Goal: Task Accomplishment & Management: Manage account settings

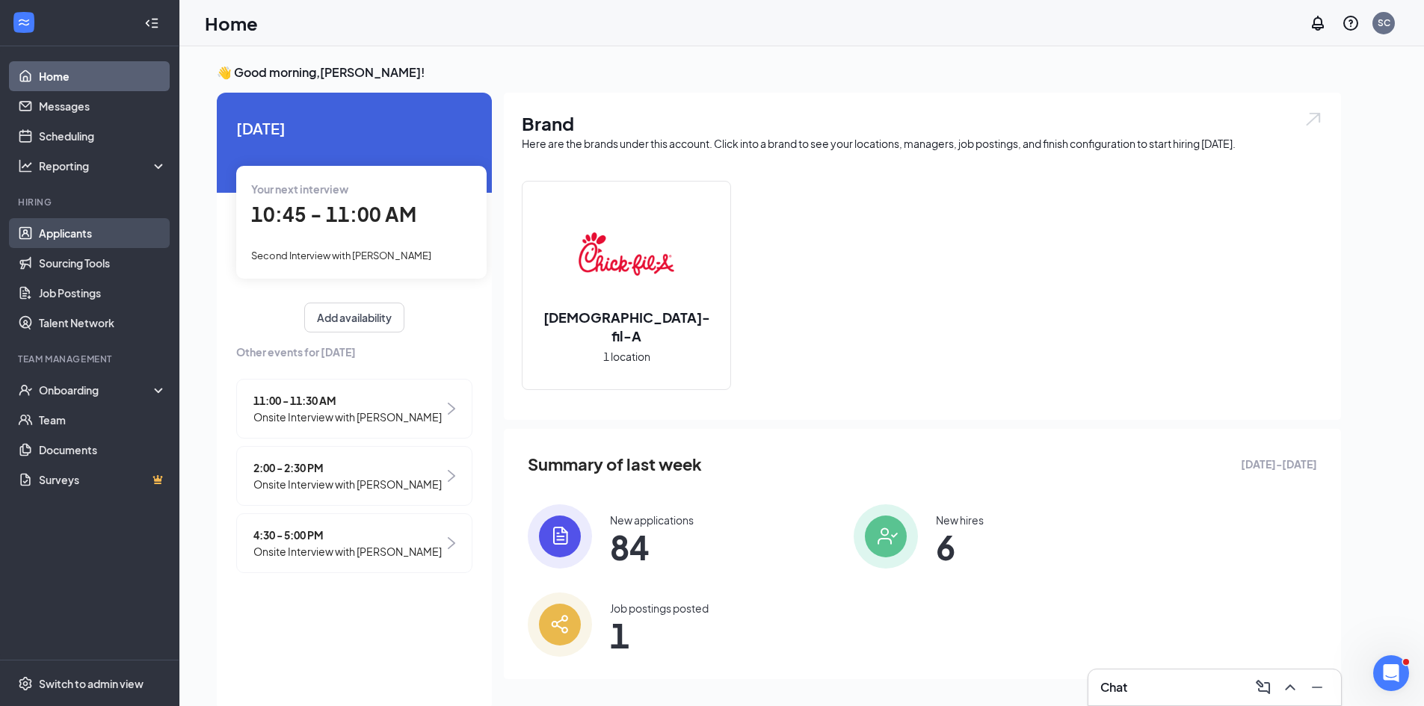
click at [91, 229] on link "Applicants" at bounding box center [103, 233] width 128 height 30
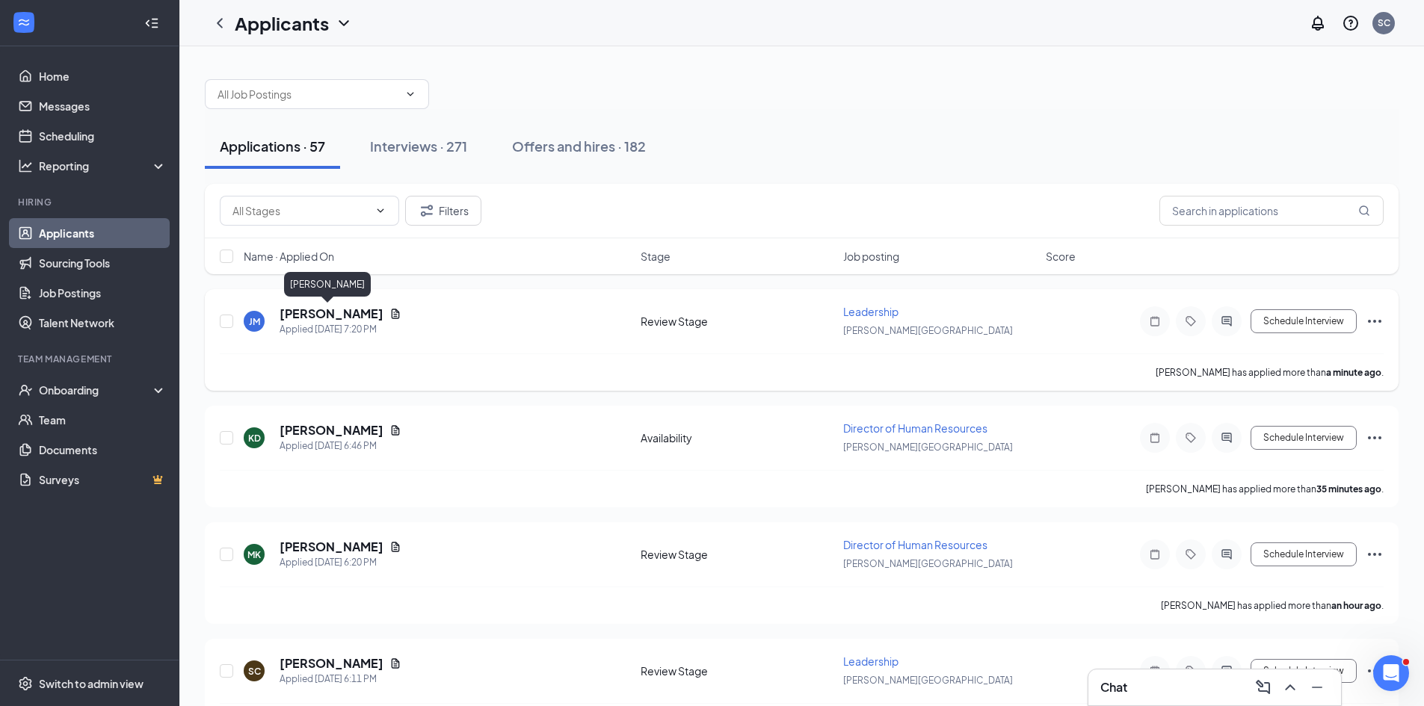
click at [308, 309] on h5 "[PERSON_NAME]" at bounding box center [331, 314] width 104 height 16
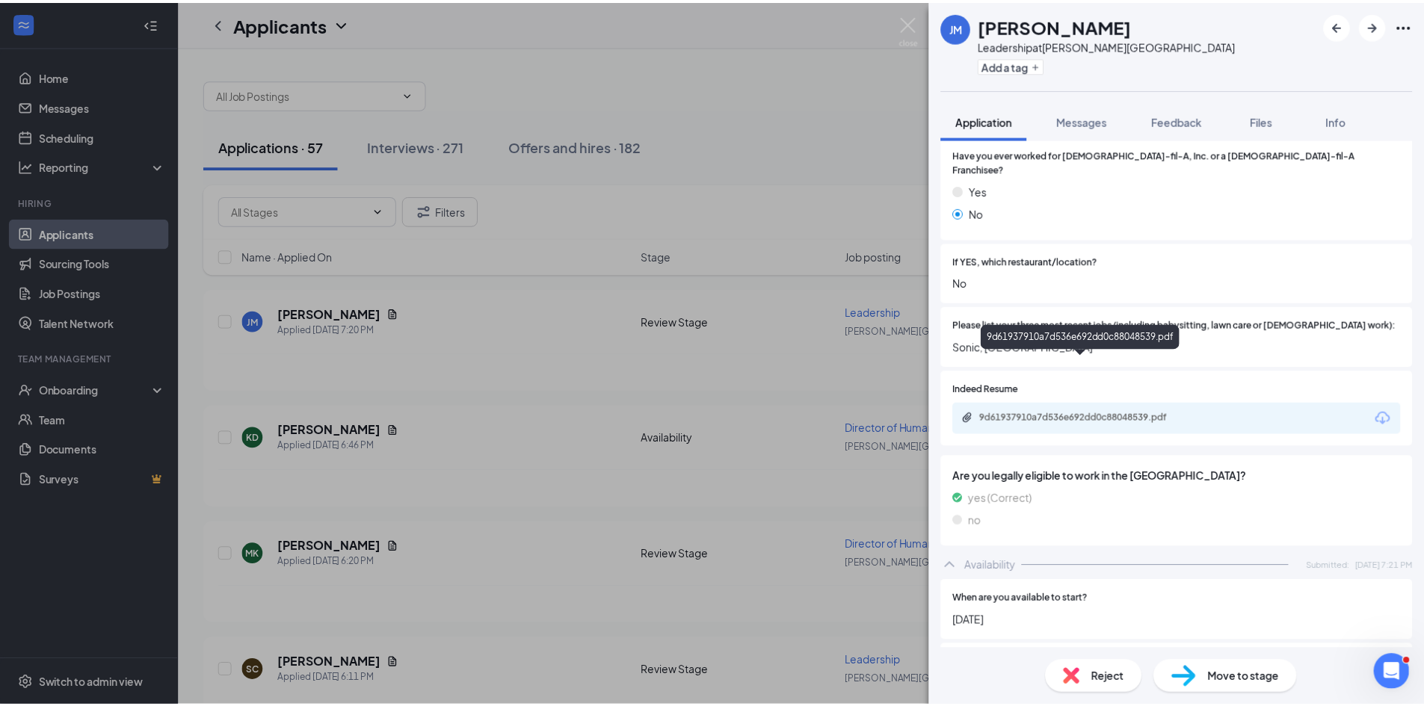
scroll to position [448, 0]
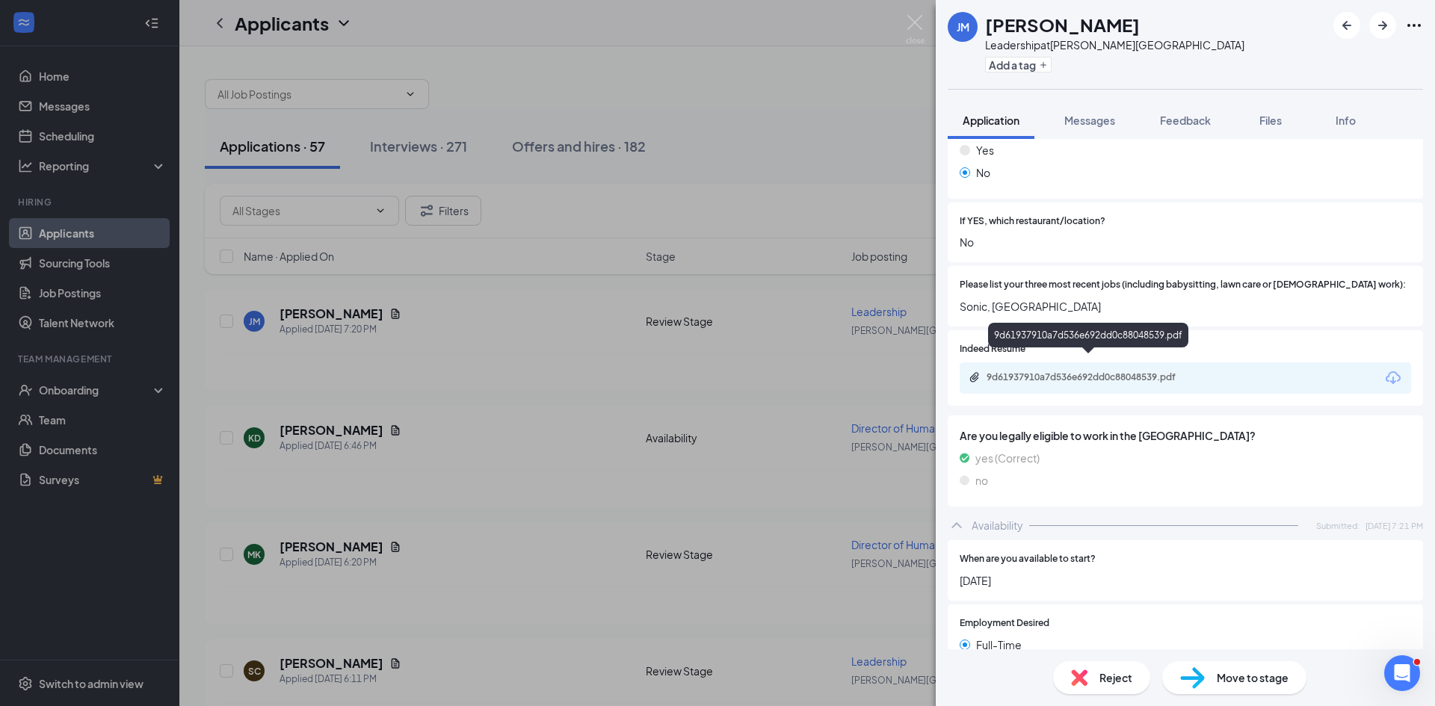
click at [1041, 371] on div "9d61937910a7d536e692dd0c88048539.pdf" at bounding box center [1090, 377] width 209 height 12
click at [345, 429] on div "JM Jasmine Mills Leadership at Gibson Boulevard Add a tag Application Messages …" at bounding box center [717, 353] width 1435 height 706
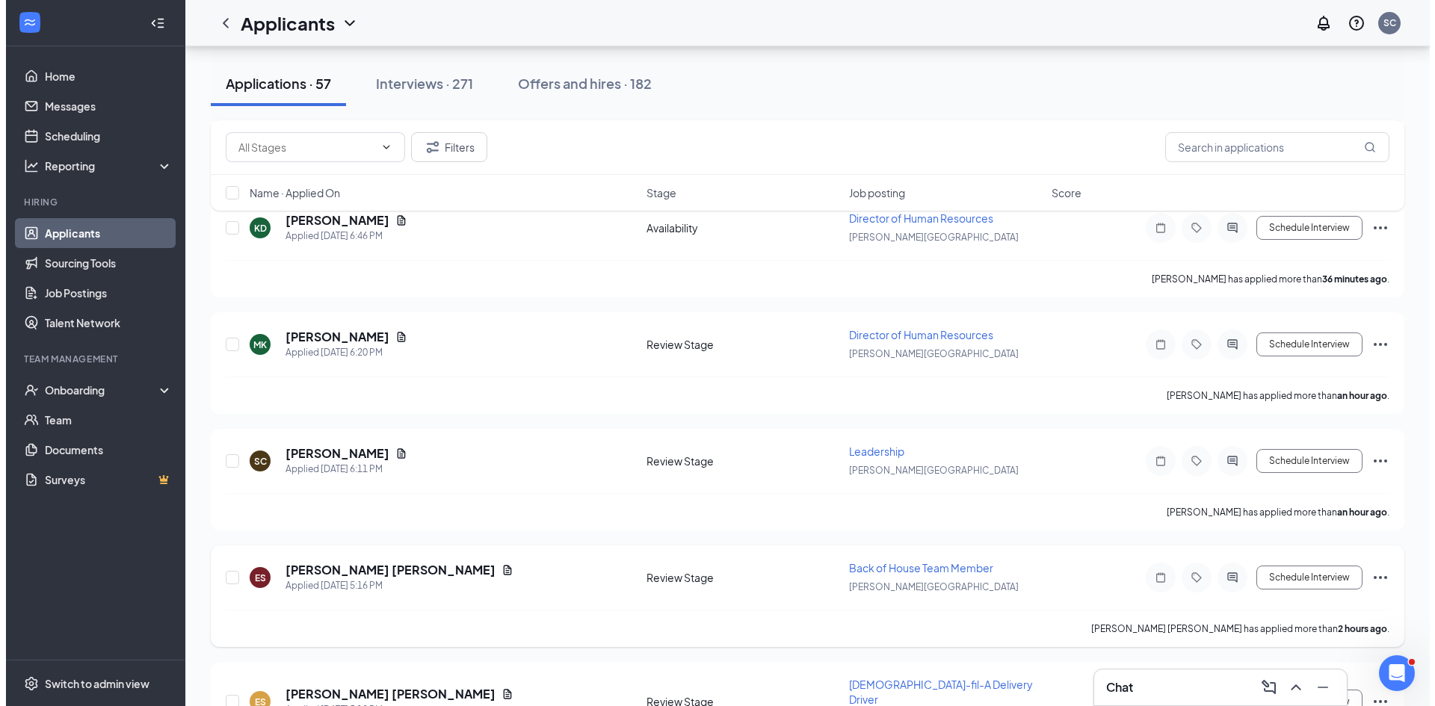
scroll to position [224, 0]
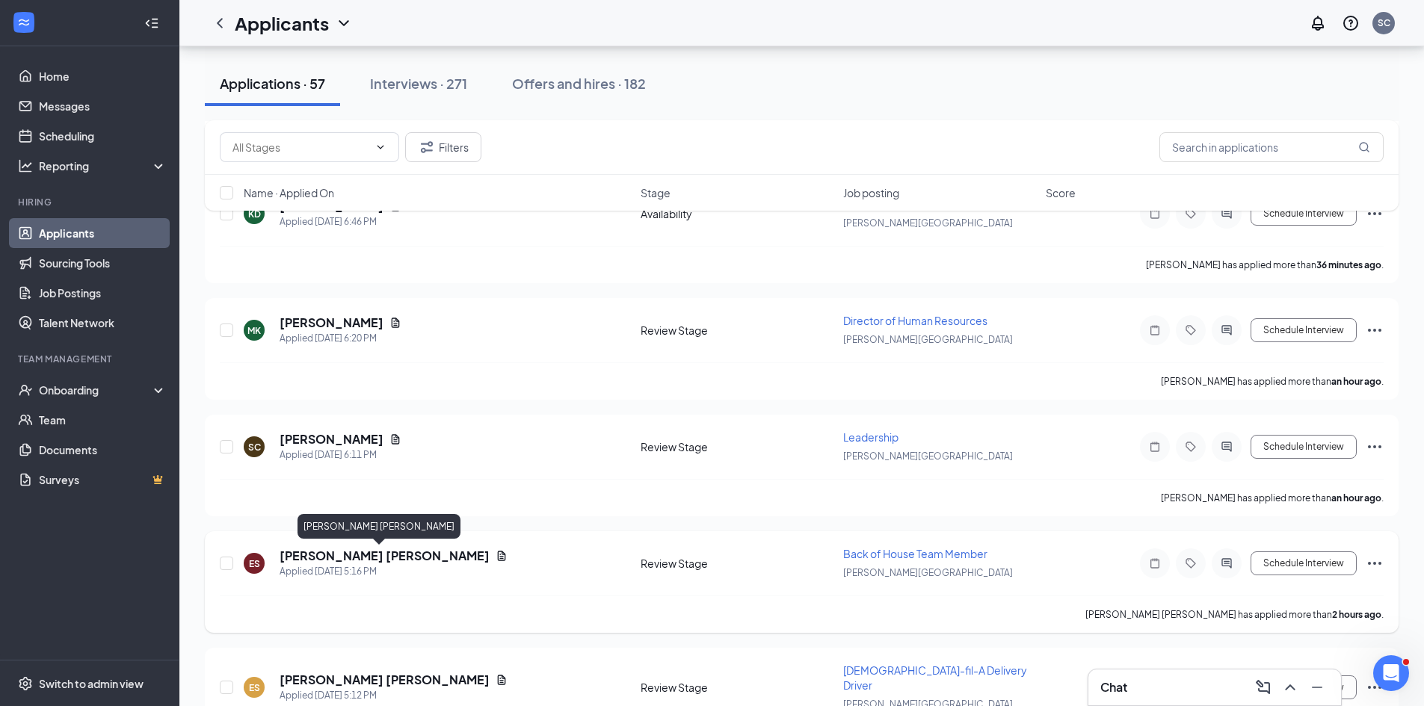
click at [359, 560] on h5 "[PERSON_NAME] [PERSON_NAME]" at bounding box center [384, 556] width 210 height 16
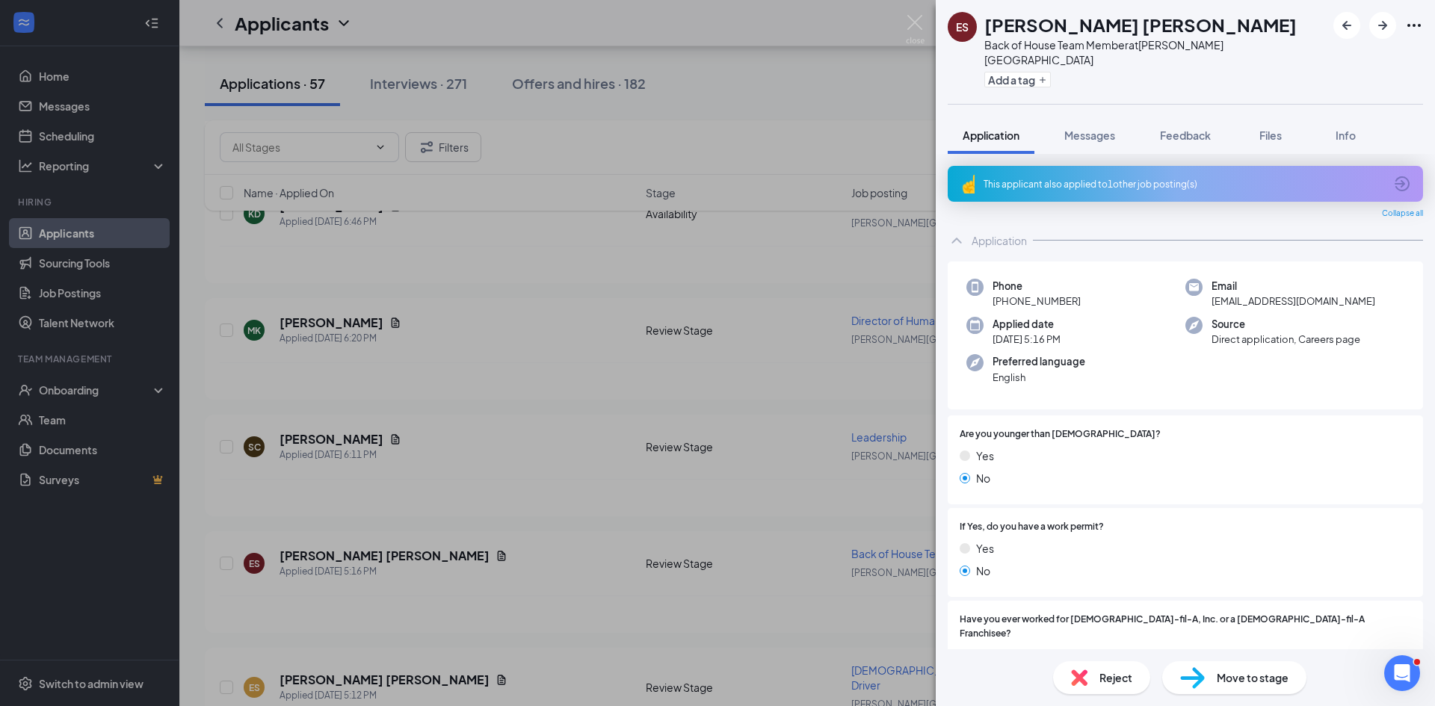
click at [1170, 178] on div "This applicant also applied to 1 other job posting(s)" at bounding box center [1183, 184] width 401 height 13
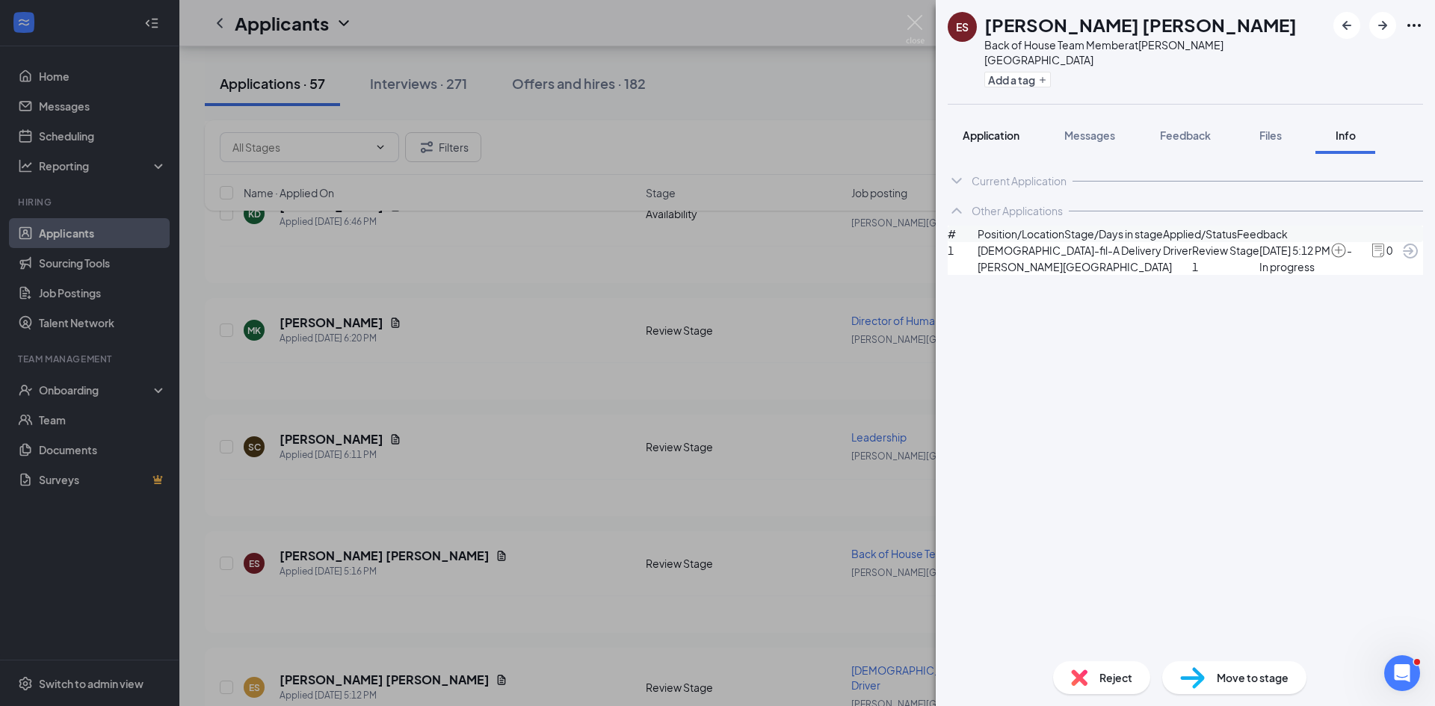
click at [998, 129] on span "Application" at bounding box center [991, 135] width 57 height 13
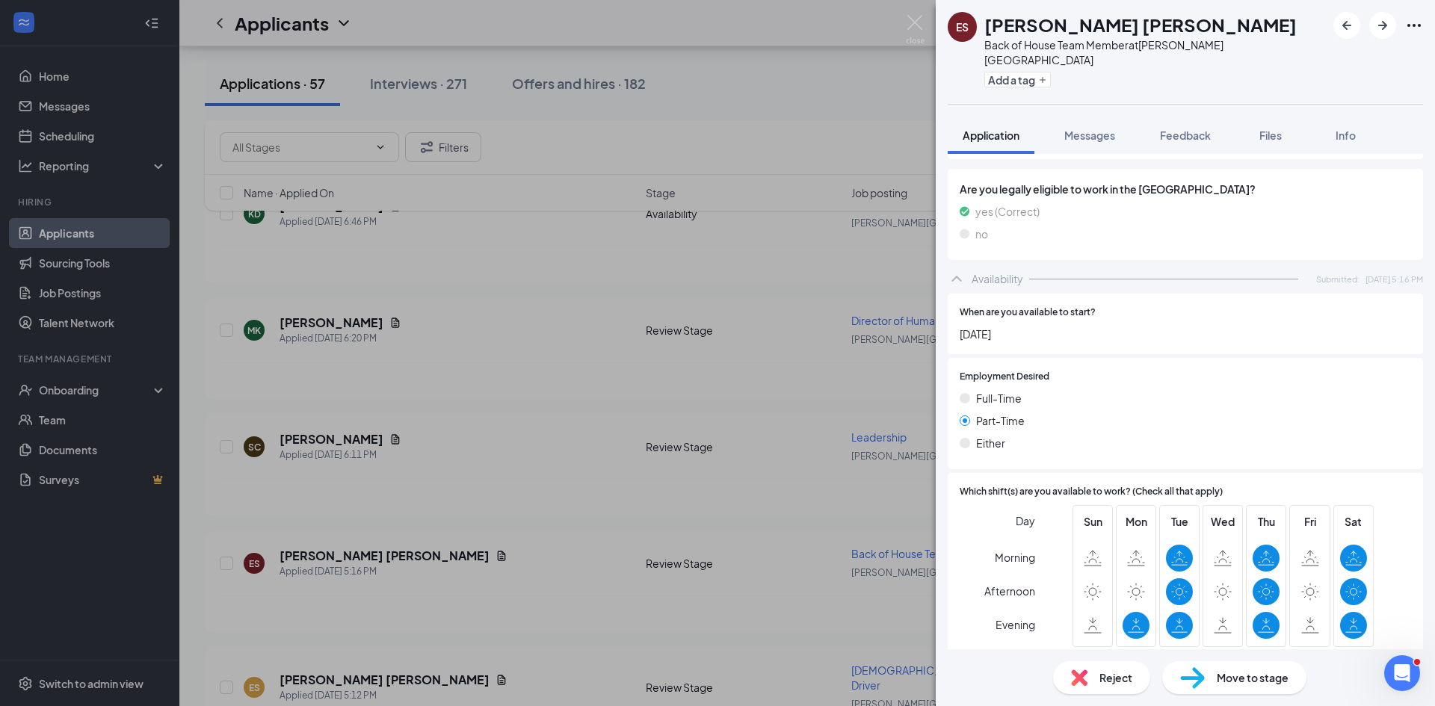
scroll to position [834, 0]
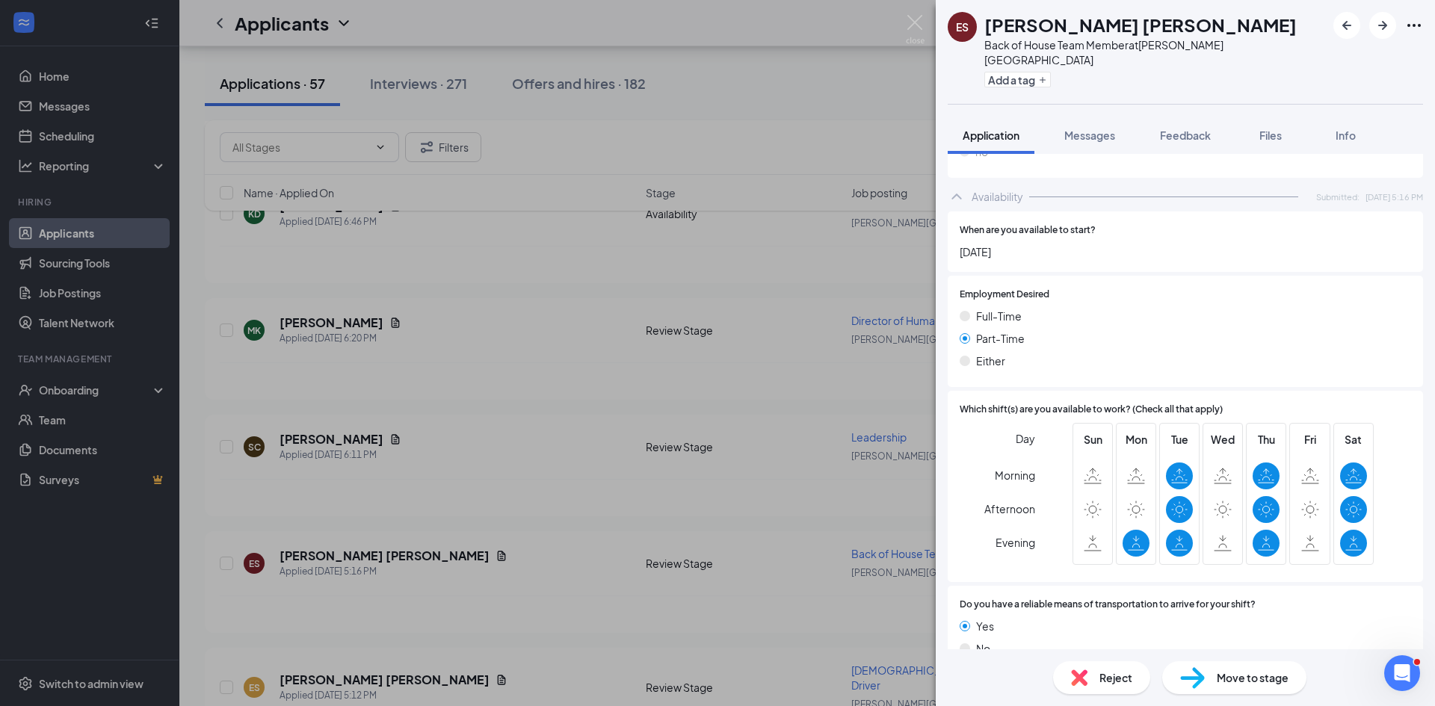
click at [1226, 676] on span "Move to stage" at bounding box center [1253, 678] width 72 height 16
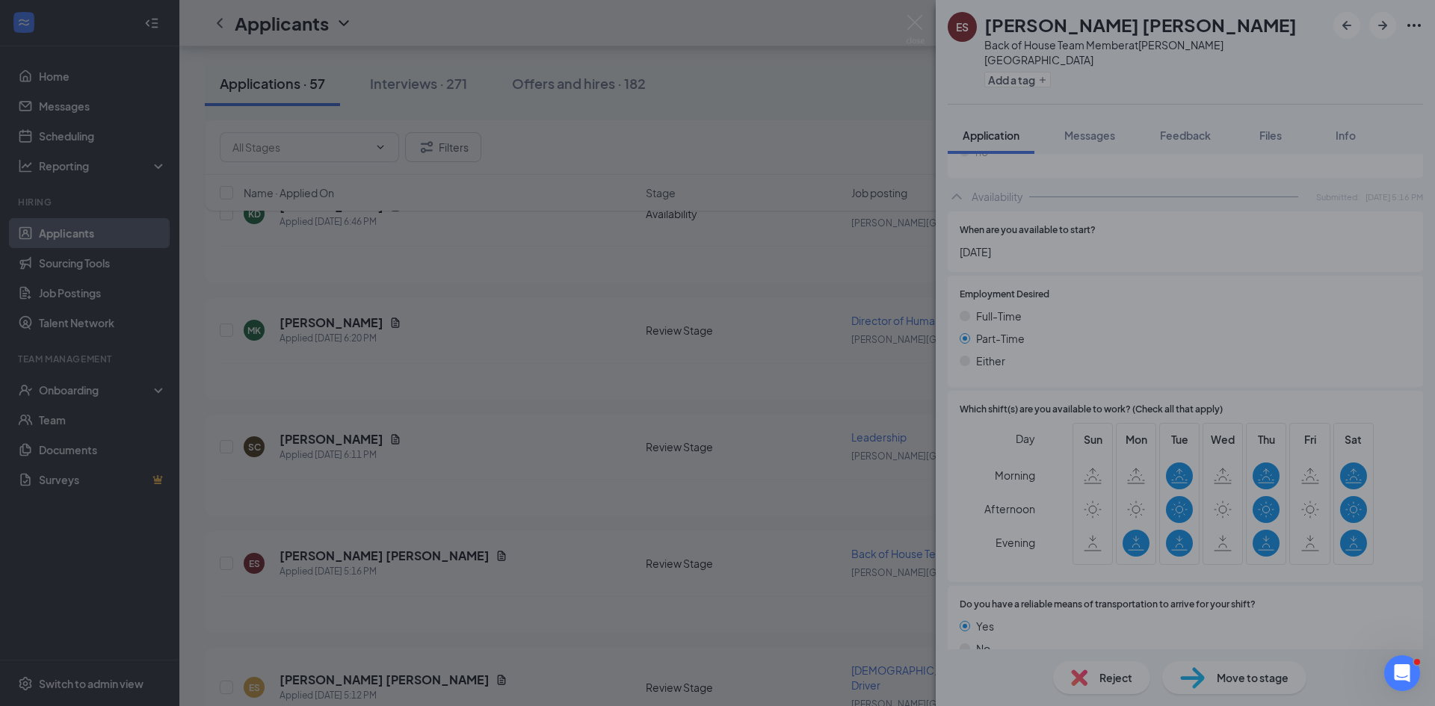
scroll to position [828, 0]
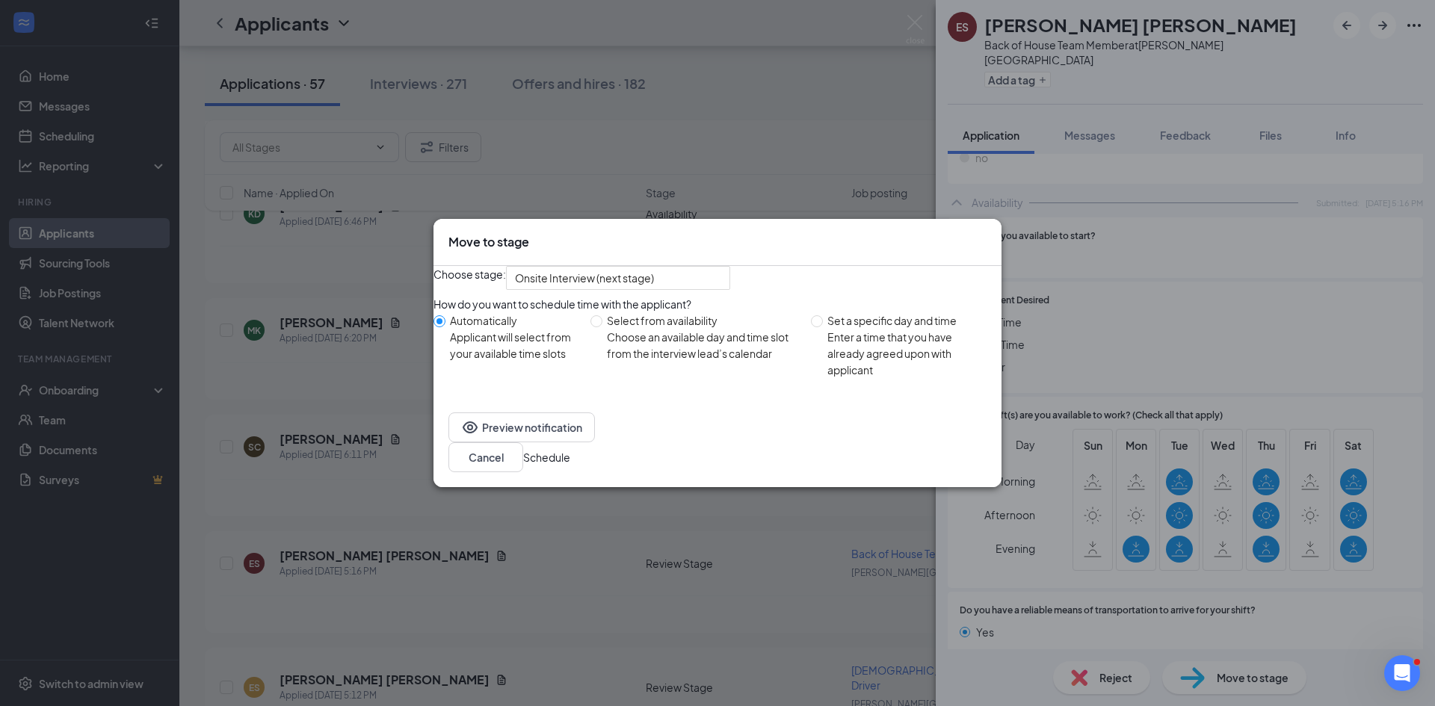
click at [570, 466] on button "Schedule" at bounding box center [546, 457] width 47 height 16
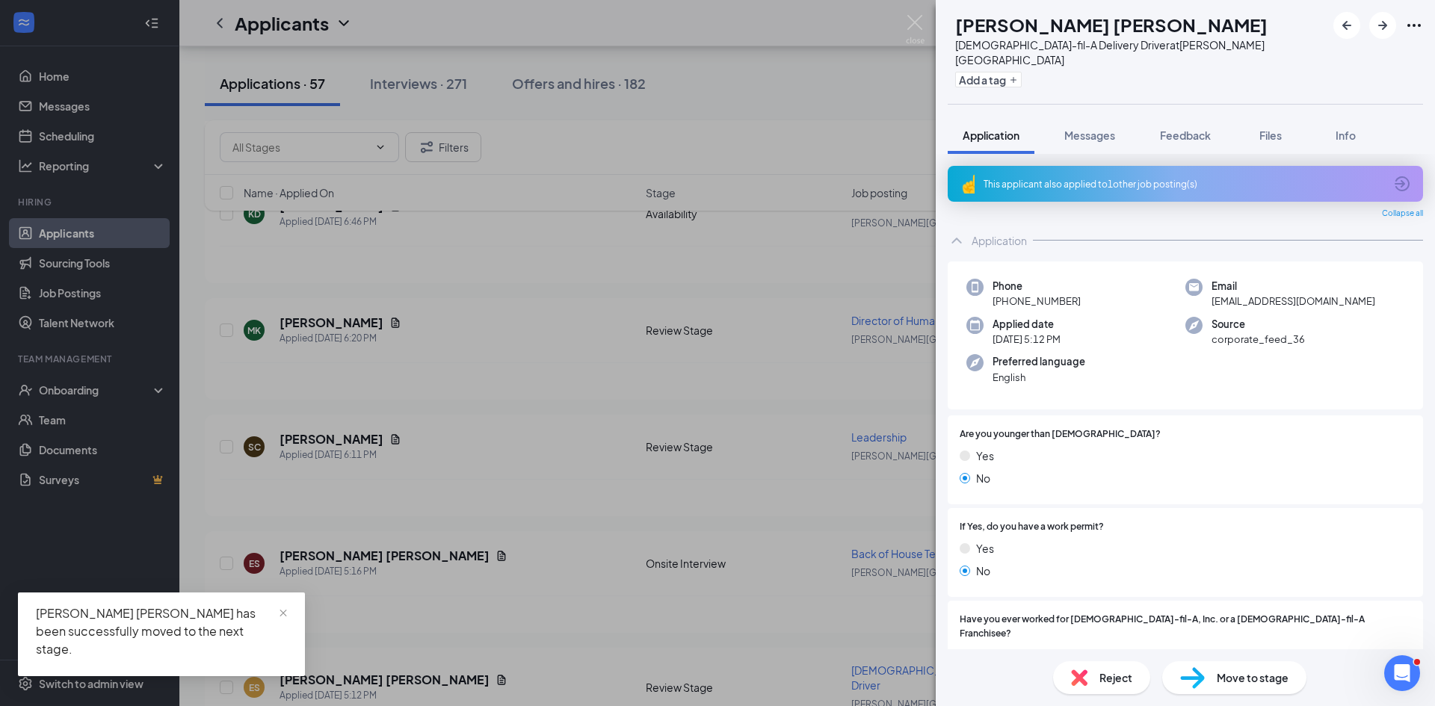
drag, startPoint x: 531, startPoint y: 526, endPoint x: 539, endPoint y: 525, distance: 7.6
click at [534, 525] on div "ES Erika Esmeralda Simon Madero Chick-fil-A Delivery Driver at Gibson Boulevard…" at bounding box center [717, 353] width 1435 height 706
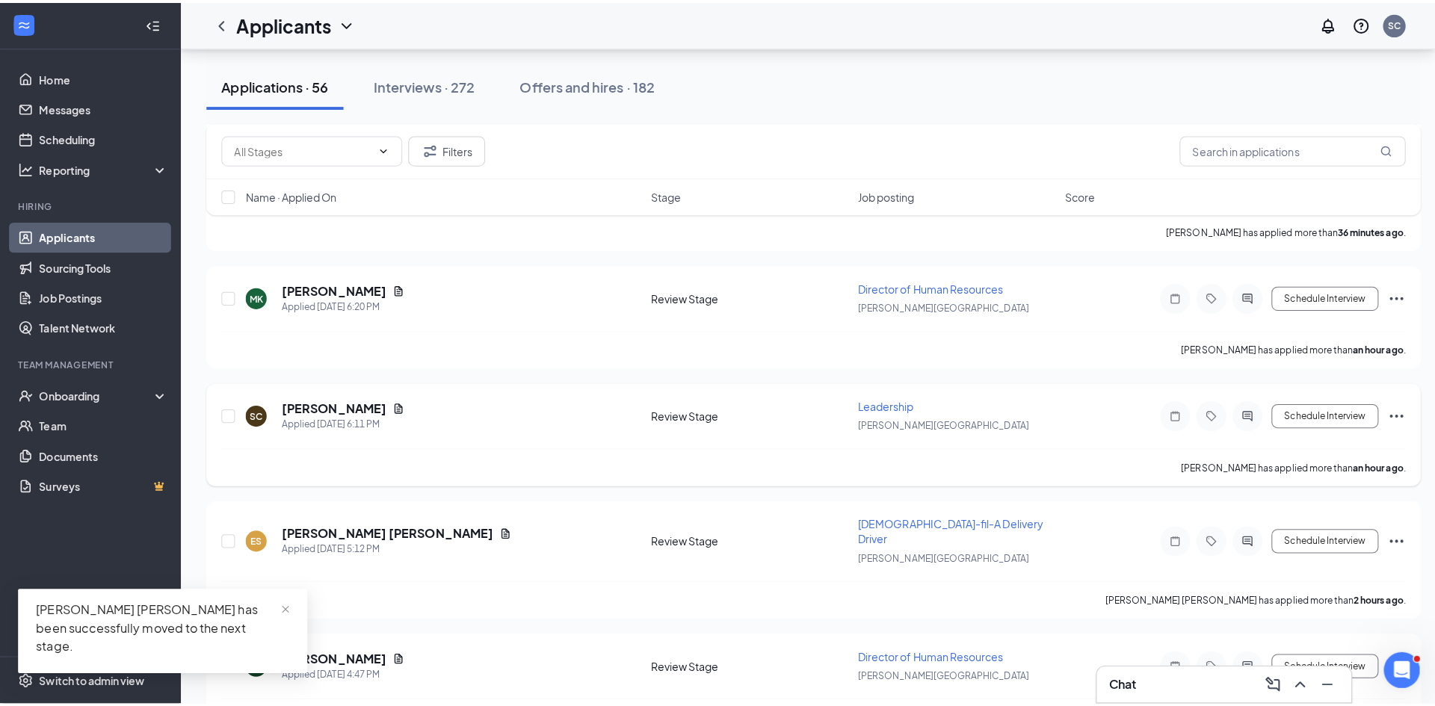
scroll to position [523, 0]
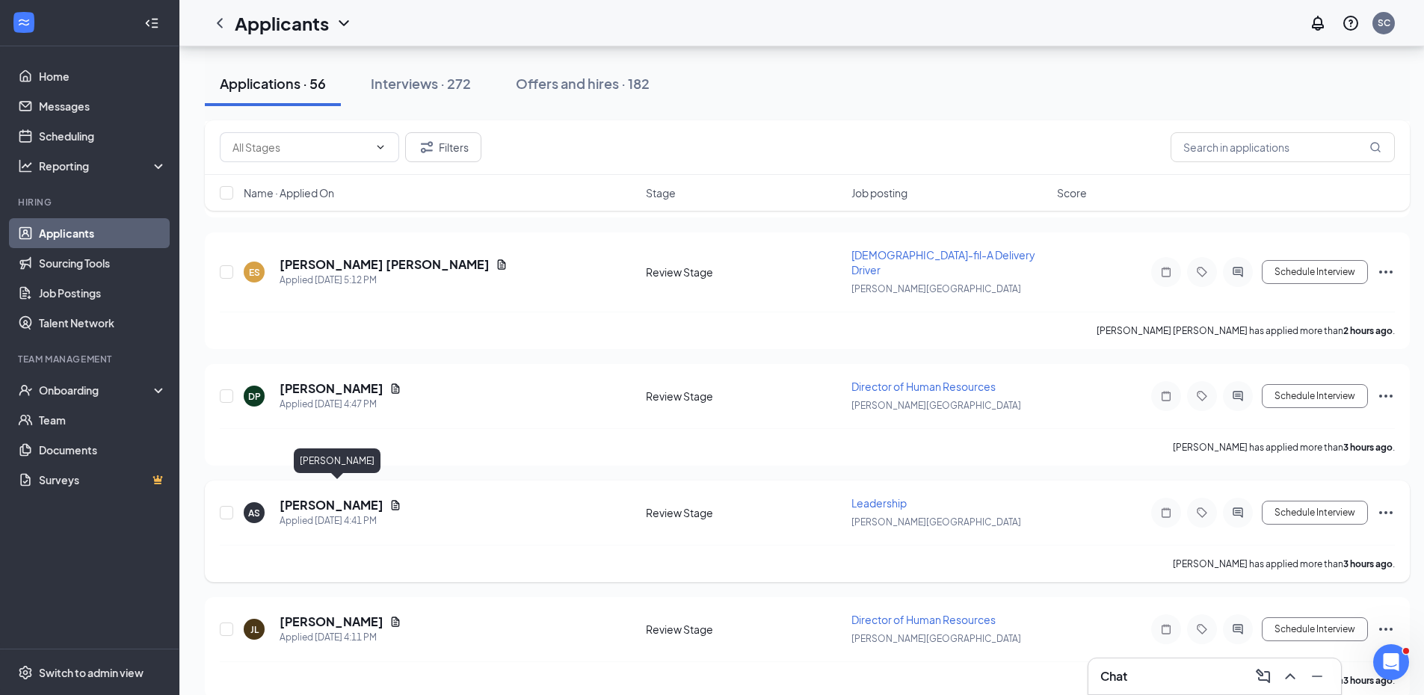
click at [370, 497] on h5 "[PERSON_NAME]" at bounding box center [331, 505] width 104 height 16
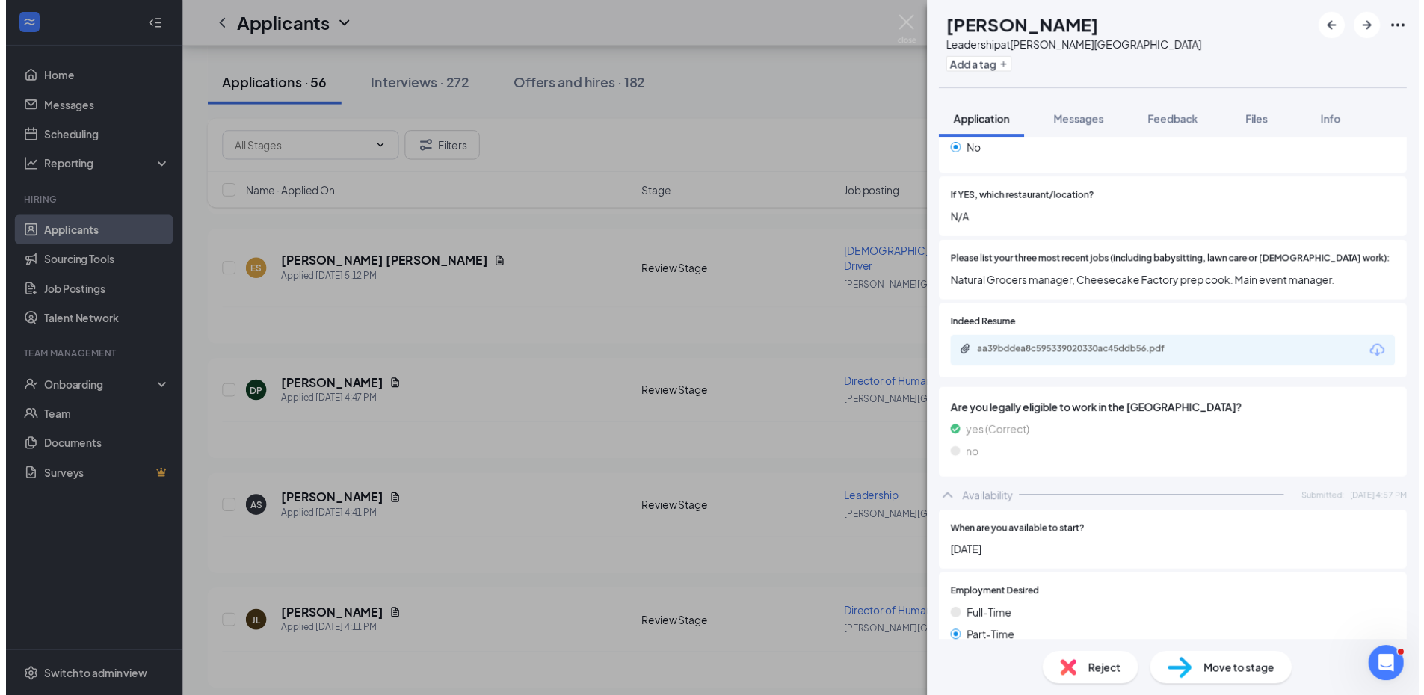
scroll to position [374, 0]
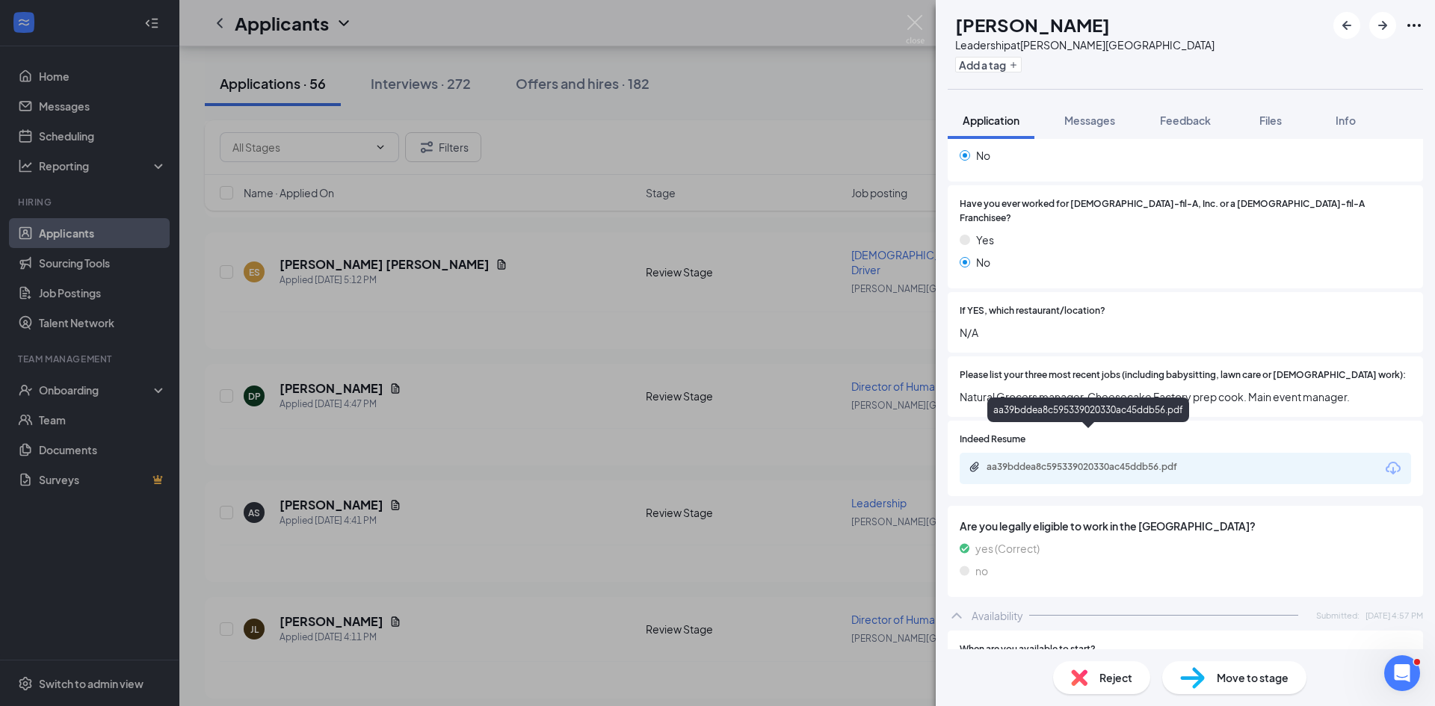
click at [1121, 461] on div "aa39bddea8c595339020330ac45ddb56.pdf" at bounding box center [1090, 467] width 209 height 12
click at [460, 289] on div "AS Anneliese Soule-Sanchez Leadership at Gibson Boulevard Add a tag Application…" at bounding box center [717, 353] width 1435 height 706
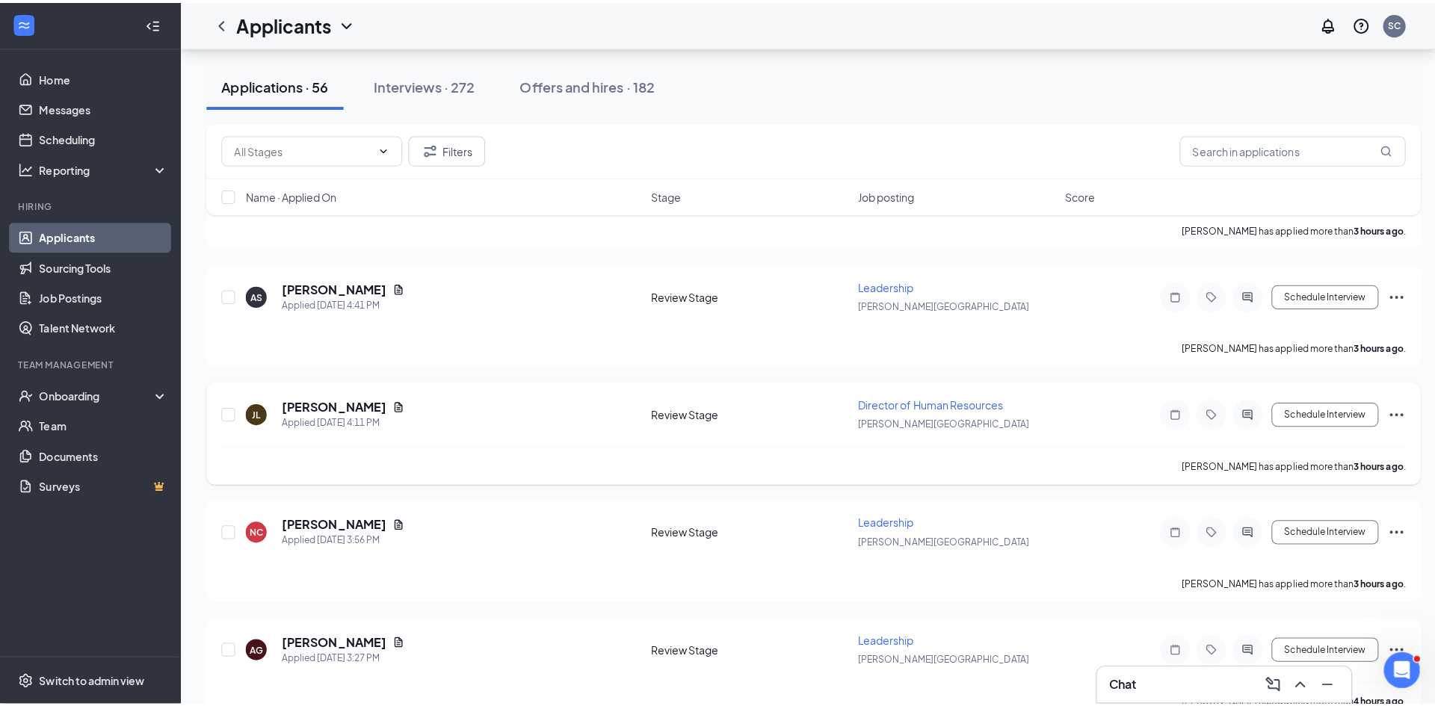
scroll to position [747, 0]
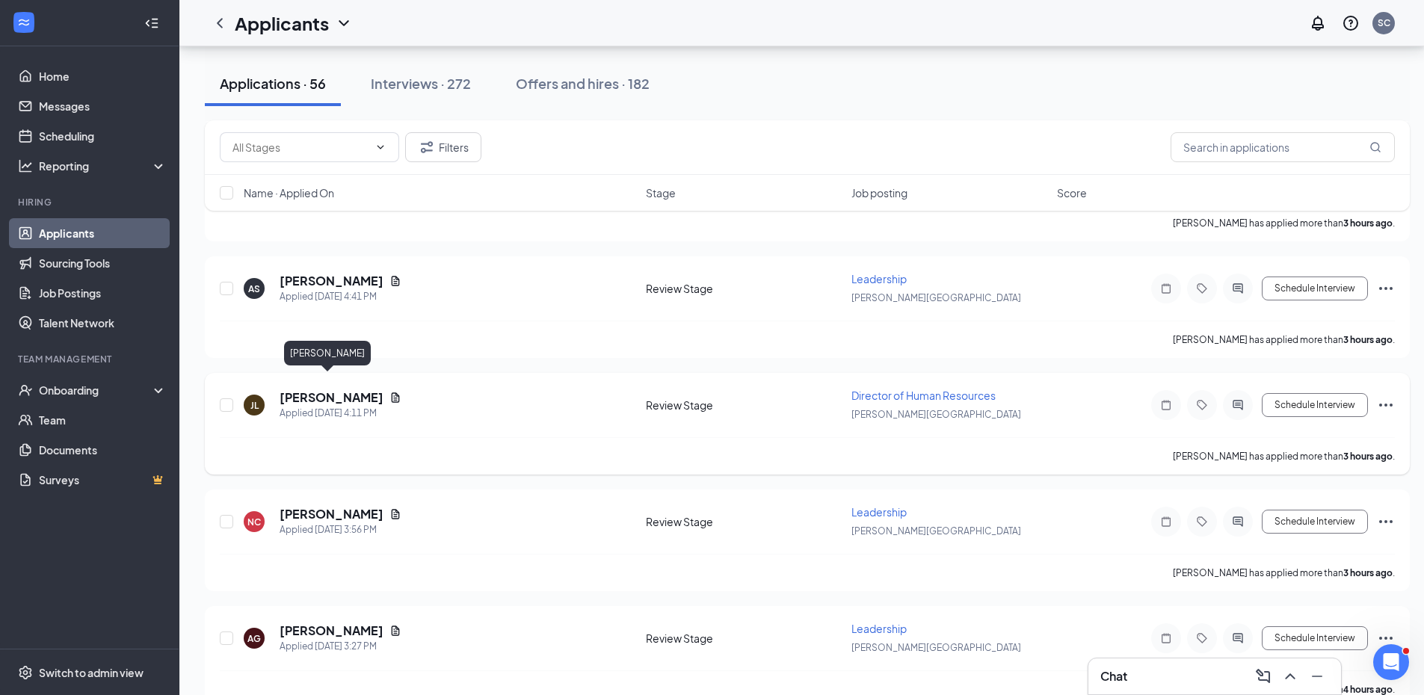
click at [321, 389] on h5 "[PERSON_NAME]" at bounding box center [331, 397] width 104 height 16
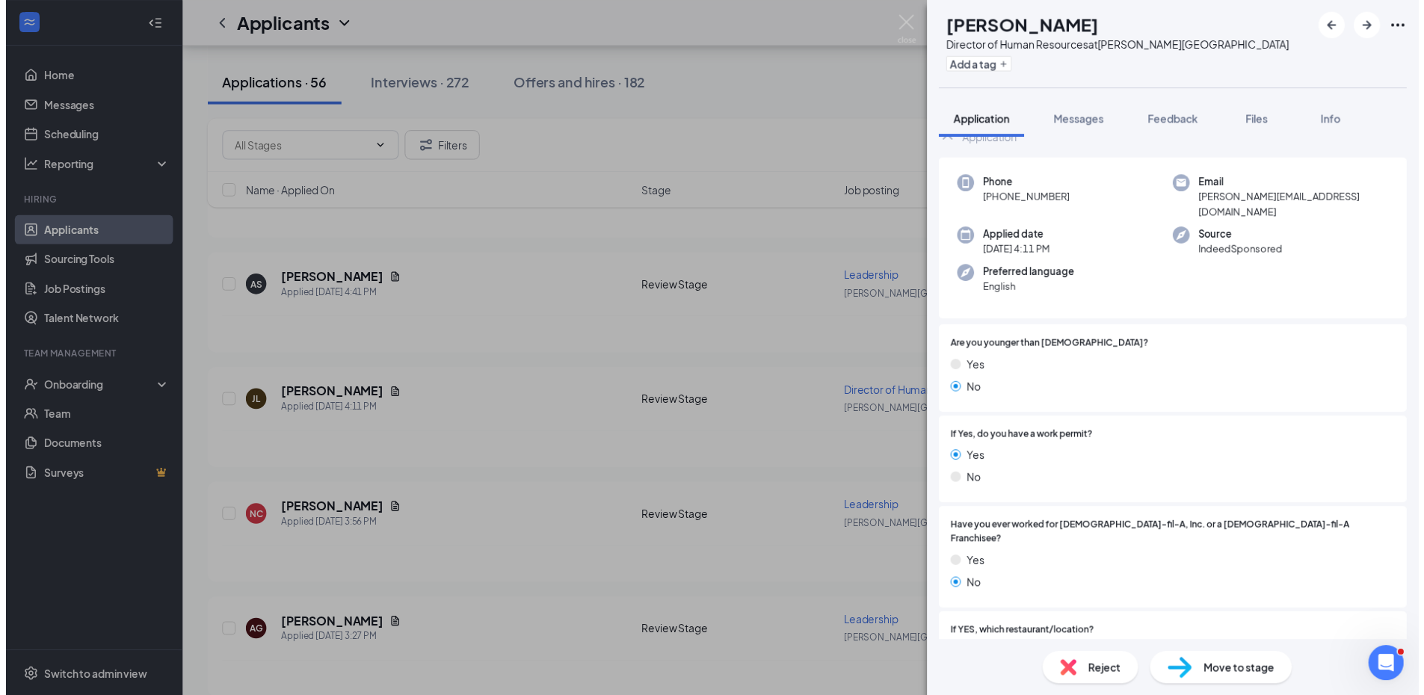
scroll to position [299, 0]
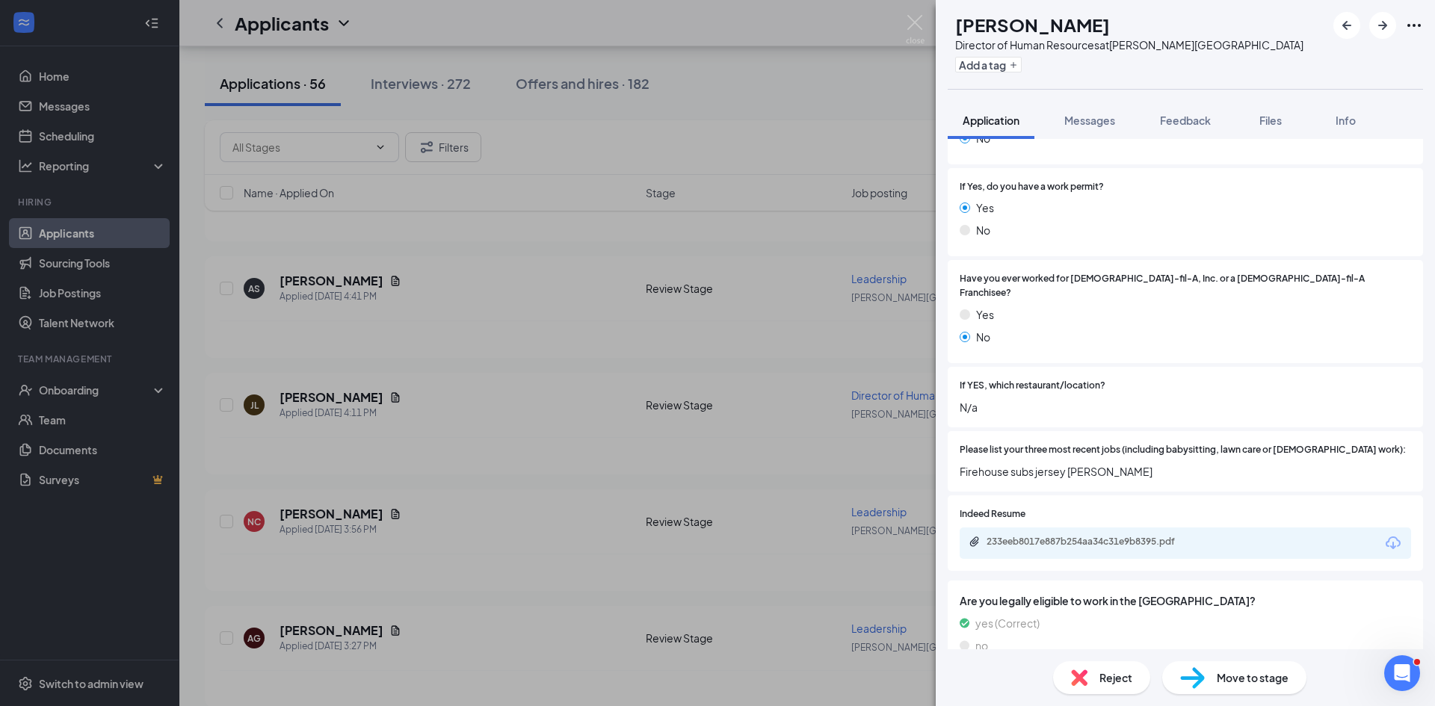
click at [1074, 528] on div "233eeb8017e887b254aa34c31e9b8395.pdf" at bounding box center [1185, 543] width 451 height 31
click at [1059, 536] on div "233eeb8017e887b254aa34c31e9b8395.pdf" at bounding box center [1090, 542] width 209 height 12
click at [634, 453] on div "JL Joshua Lopez Director of Human Resources at Gibson Boulevard Add a tag Appli…" at bounding box center [717, 353] width 1435 height 706
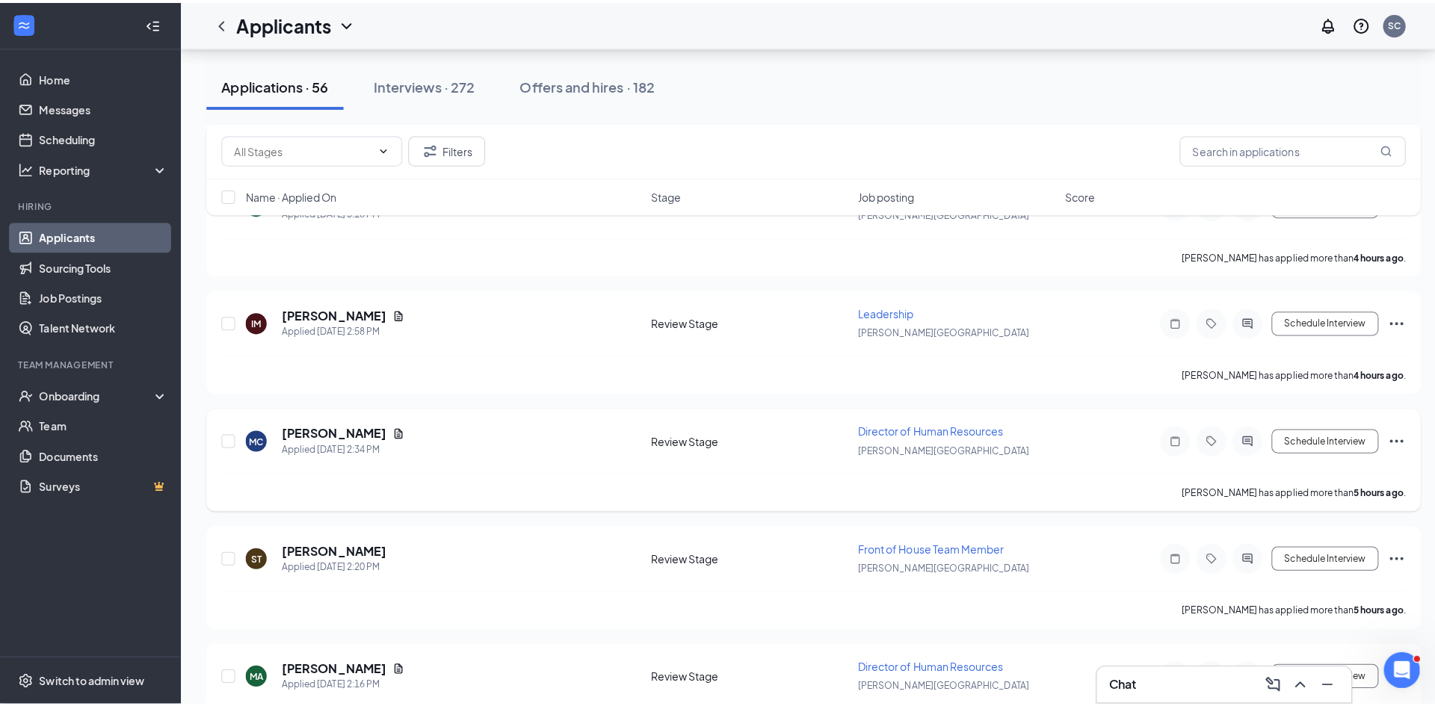
scroll to position [1420, 0]
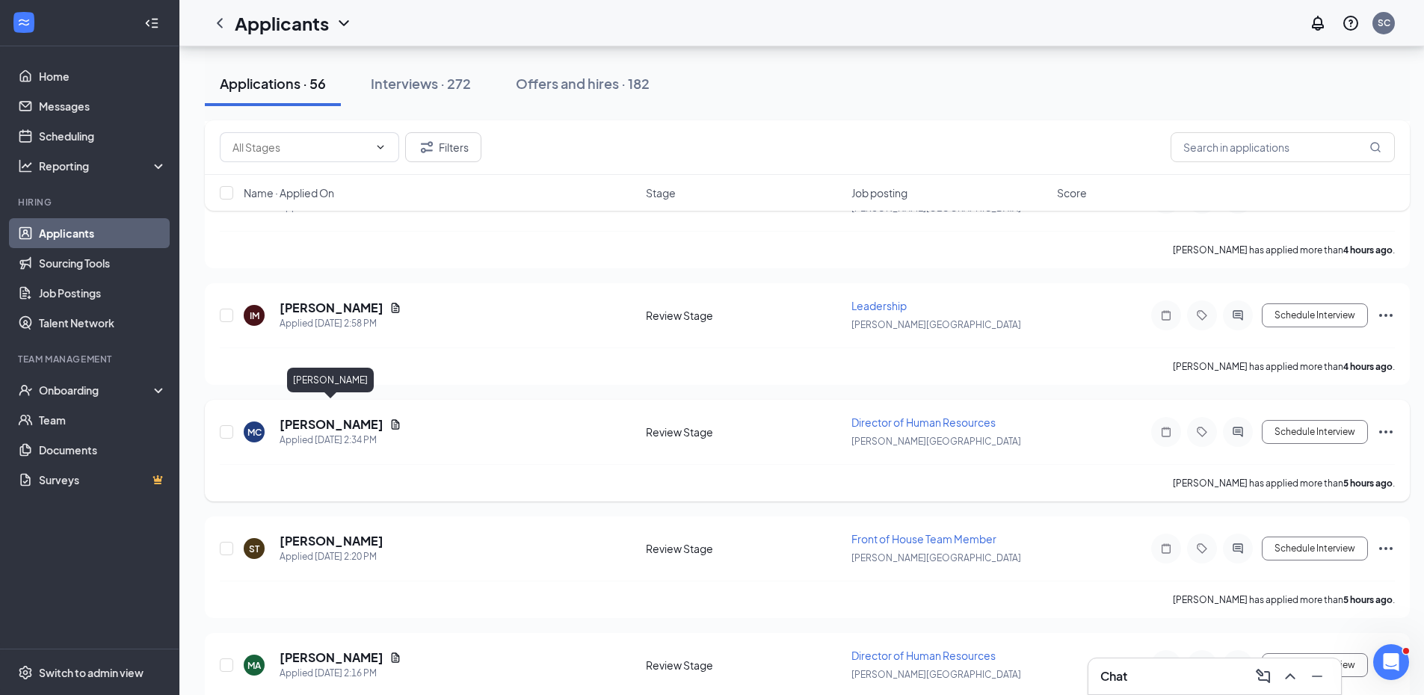
click at [342, 416] on h5 "[PERSON_NAME]" at bounding box center [331, 424] width 104 height 16
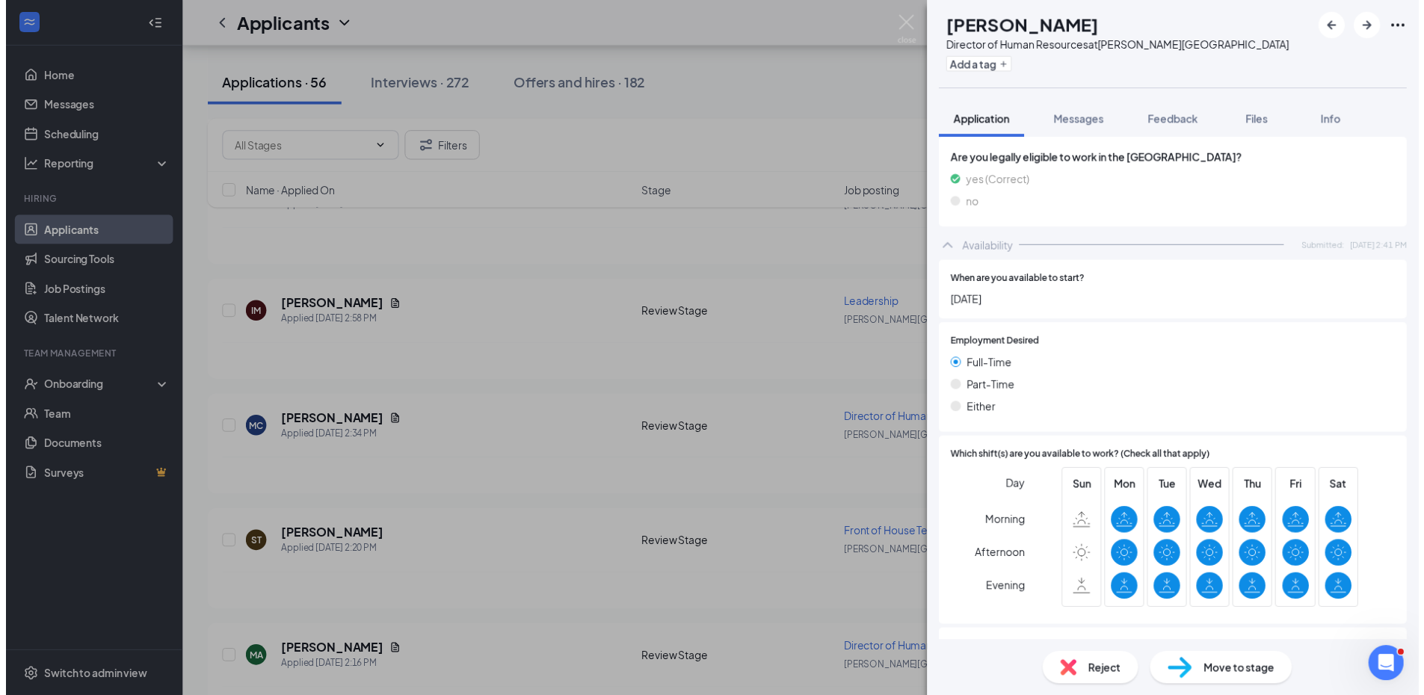
scroll to position [523, 0]
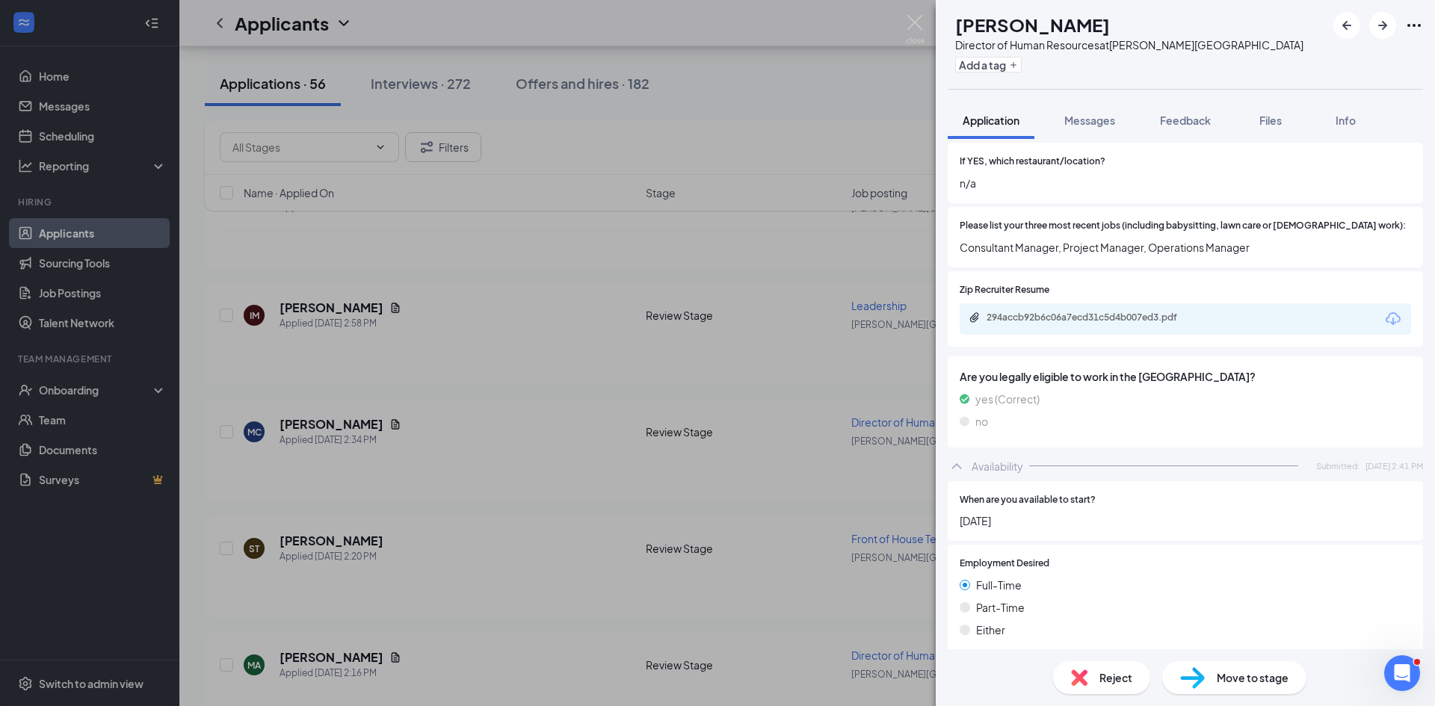
click at [1143, 303] on div "294accb92b6c06a7ecd31c5d4b007ed3.pdf" at bounding box center [1185, 318] width 451 height 31
click at [1124, 312] on div "294accb92b6c06a7ecd31c5d4b007ed3.pdf" at bounding box center [1090, 319] width 242 height 14
click at [707, 423] on div "MC Matthew Carrillo Director of Human Resources at Gibson Boulevard Add a tag A…" at bounding box center [717, 353] width 1435 height 706
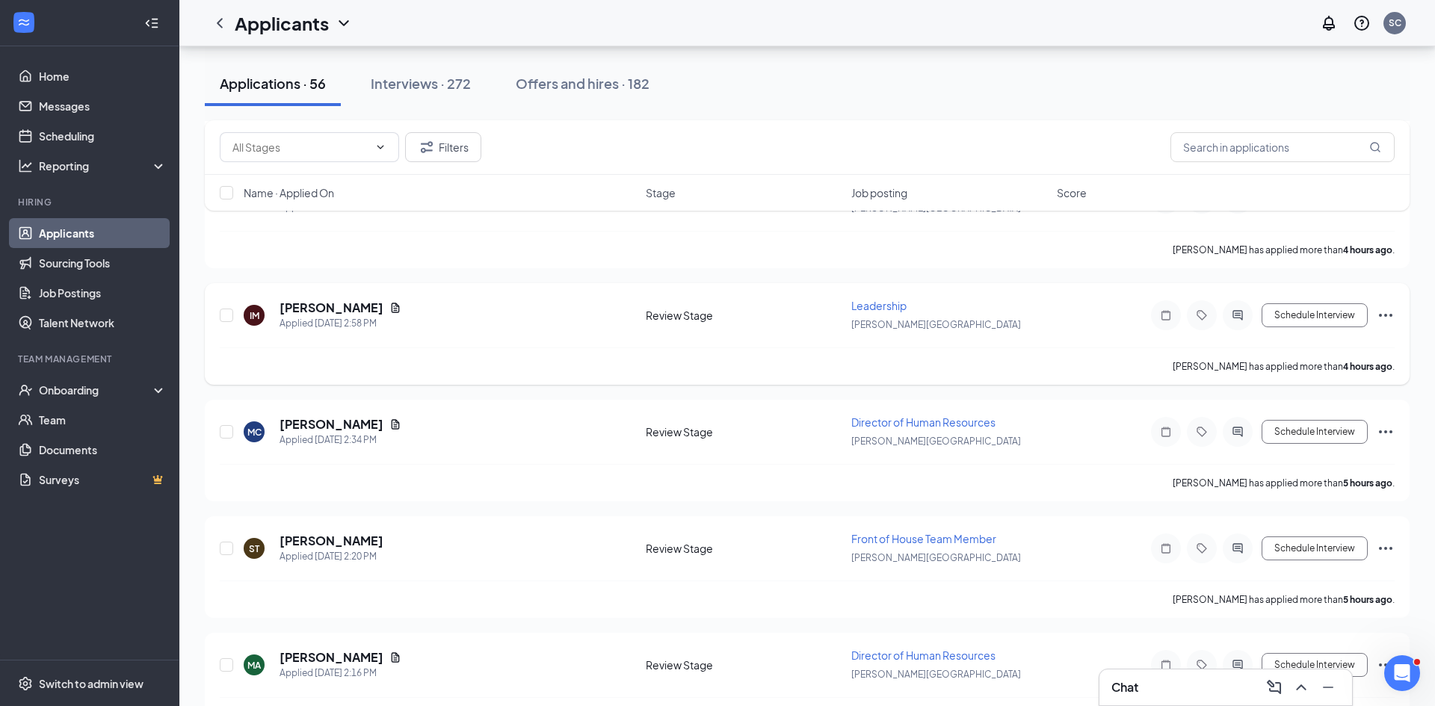
drag, startPoint x: 544, startPoint y: 300, endPoint x: 645, endPoint y: 224, distance: 126.4
click at [552, 300] on div "IM ISIAH MARTINEZ Applied Today 2:58 PM" at bounding box center [440, 315] width 393 height 31
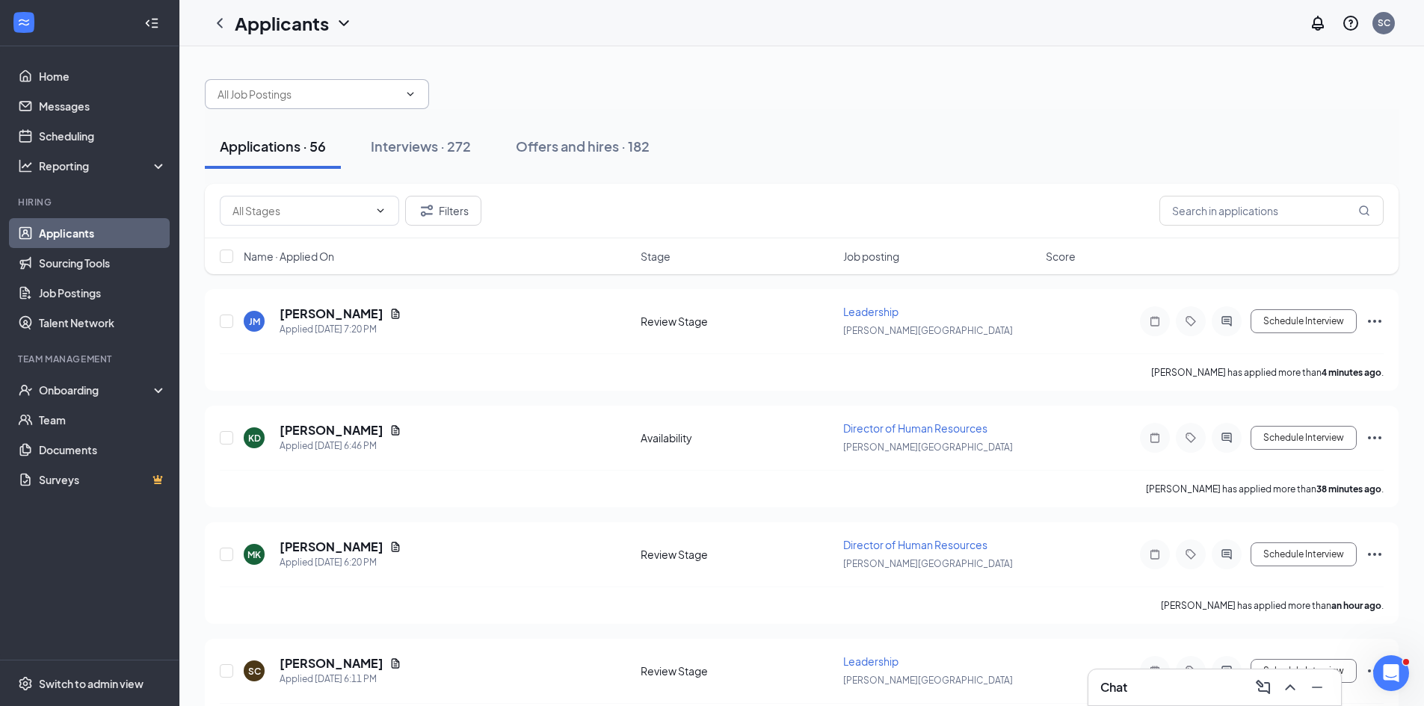
click at [318, 96] on input "text" at bounding box center [307, 94] width 181 height 16
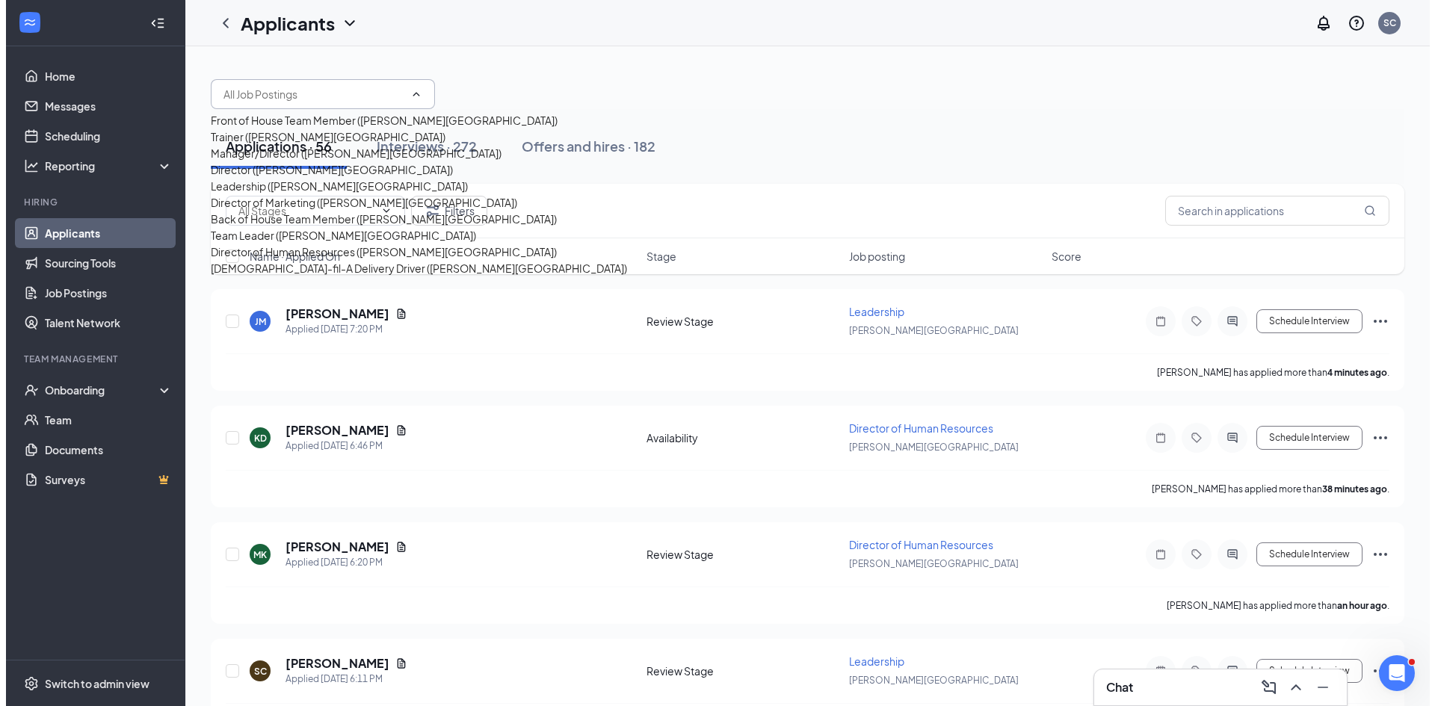
scroll to position [202, 0]
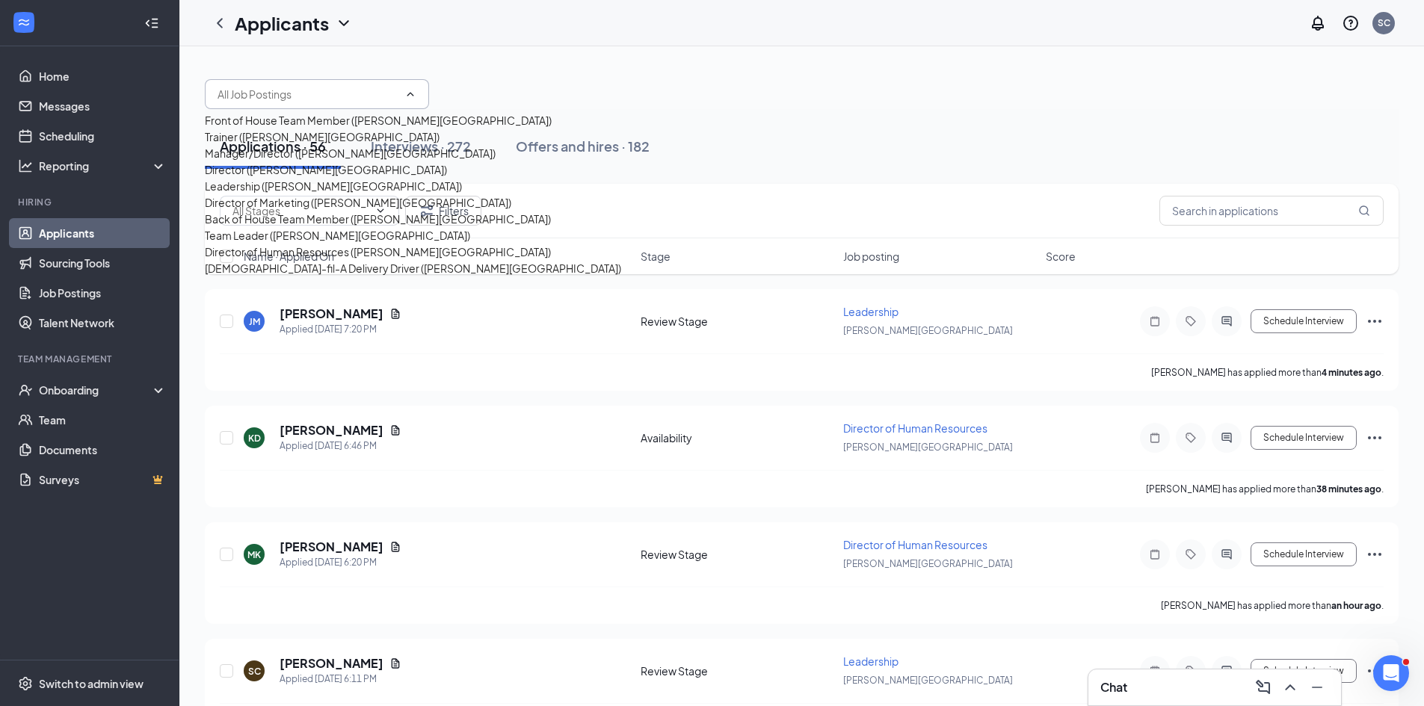
click at [325, 259] on div "Director of Human Resources (Gibson Boulevard)" at bounding box center [378, 252] width 346 height 16
type input "Director of Human Resources (Gibson Boulevard)"
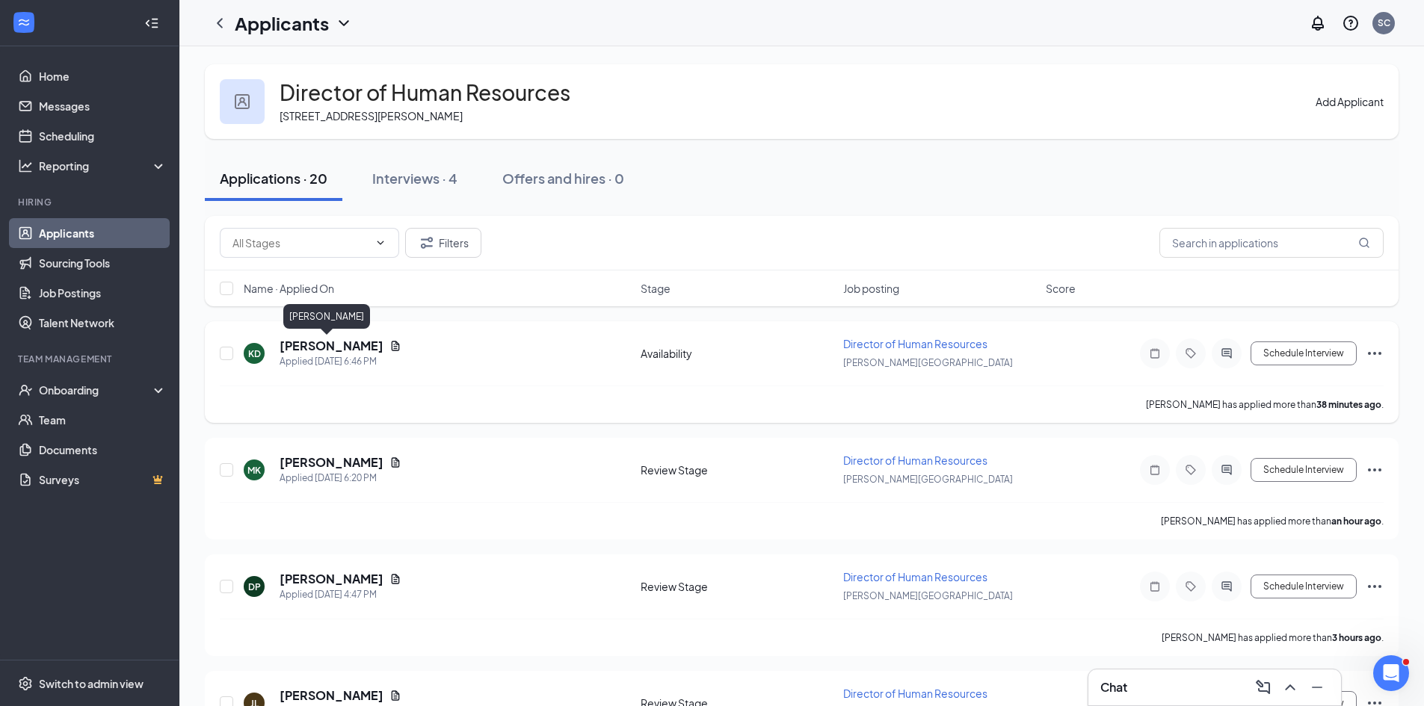
click at [308, 348] on h5 "[PERSON_NAME]" at bounding box center [331, 346] width 104 height 16
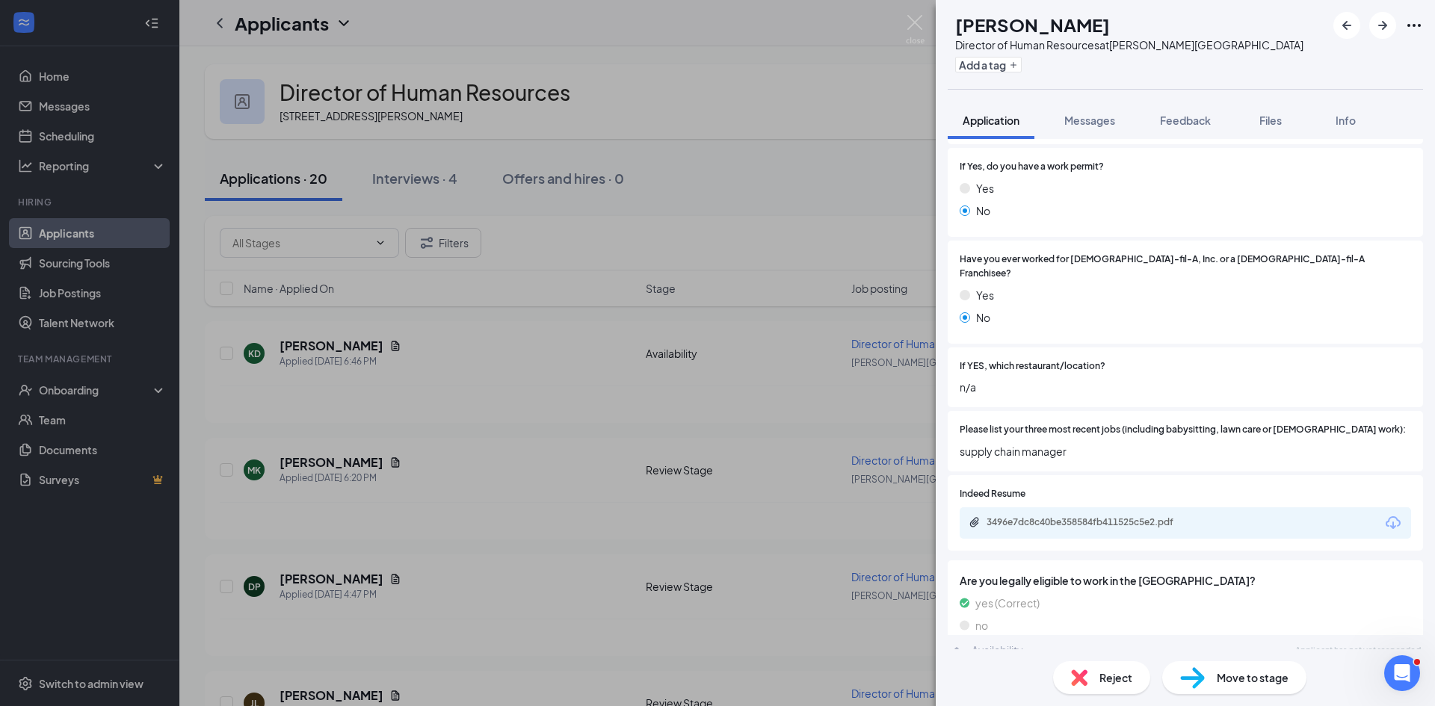
scroll to position [319, 0]
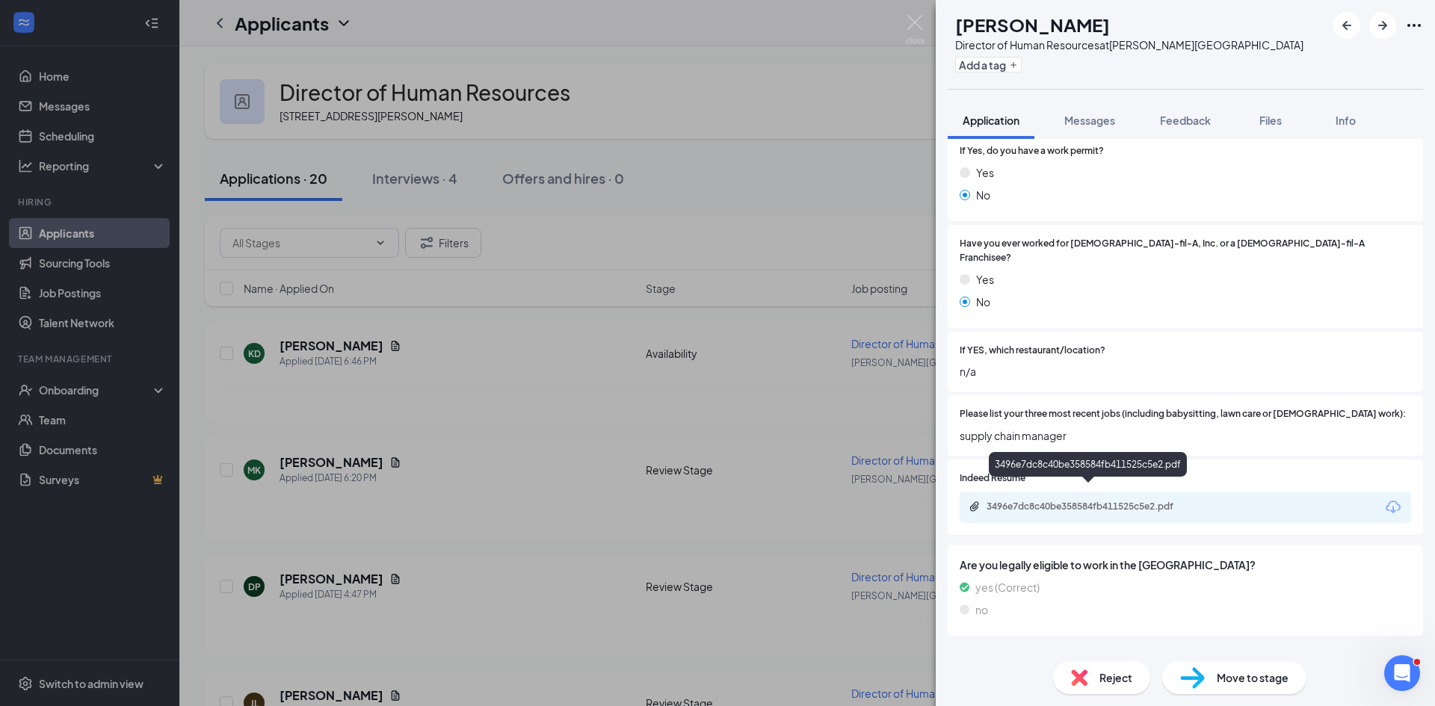
click at [1099, 501] on div "3496e7dc8c40be358584fb411525c5e2.pdf" at bounding box center [1090, 507] width 209 height 12
click at [487, 267] on div "KD Khang Doan Director of Human Resources at Gibson Boulevard Add a tag Applica…" at bounding box center [717, 353] width 1435 height 706
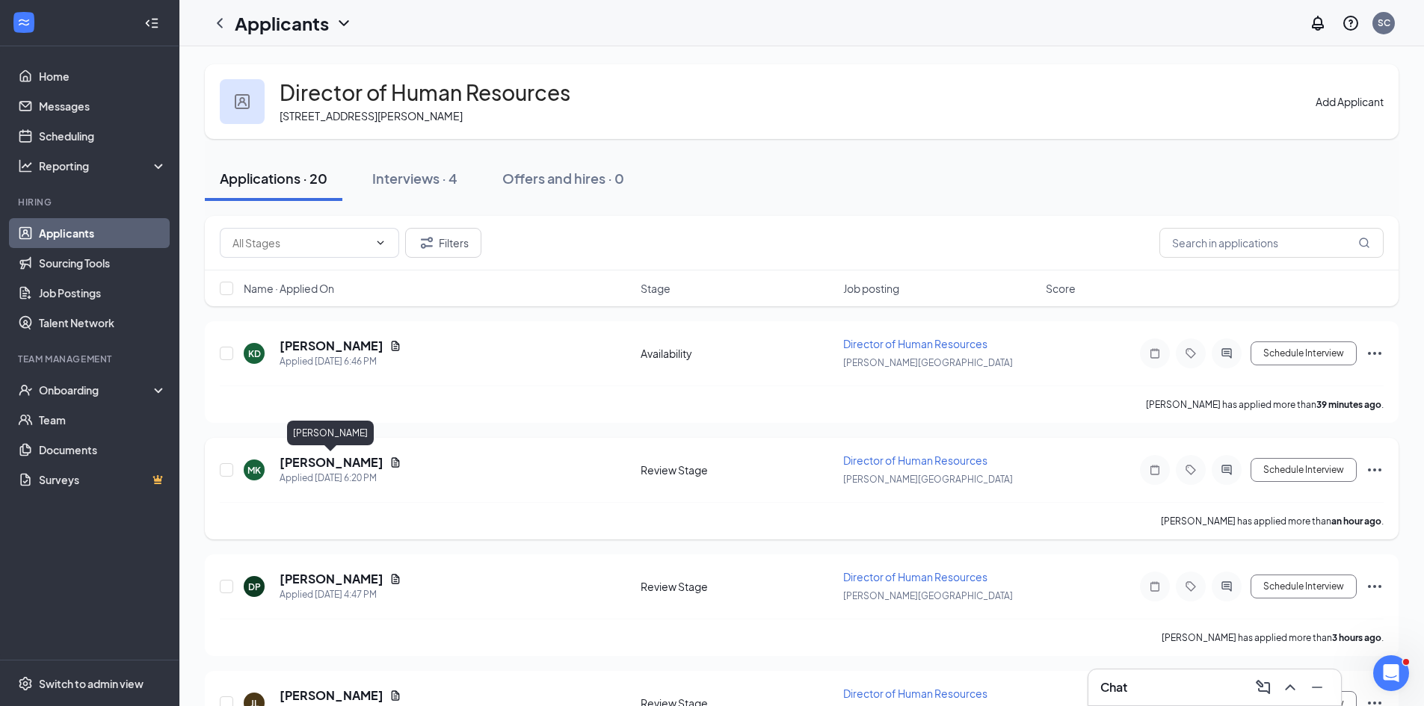
click at [290, 459] on h5 "[PERSON_NAME]" at bounding box center [331, 462] width 104 height 16
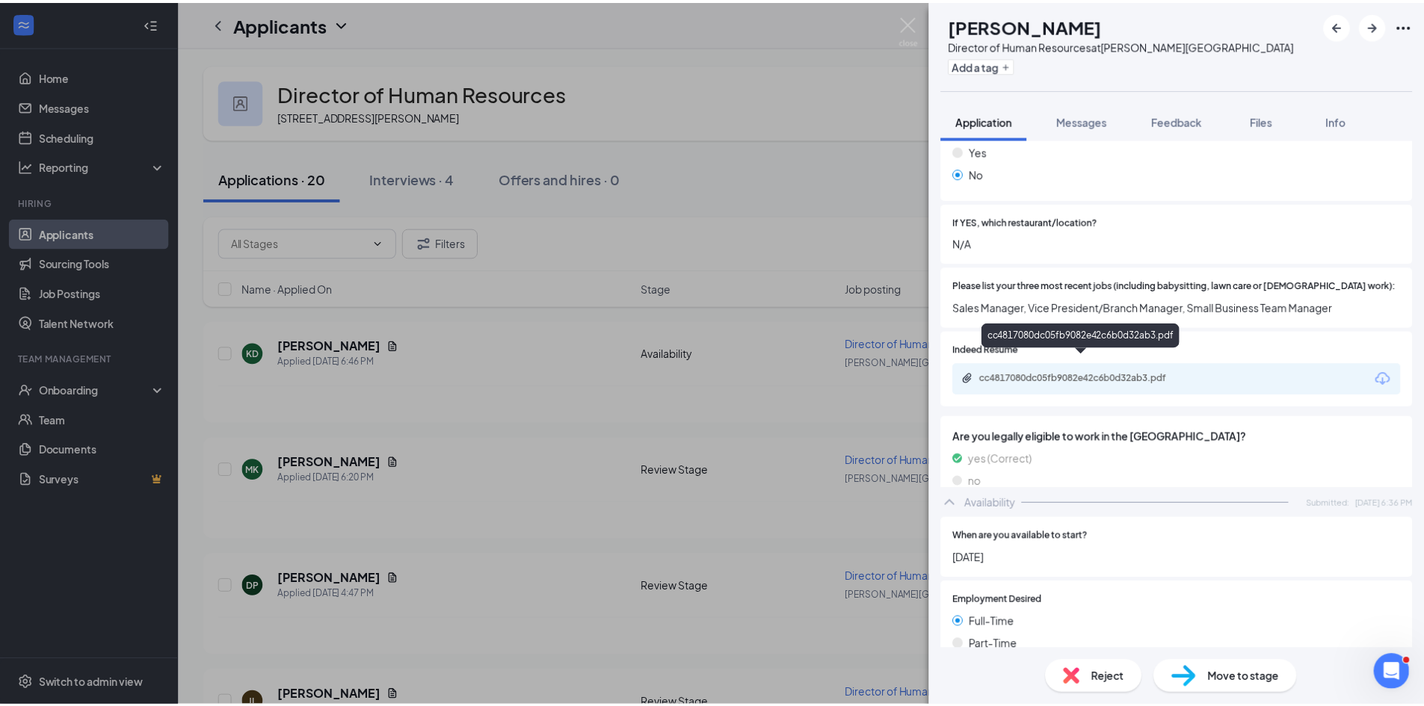
scroll to position [448, 0]
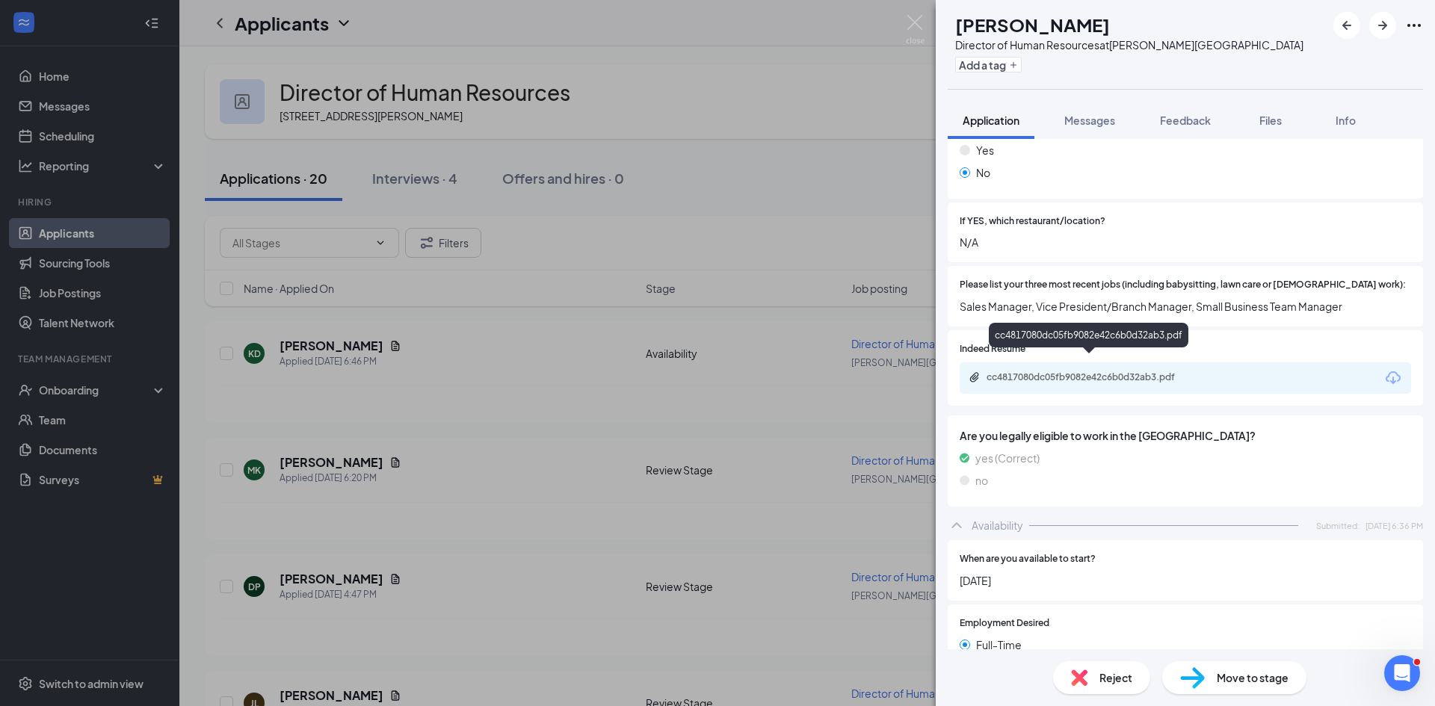
click at [1160, 371] on div "cc4817080dc05fb9082e42c6b0d32ab3.pdf" at bounding box center [1090, 377] width 209 height 12
click at [454, 165] on div "MK MATT KISCADEN Director of Human Resources at Gibson Boulevard Add a tag Appl…" at bounding box center [717, 353] width 1435 height 706
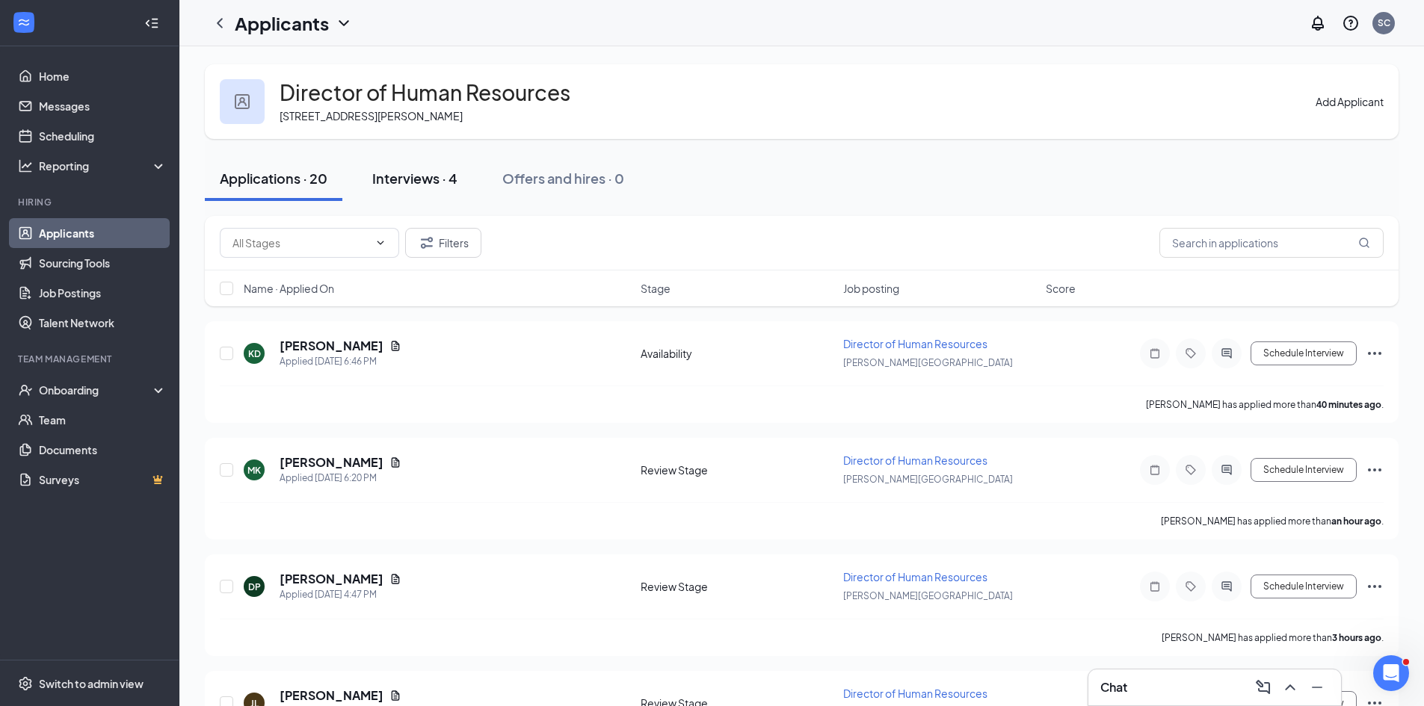
click at [404, 179] on div "Interviews · 4" at bounding box center [414, 178] width 85 height 19
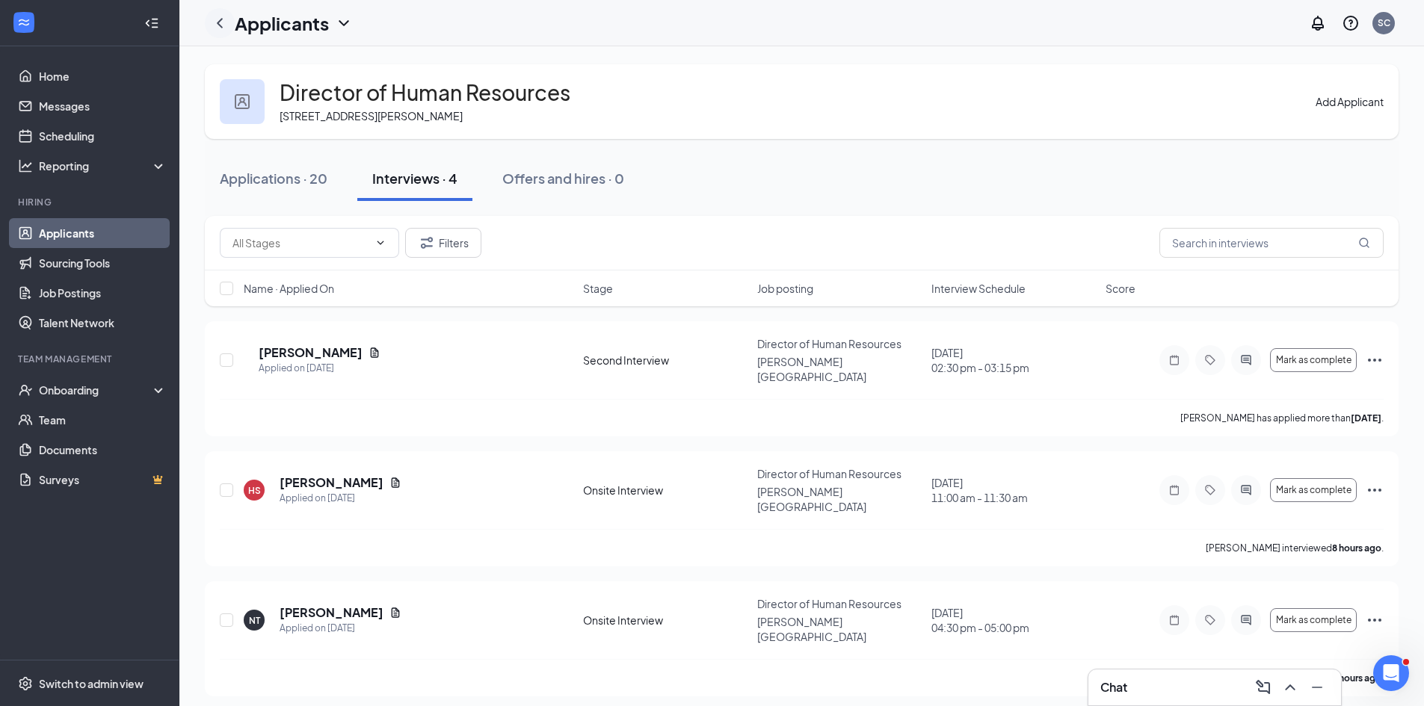
click at [214, 21] on icon "ChevronLeft" at bounding box center [220, 23] width 18 height 18
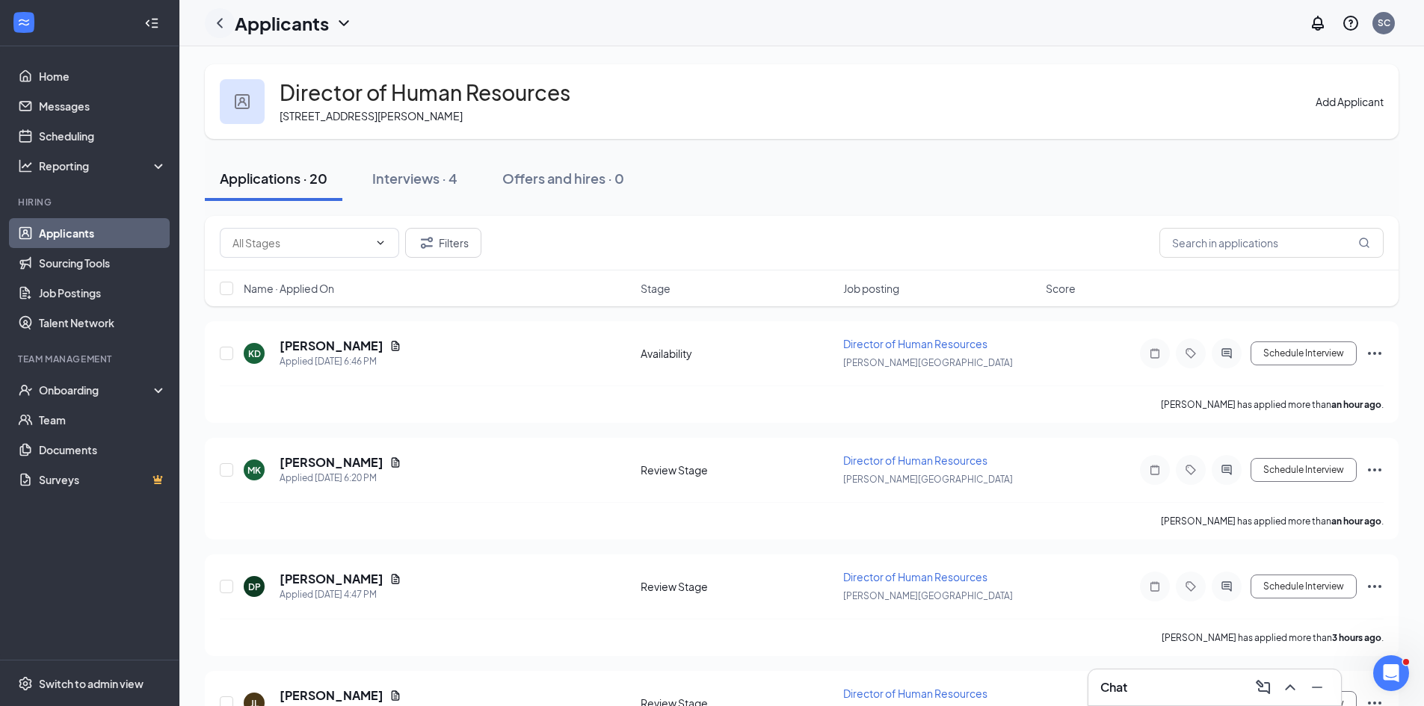
click at [230, 23] on div at bounding box center [220, 23] width 30 height 30
click at [220, 27] on icon "ChevronLeft" at bounding box center [220, 23] width 18 height 18
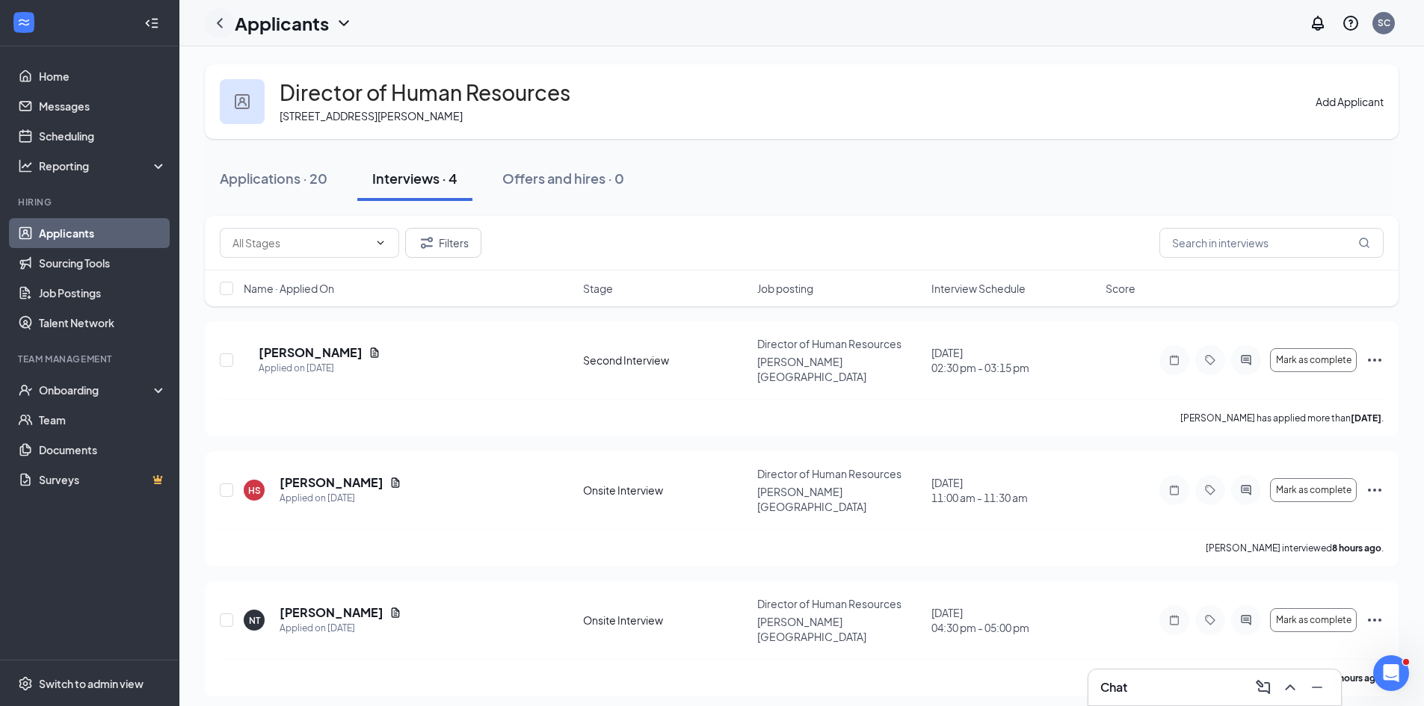
click at [232, 29] on div at bounding box center [220, 23] width 30 height 30
click at [226, 22] on icon "ChevronLeft" at bounding box center [220, 23] width 18 height 18
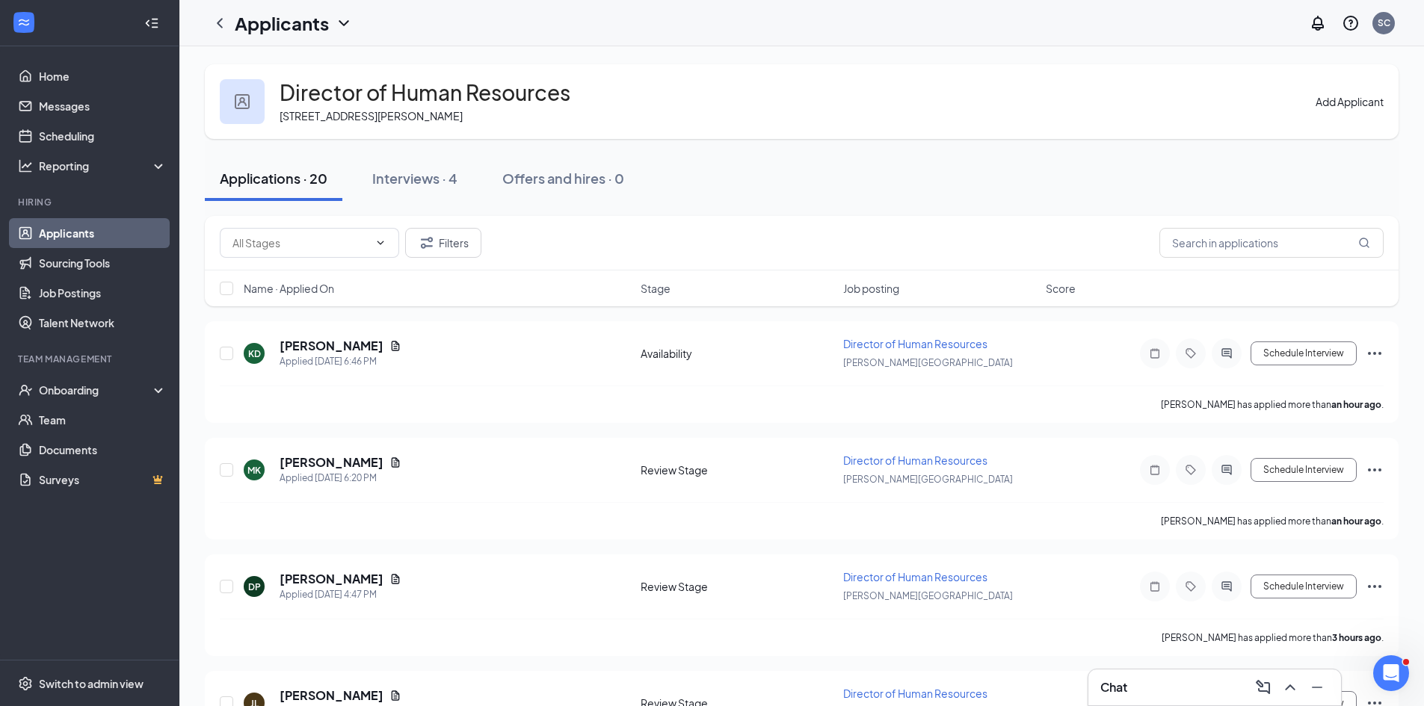
click at [238, 23] on h1 "Applicants" at bounding box center [282, 22] width 94 height 25
click at [223, 25] on icon "ChevronLeft" at bounding box center [220, 23] width 18 height 18
click at [230, 23] on div at bounding box center [220, 23] width 30 height 30
click at [250, 34] on h1 "Applicants" at bounding box center [282, 22] width 94 height 25
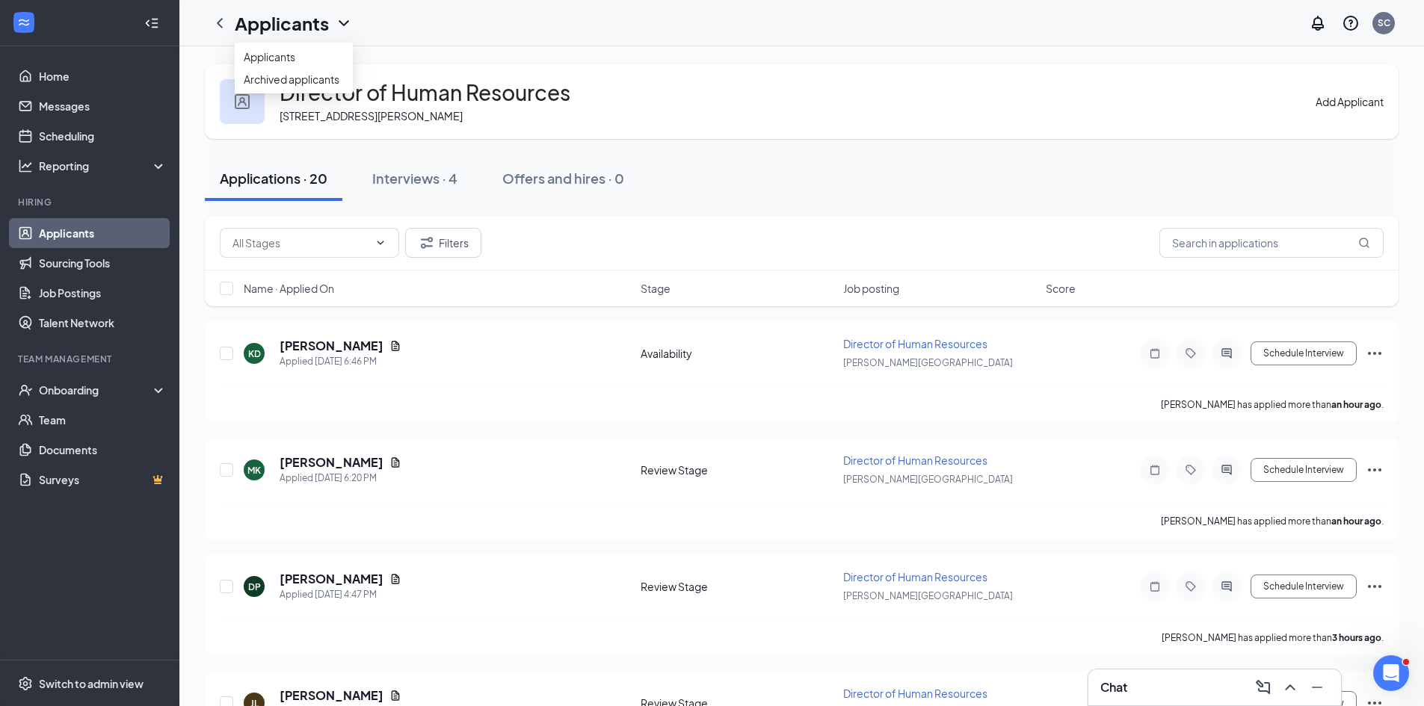
click at [268, 28] on h1 "Applicants" at bounding box center [282, 22] width 94 height 25
click at [276, 30] on h1 "Applicants" at bounding box center [282, 22] width 94 height 25
click at [277, 64] on link "Applicants" at bounding box center [294, 56] width 100 height 15
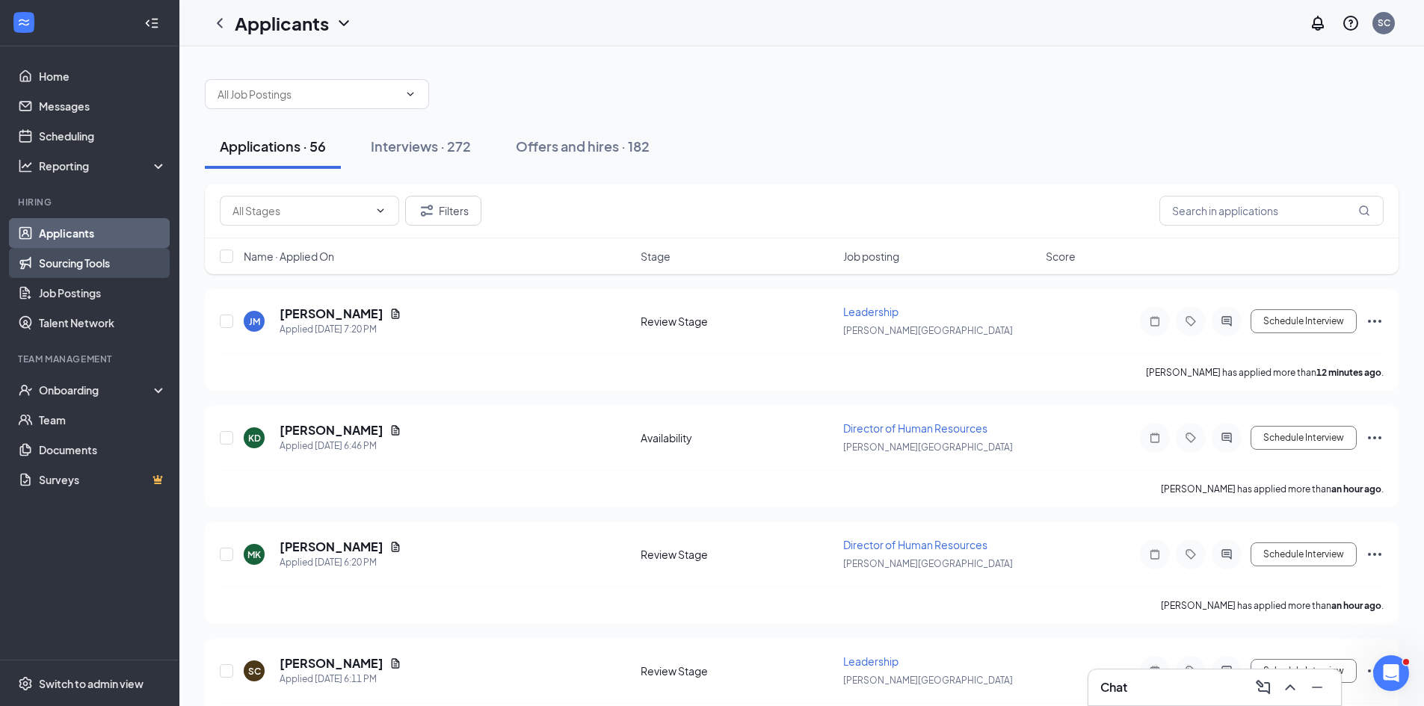
click at [133, 252] on link "Sourcing Tools" at bounding box center [103, 263] width 128 height 30
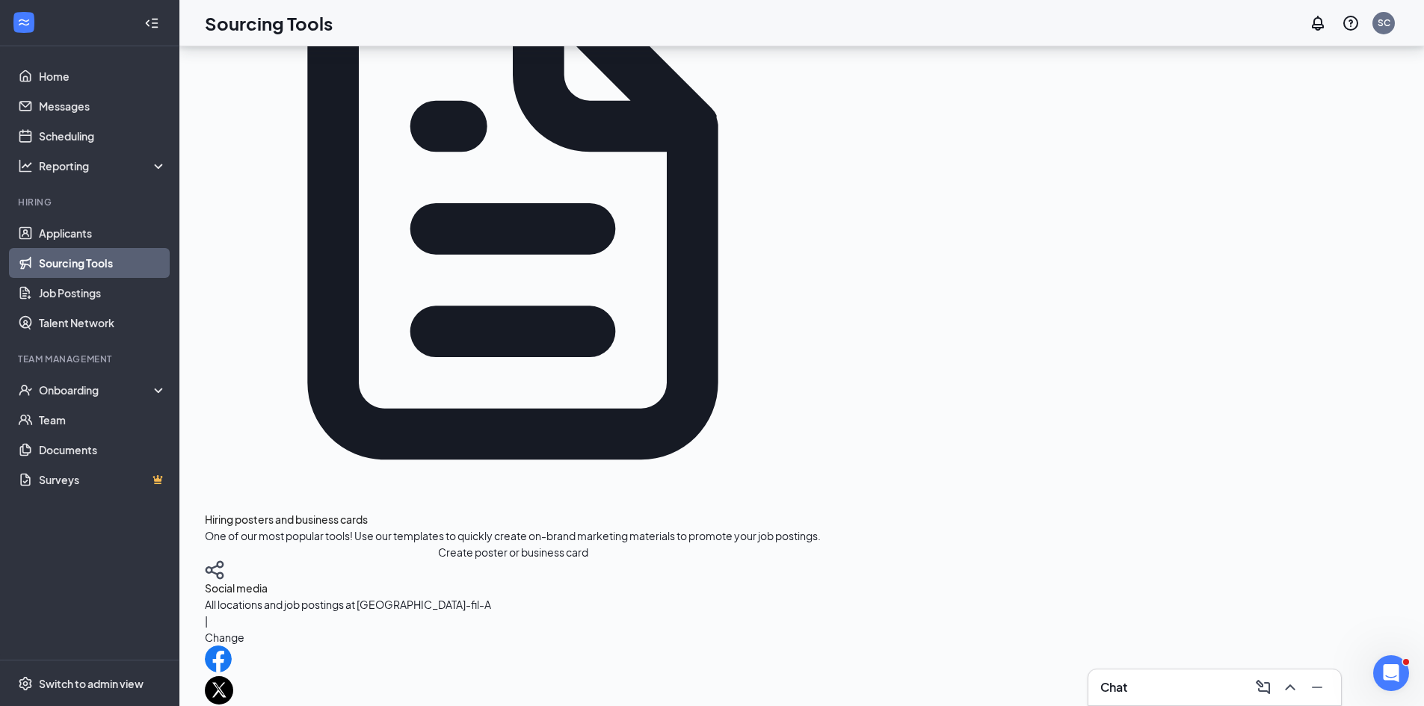
scroll to position [461, 0]
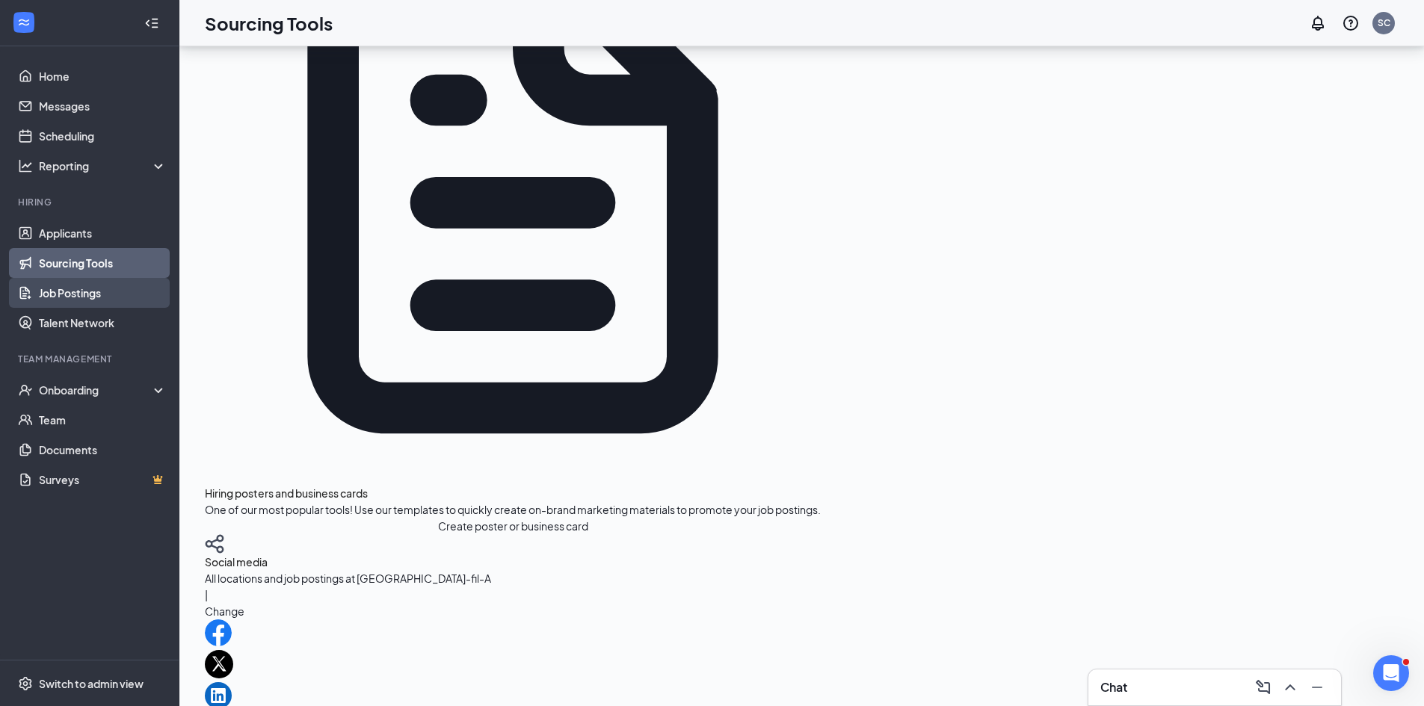
click at [123, 298] on link "Job Postings" at bounding box center [103, 293] width 128 height 30
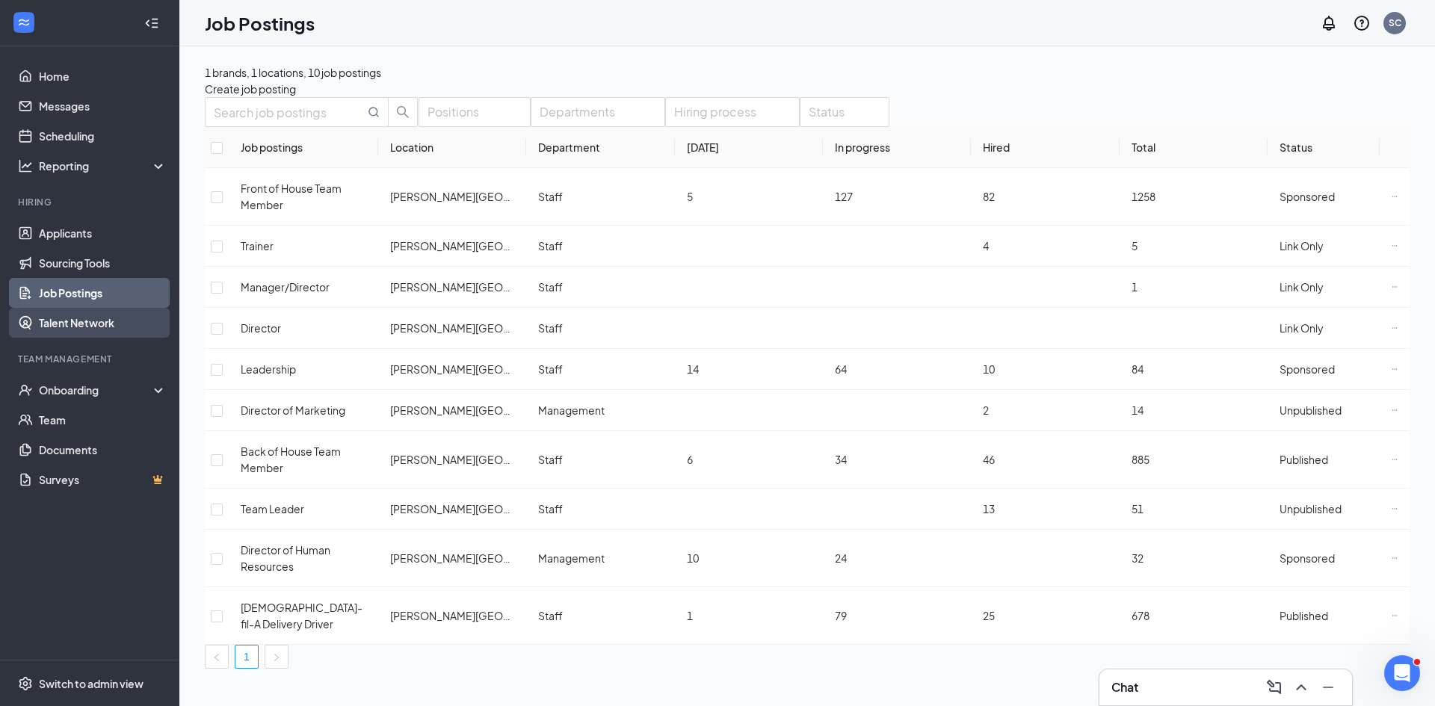
click at [97, 319] on link "Talent Network" at bounding box center [103, 323] width 128 height 30
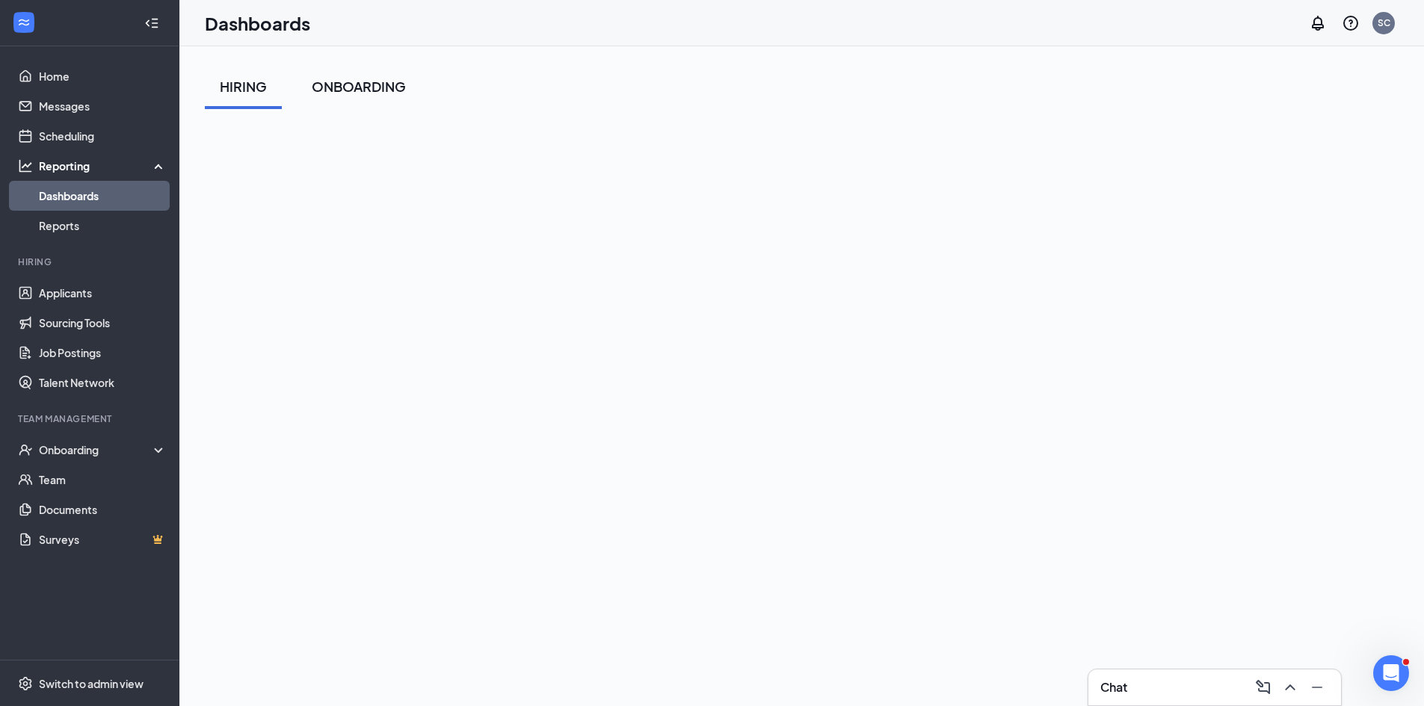
click at [333, 91] on div "ONBOARDING" at bounding box center [359, 86] width 94 height 19
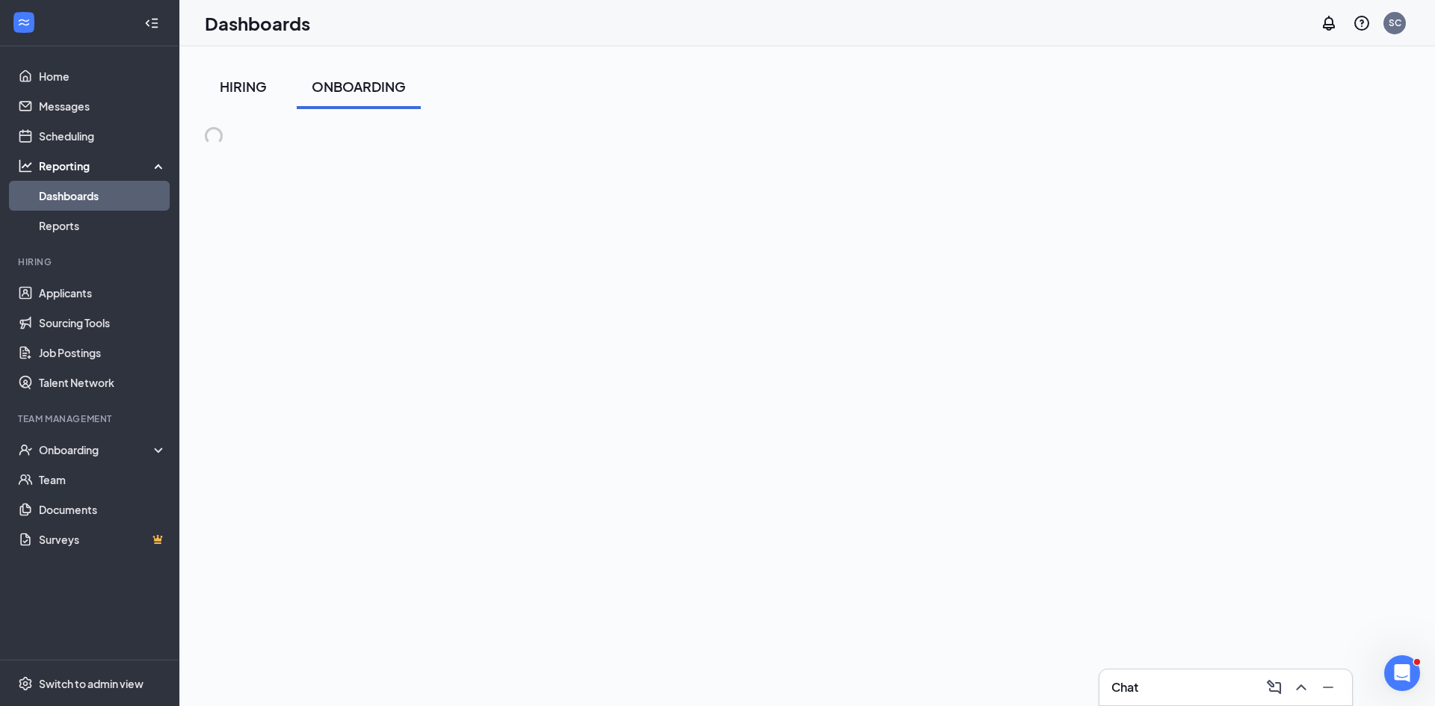
click at [226, 97] on button "HIRING" at bounding box center [243, 86] width 77 height 45
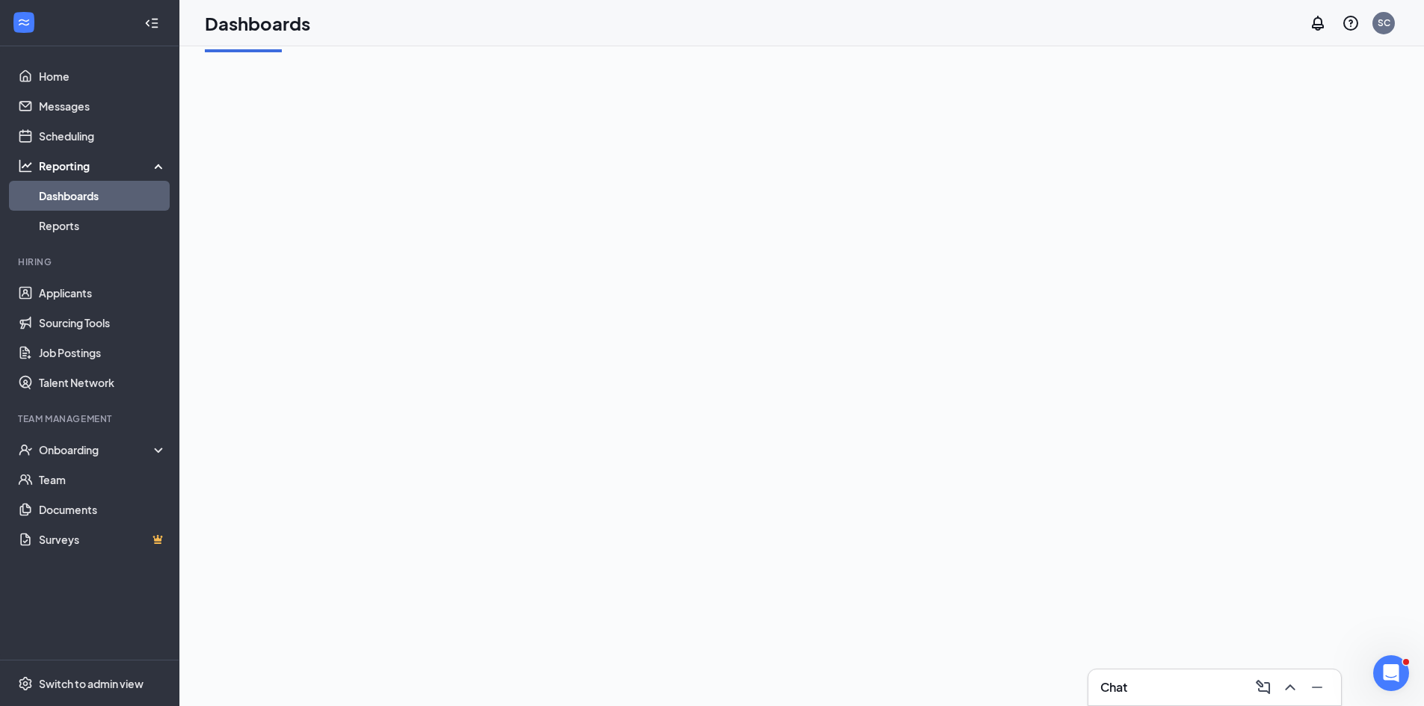
scroll to position [145, 0]
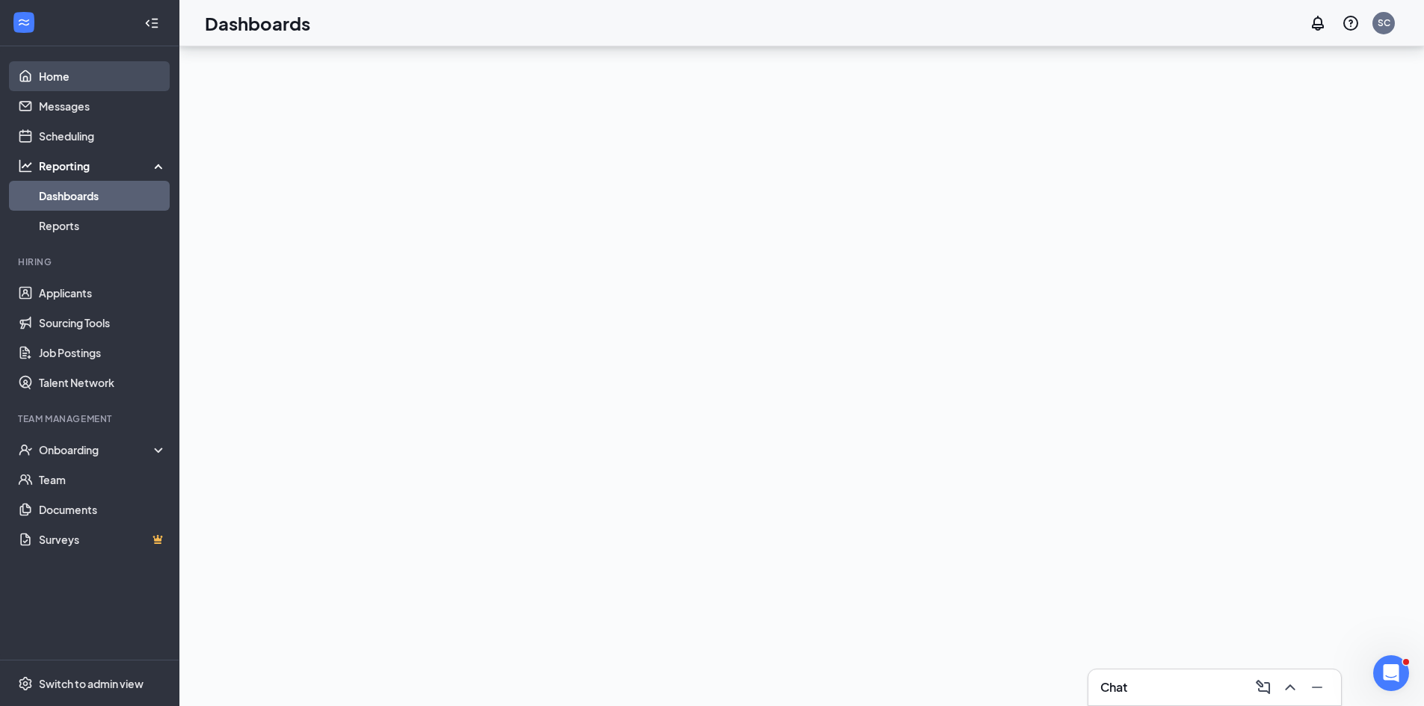
click at [64, 80] on link "Home" at bounding box center [103, 76] width 128 height 30
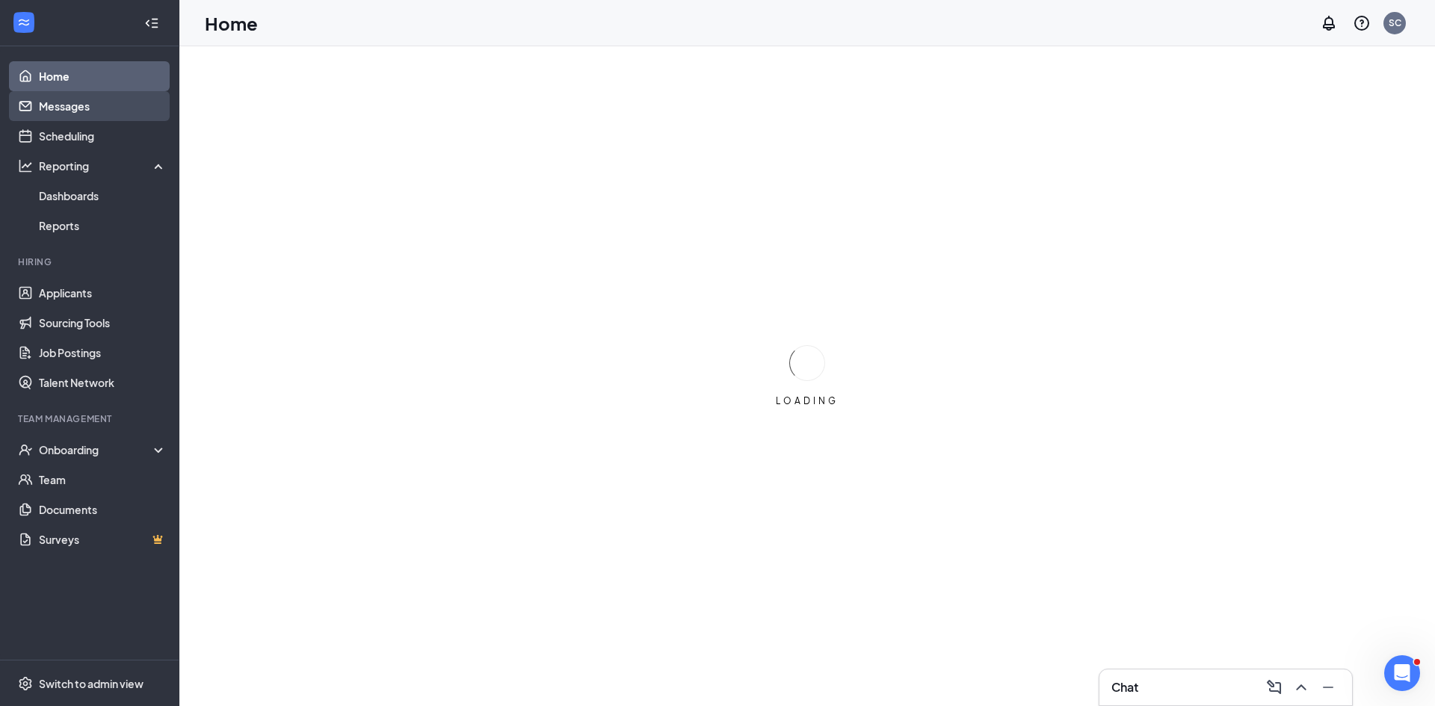
click at [69, 104] on link "Messages" at bounding box center [103, 106] width 128 height 30
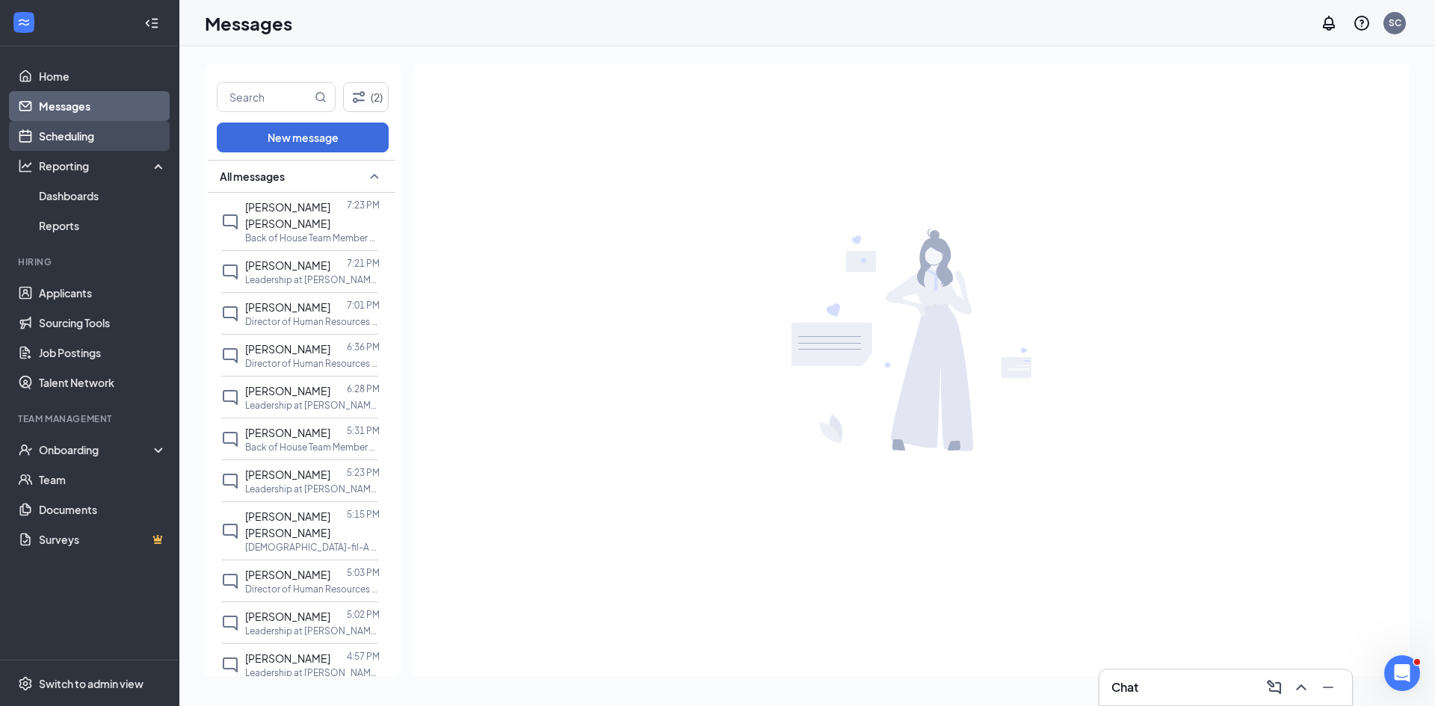
click at [77, 134] on link "Scheduling" at bounding box center [103, 136] width 128 height 30
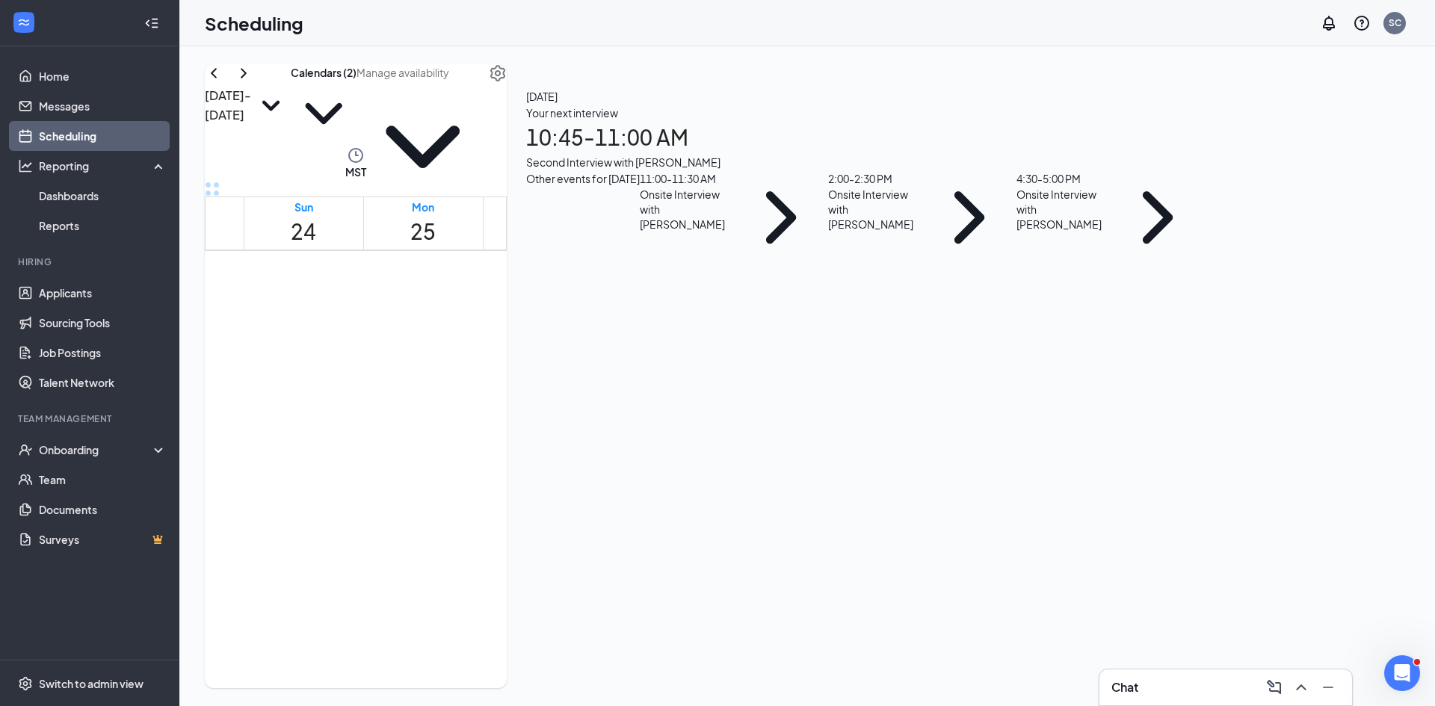
scroll to position [1034, 0]
click at [356, 105] on button "Calendars (2)" at bounding box center [324, 105] width 66 height 82
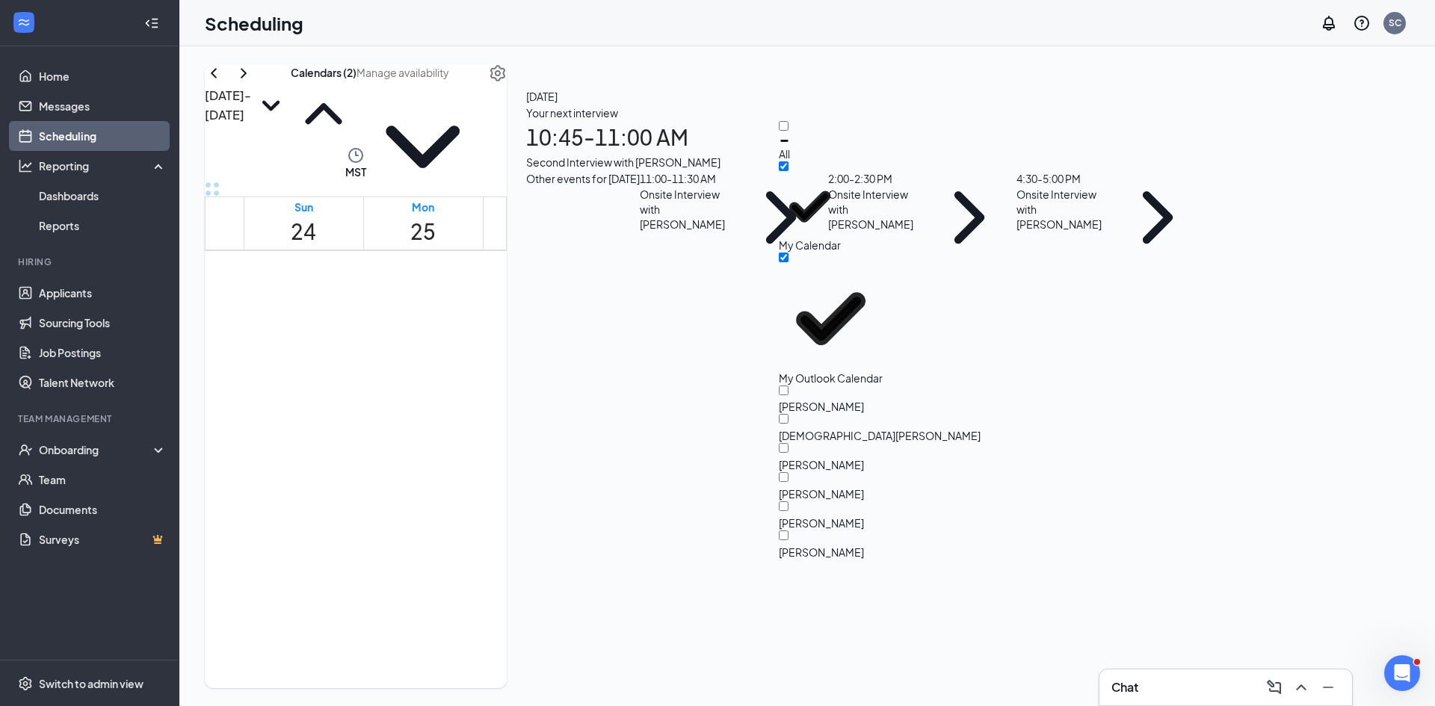
drag, startPoint x: 765, startPoint y: 131, endPoint x: 803, endPoint y: 135, distance: 38.3
click at [507, 131] on div "[DATE] - [DATE] Calendars (2) MST Sun 24 Mon 25 Tue 26 Wed 27 Thu 28 Fri 29 Sat…" at bounding box center [356, 376] width 302 height 624
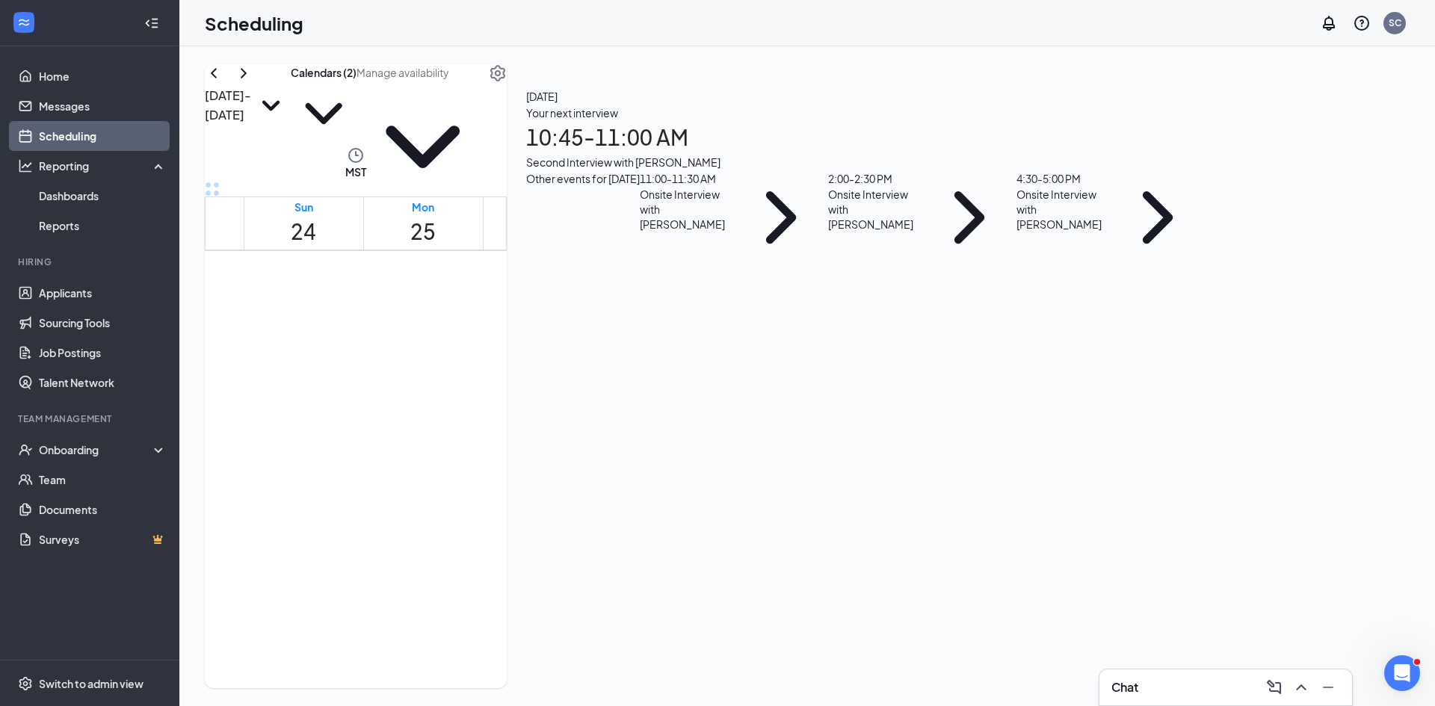
click at [507, 135] on div "[DATE] - [DATE] Calendars (2) MST Sun 24 Mon 25 Tue 26 Wed 27 Thu 28 Fri 29 Sat…" at bounding box center [356, 376] width 302 height 624
click at [507, 117] on div "[DATE] - [DATE] Calendars (2) MST Sun 24 Mon 25 Tue 26 Wed 27 Thu 28 Fri 29 Sat…" at bounding box center [356, 376] width 302 height 624
click at [356, 112] on button "Calendars (2)" at bounding box center [324, 105] width 66 height 82
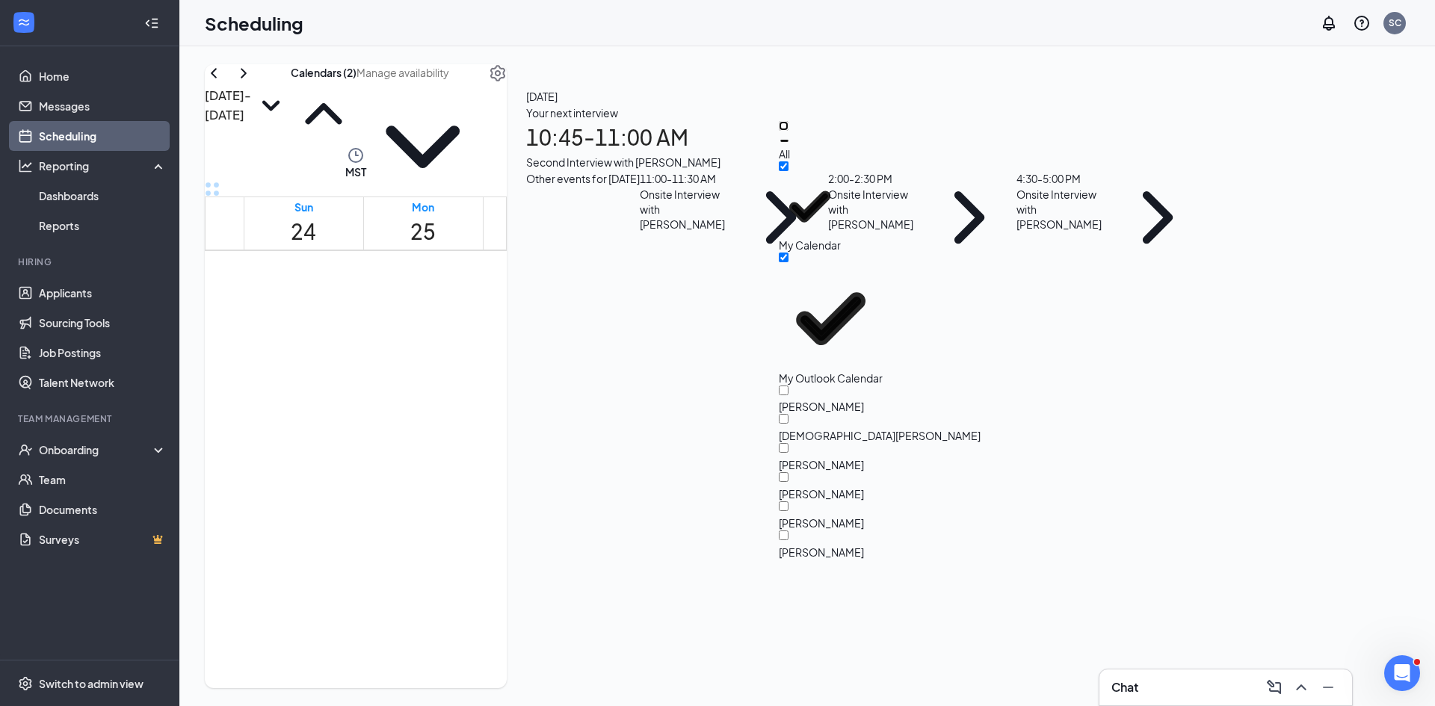
click at [788, 131] on input "All" at bounding box center [784, 126] width 10 height 10
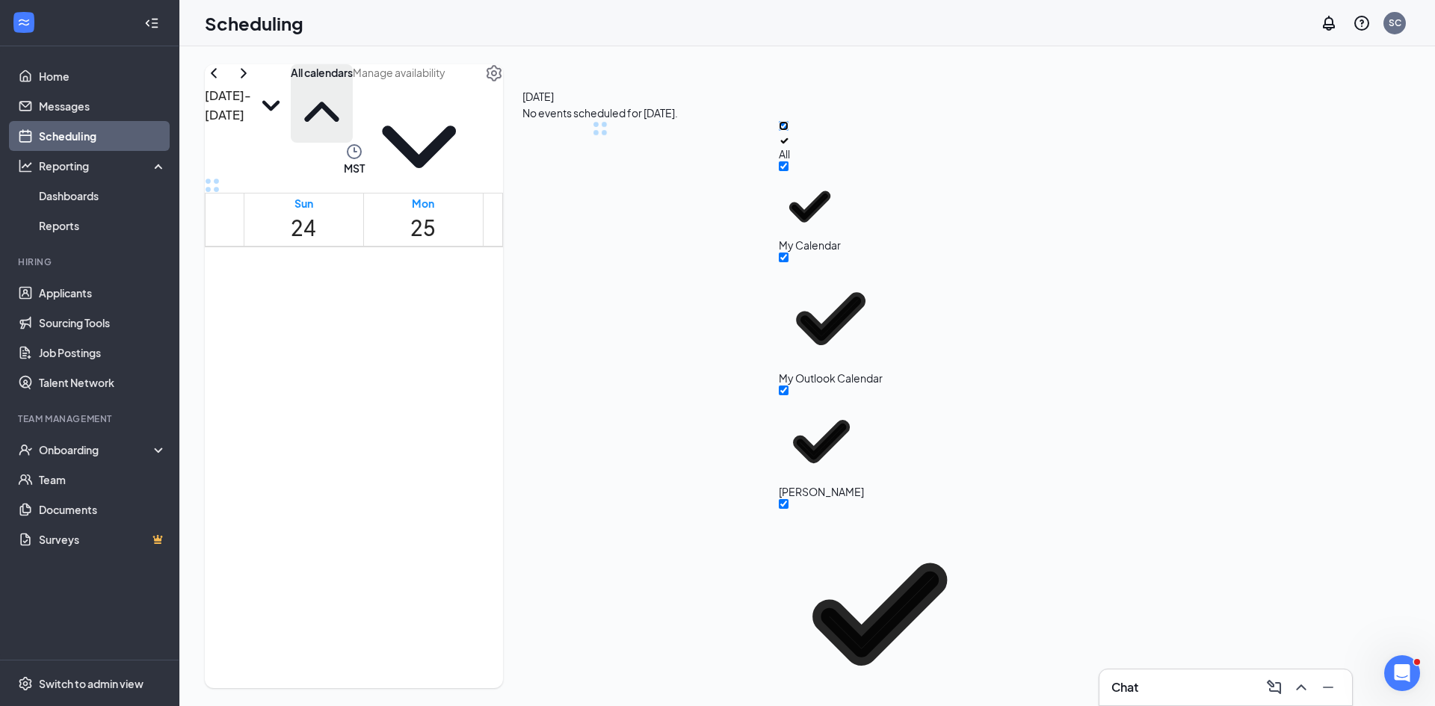
checkbox input "true"
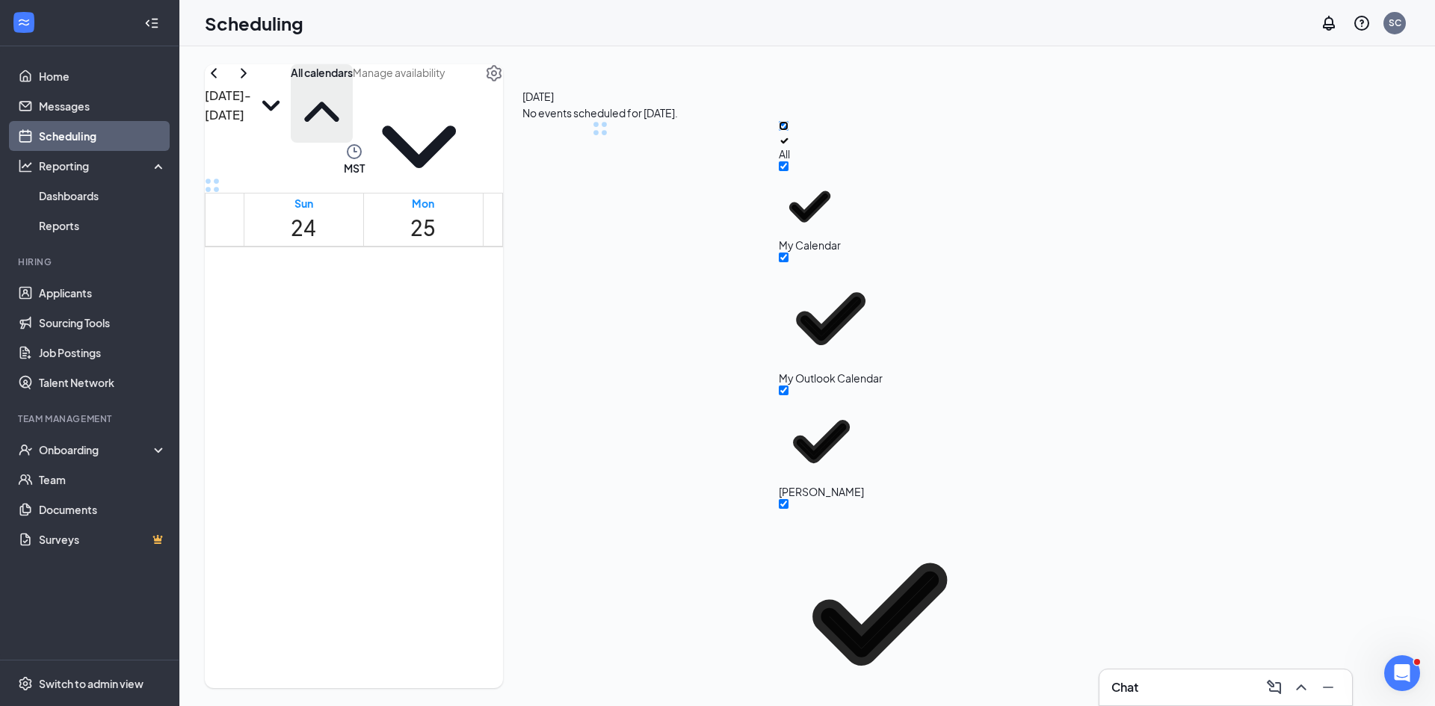
checkbox input "true"
drag, startPoint x: 867, startPoint y: 106, endPoint x: 665, endPoint y: 123, distance: 202.4
click at [353, 106] on button "All calendars" at bounding box center [322, 103] width 62 height 78
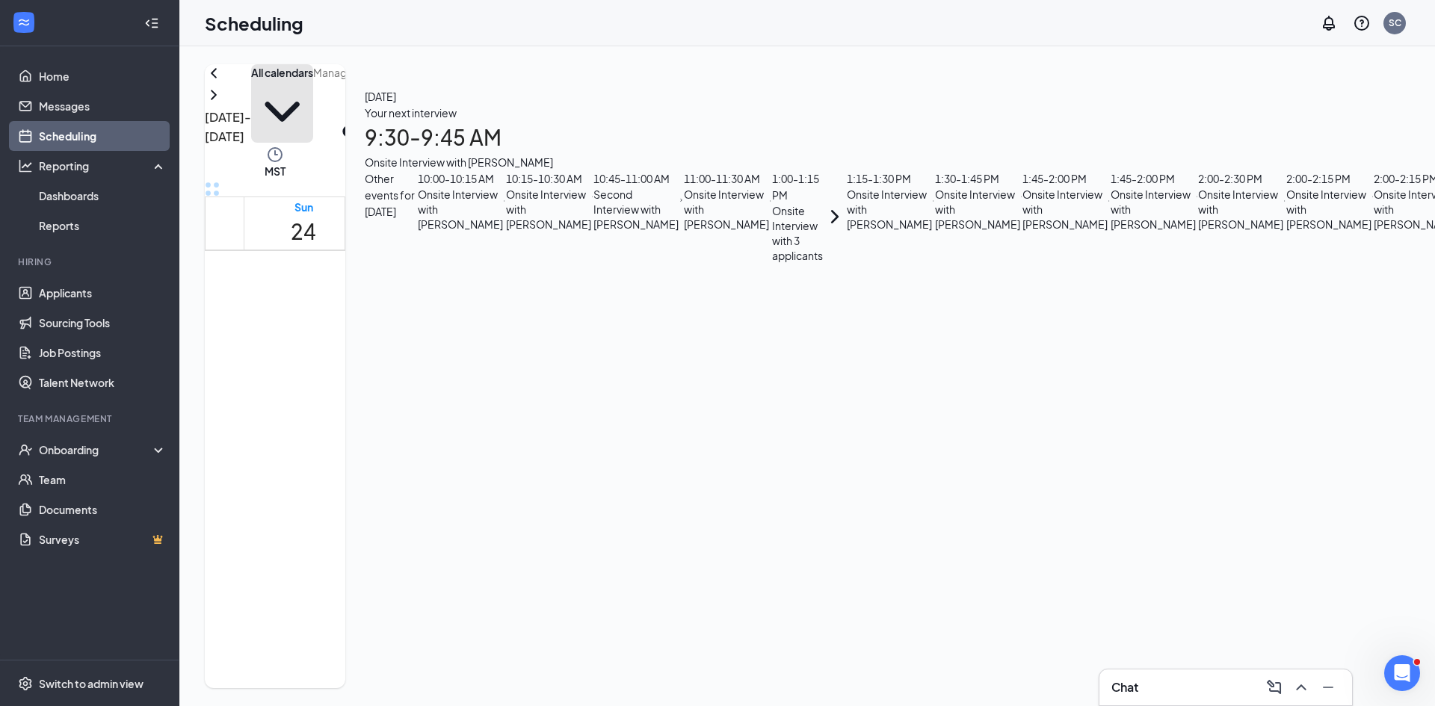
scroll to position [735, 0]
click at [667, 199] on div "Wed" at bounding box center [661, 207] width 25 height 16
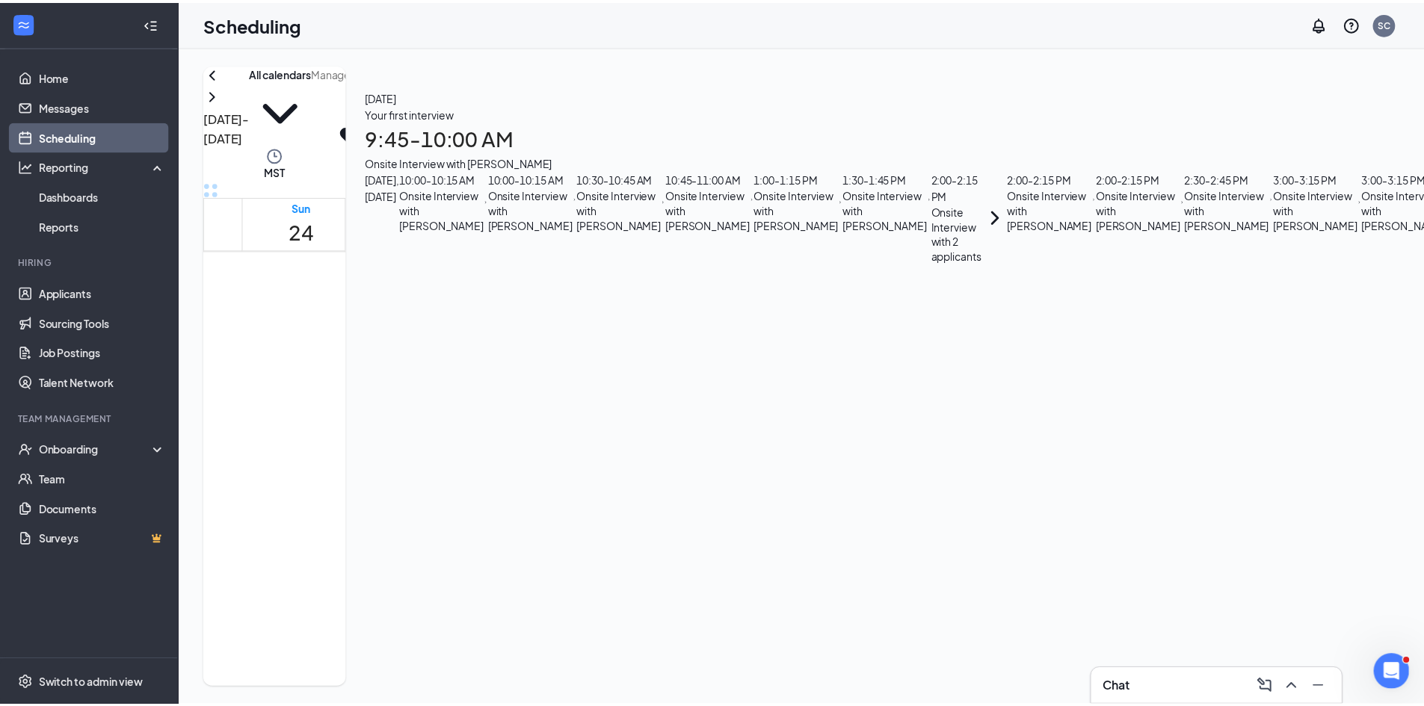
scroll to position [932, 0]
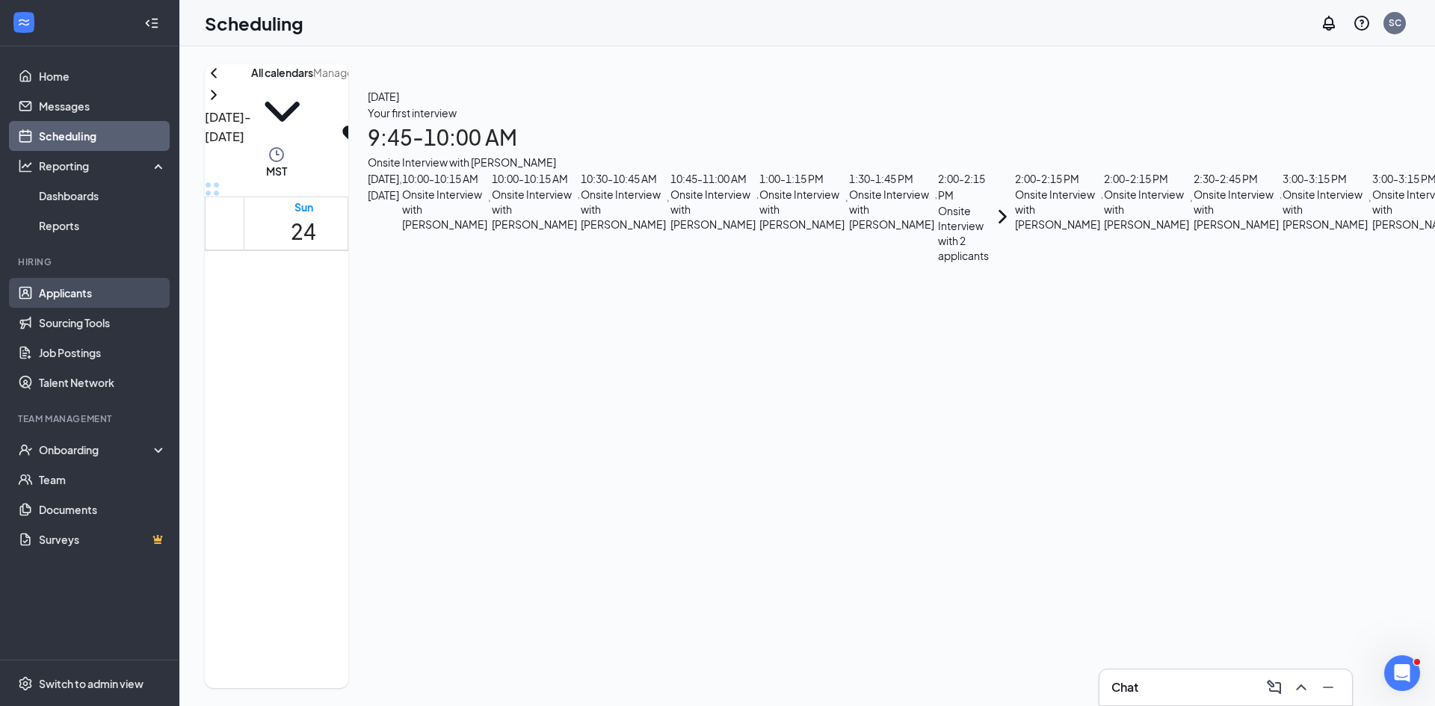
click at [95, 283] on link "Applicants" at bounding box center [103, 293] width 128 height 30
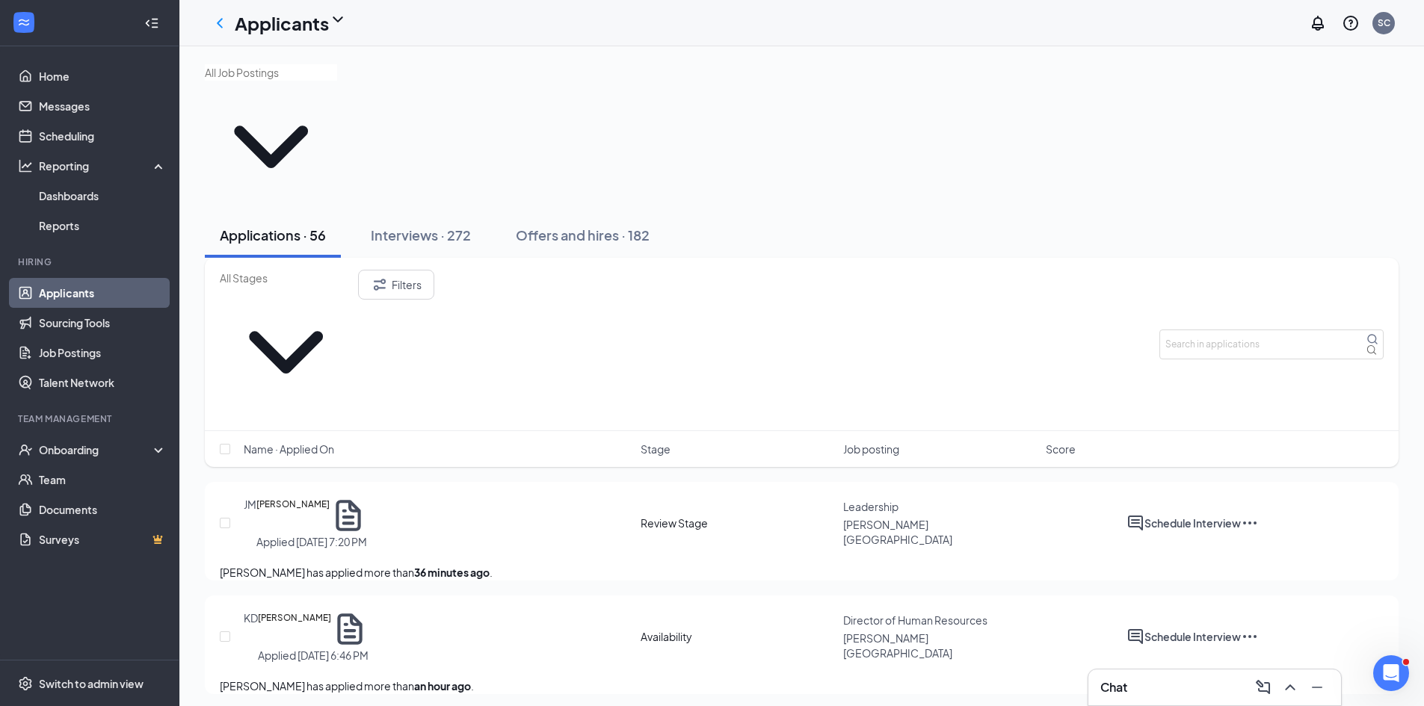
click at [318, 270] on input "text" at bounding box center [286, 278] width 132 height 16
click at [281, 262] on div "Review Stage (29)" at bounding box center [309, 253] width 179 height 16
type input "Review Stage (29)"
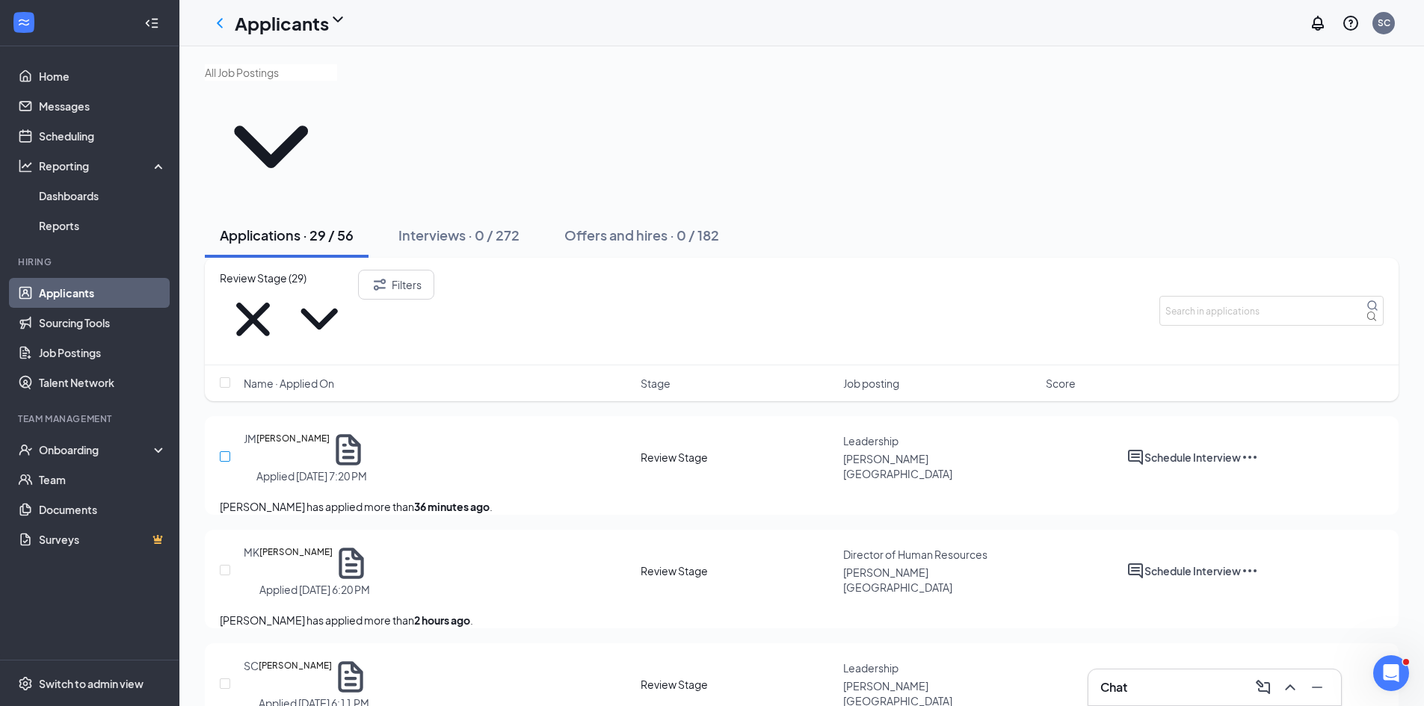
click at [228, 451] on input "checkbox" at bounding box center [225, 456] width 10 height 10
checkbox input "true"
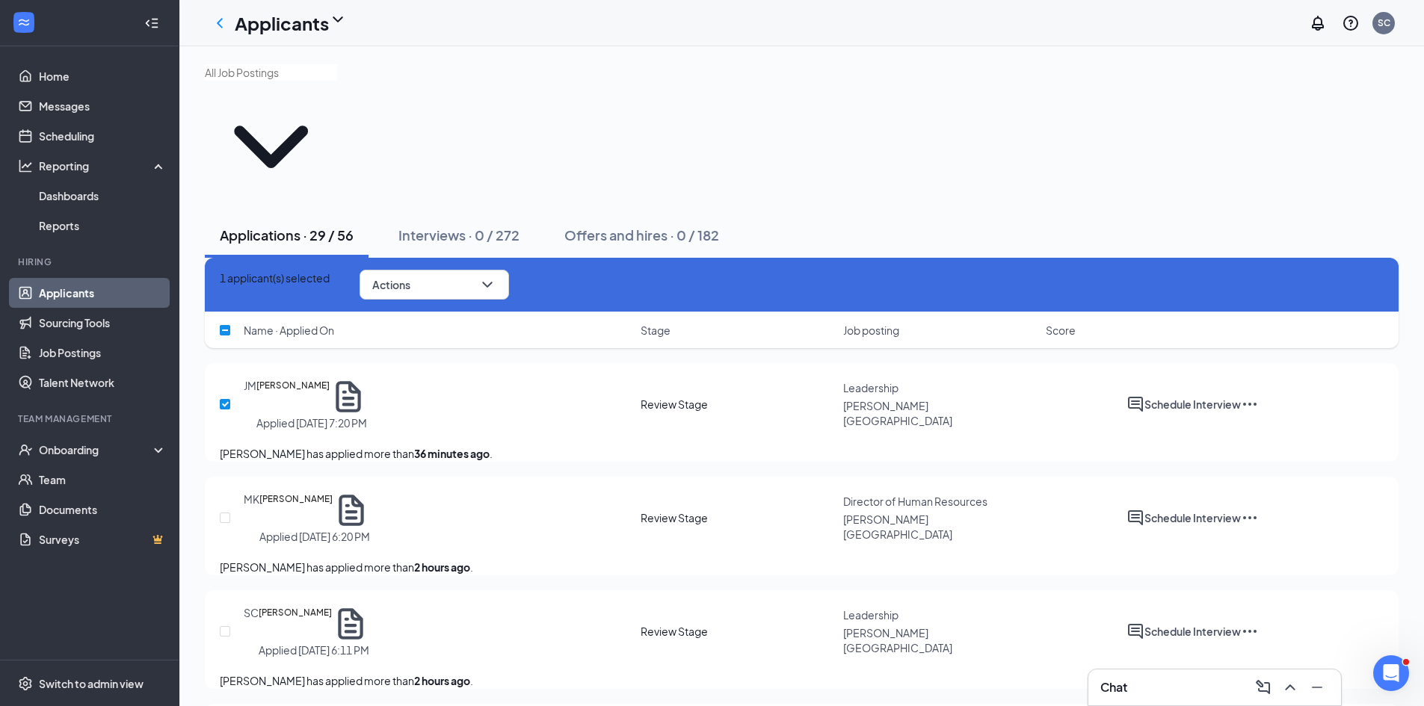
click at [223, 492] on div at bounding box center [227, 518] width 15 height 52
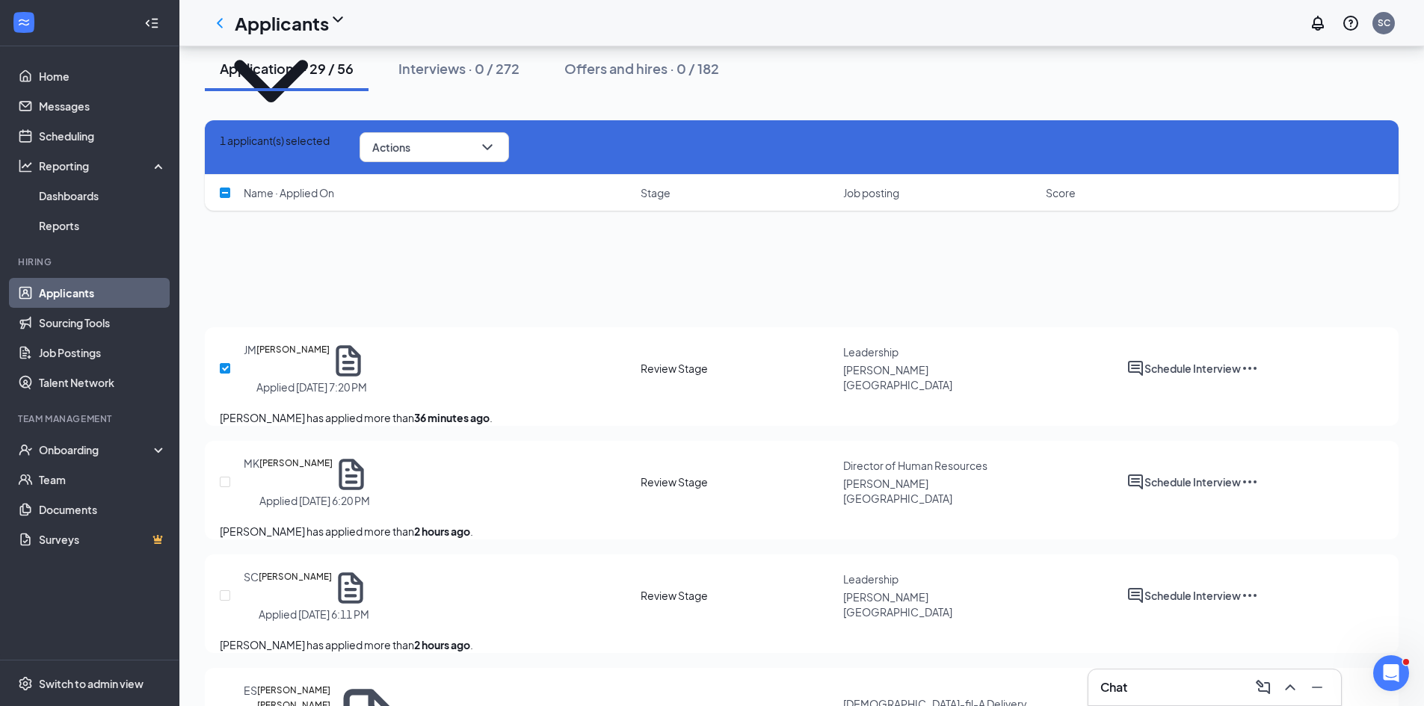
scroll to position [224, 0]
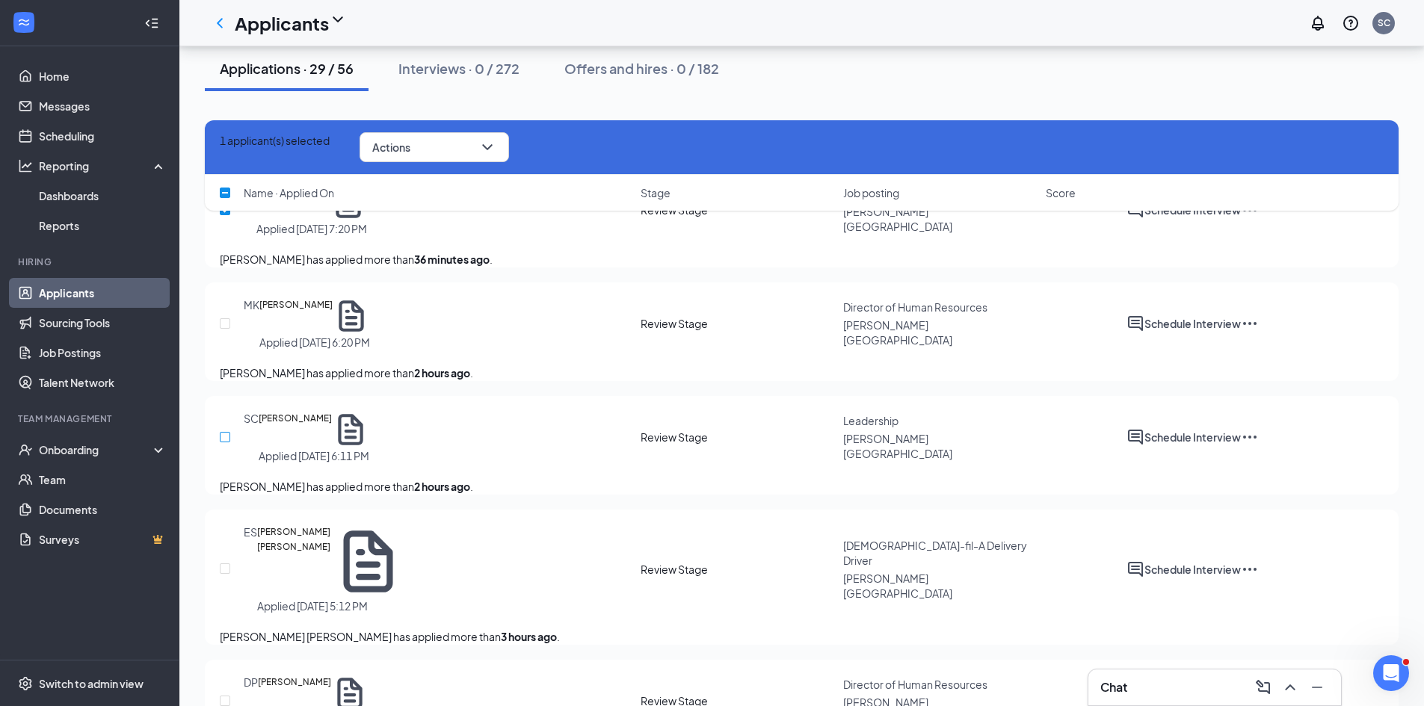
click at [227, 432] on input "checkbox" at bounding box center [225, 437] width 10 height 10
checkbox input "true"
click at [224, 563] on input "checkbox" at bounding box center [225, 568] width 10 height 10
checkbox input "true"
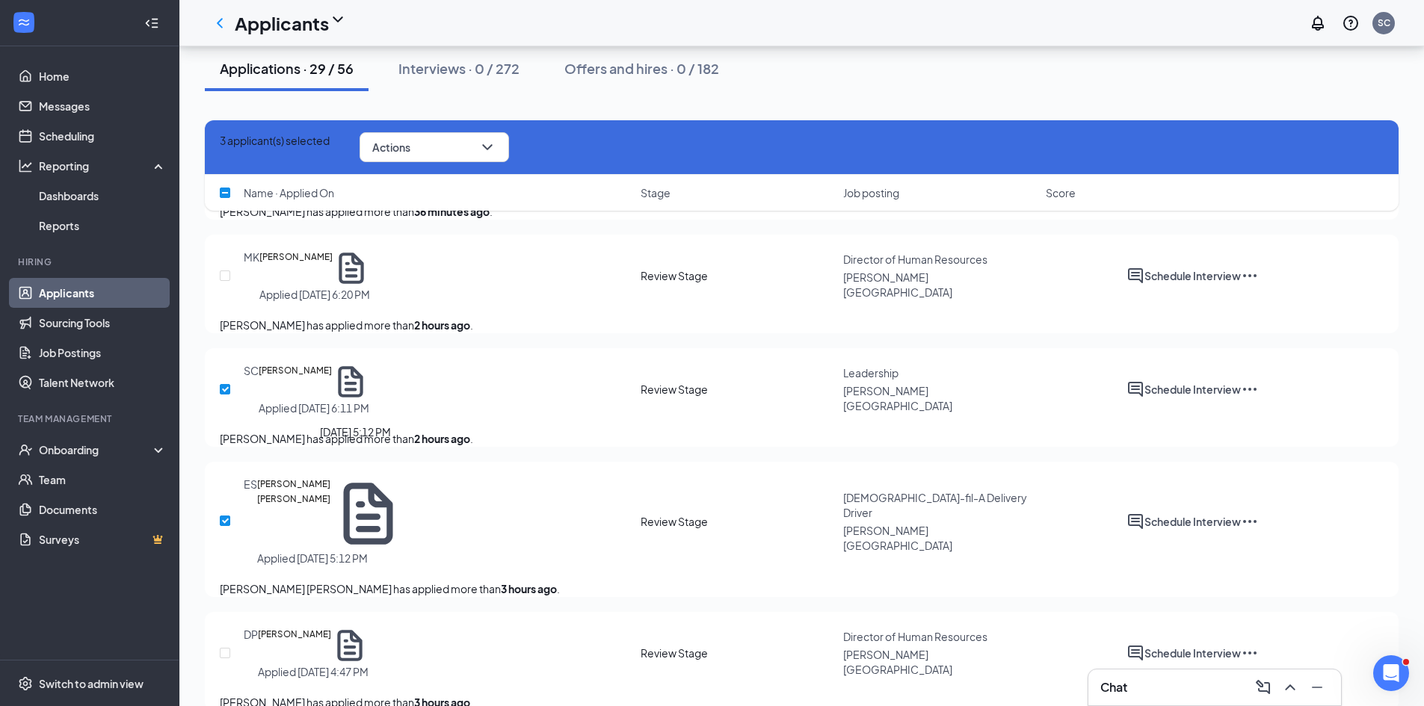
scroll to position [448, 0]
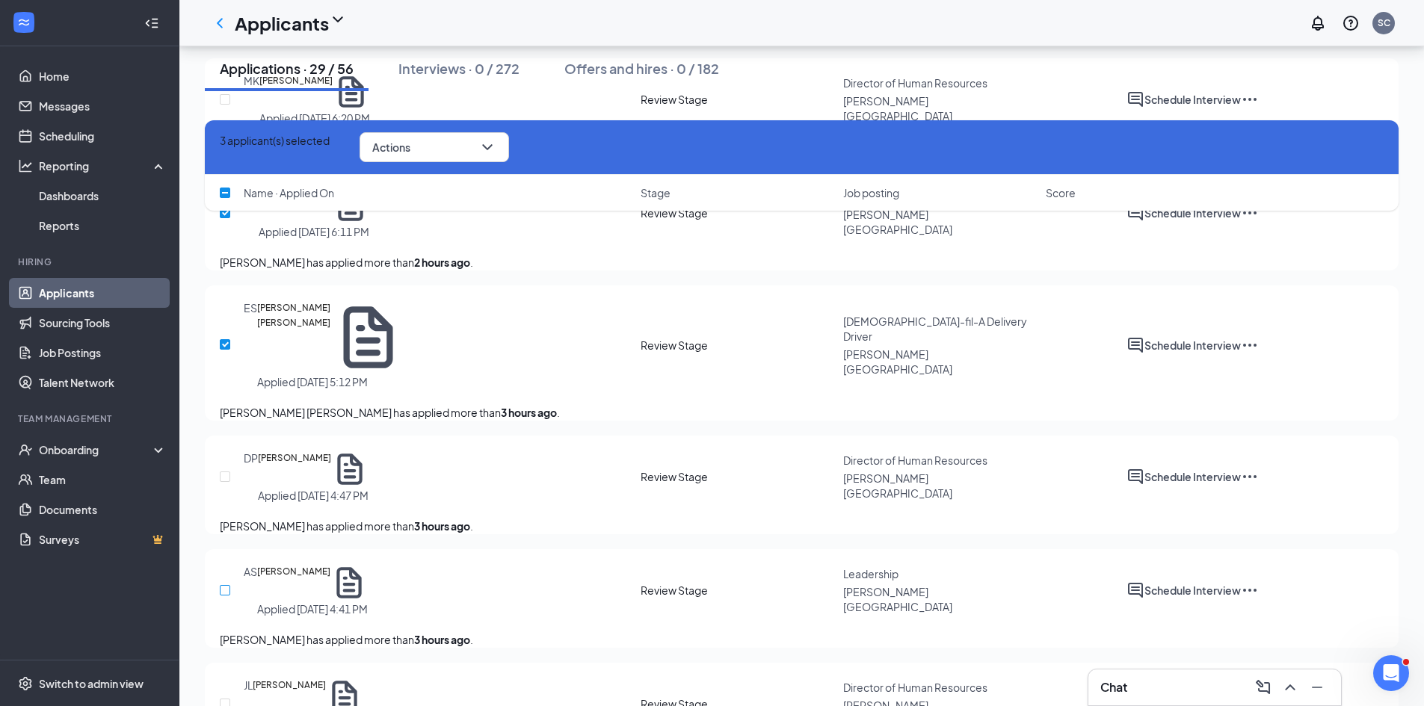
click at [222, 585] on input "checkbox" at bounding box center [225, 590] width 10 height 10
checkbox input "true"
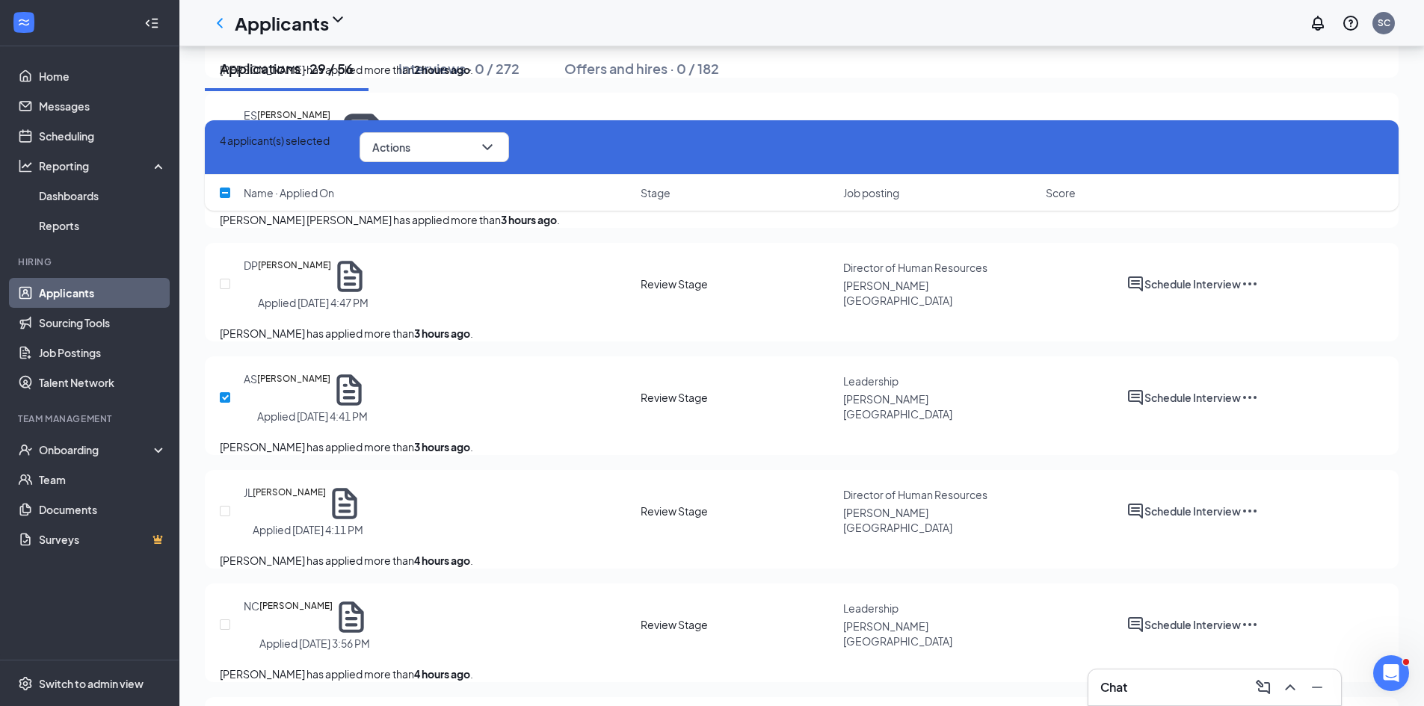
scroll to position [747, 0]
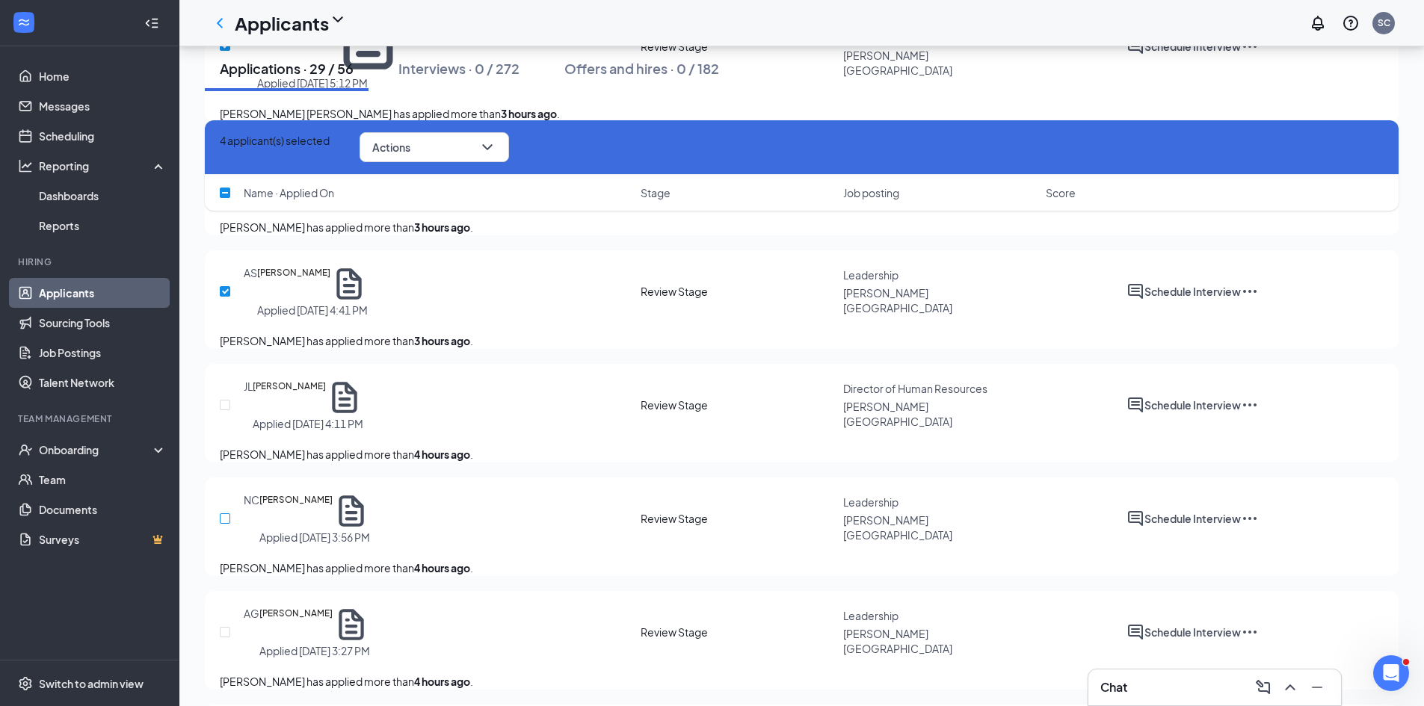
click at [226, 513] on input "checkbox" at bounding box center [225, 518] width 10 height 10
checkbox input "true"
click at [222, 627] on input "checkbox" at bounding box center [225, 632] width 10 height 10
checkbox input "true"
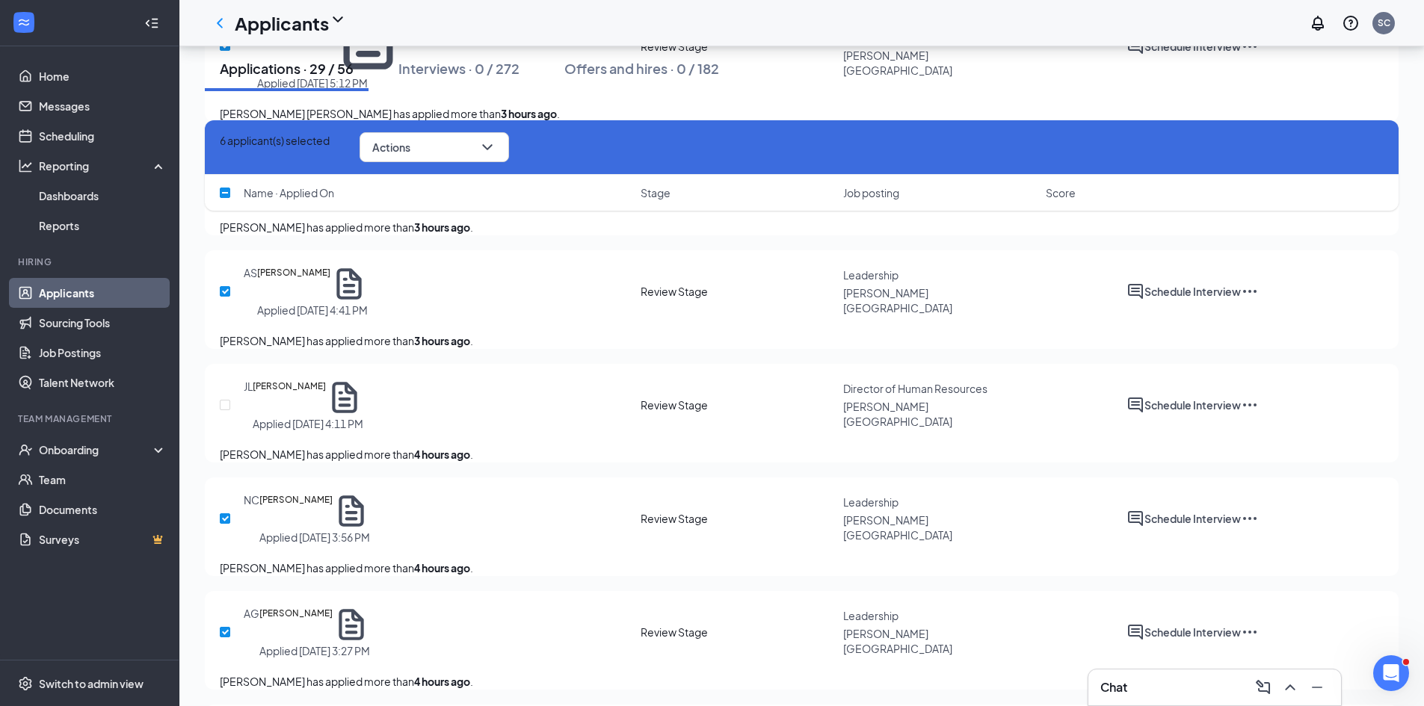
checkbox input "true"
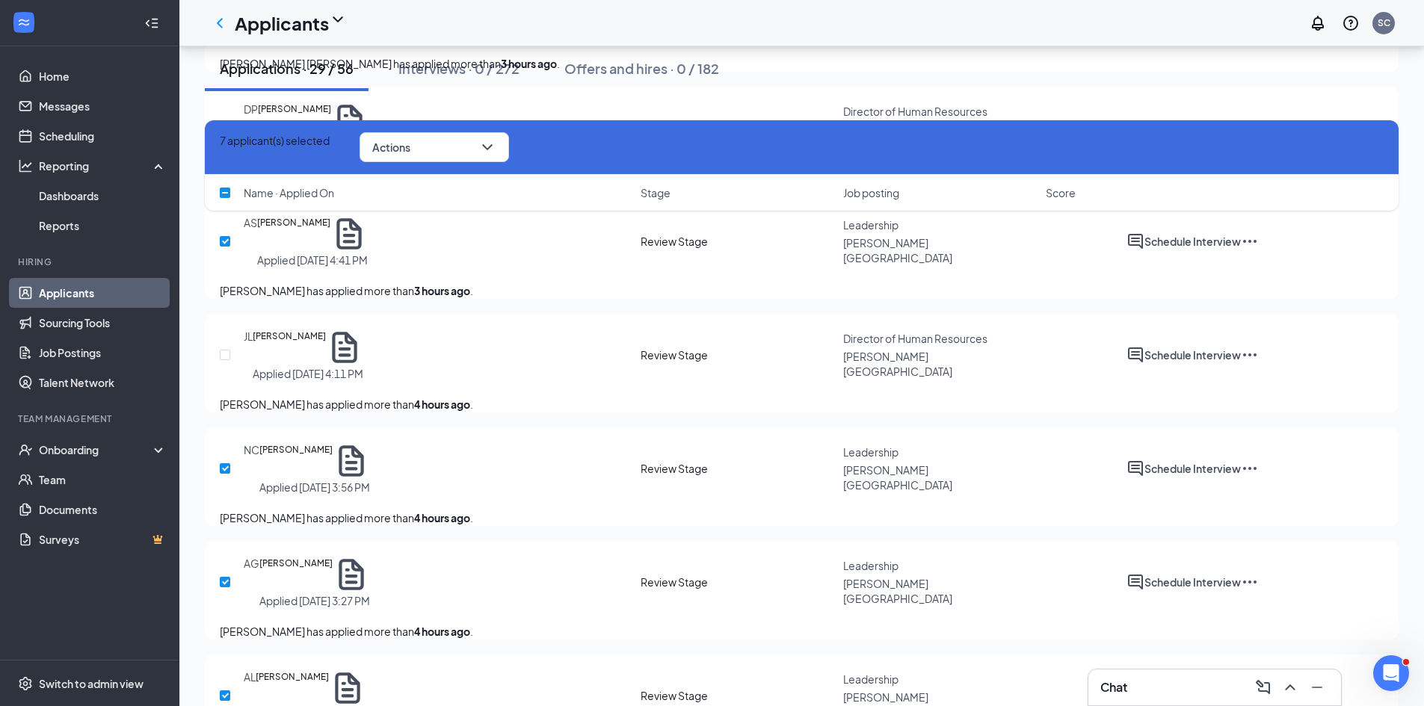
scroll to position [1046, 0]
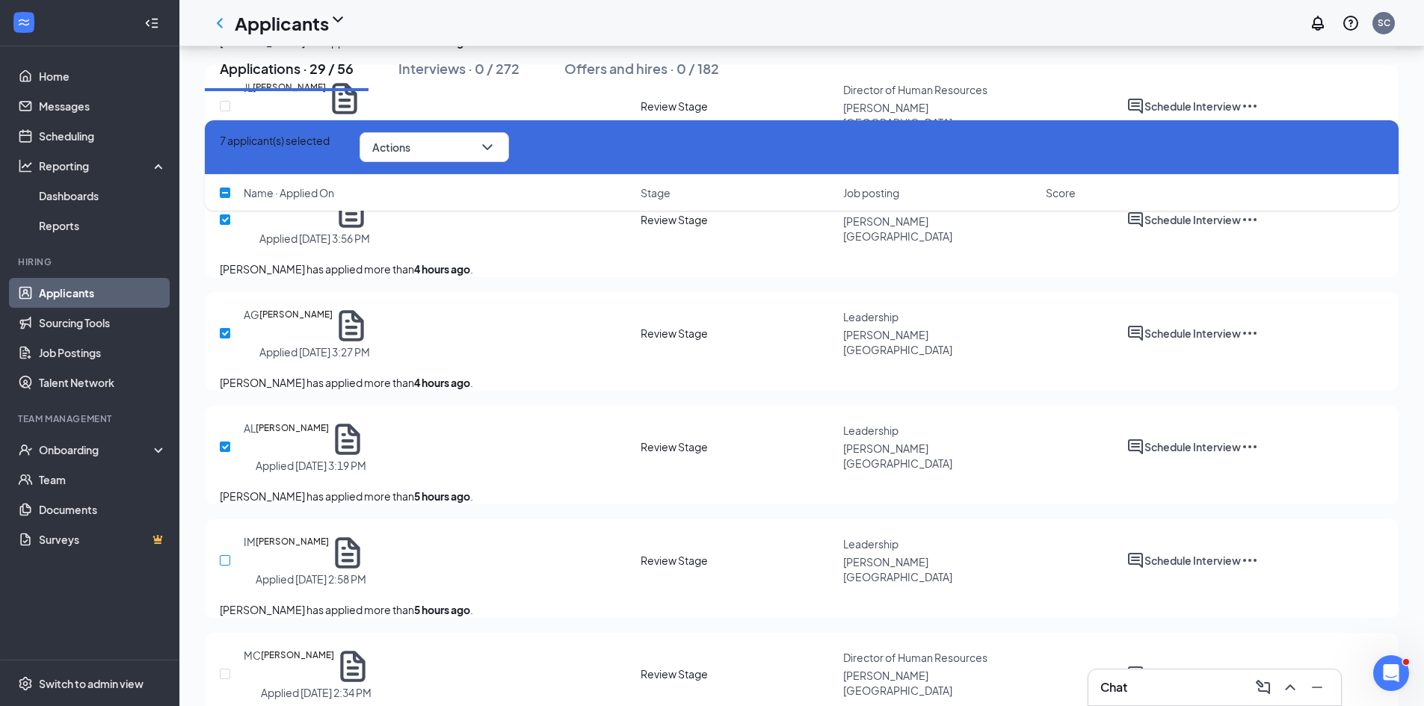
click at [227, 555] on input "checkbox" at bounding box center [225, 560] width 10 height 10
checkbox input "true"
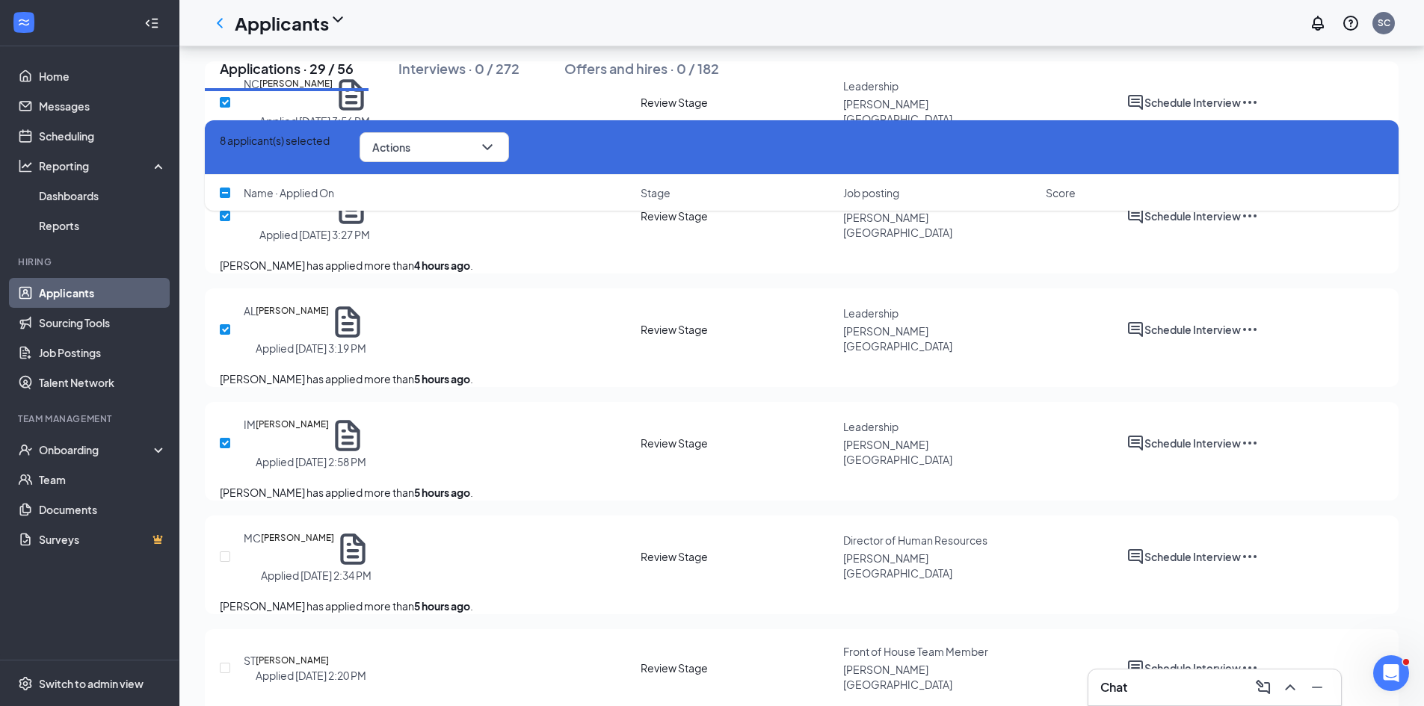
scroll to position [1420, 0]
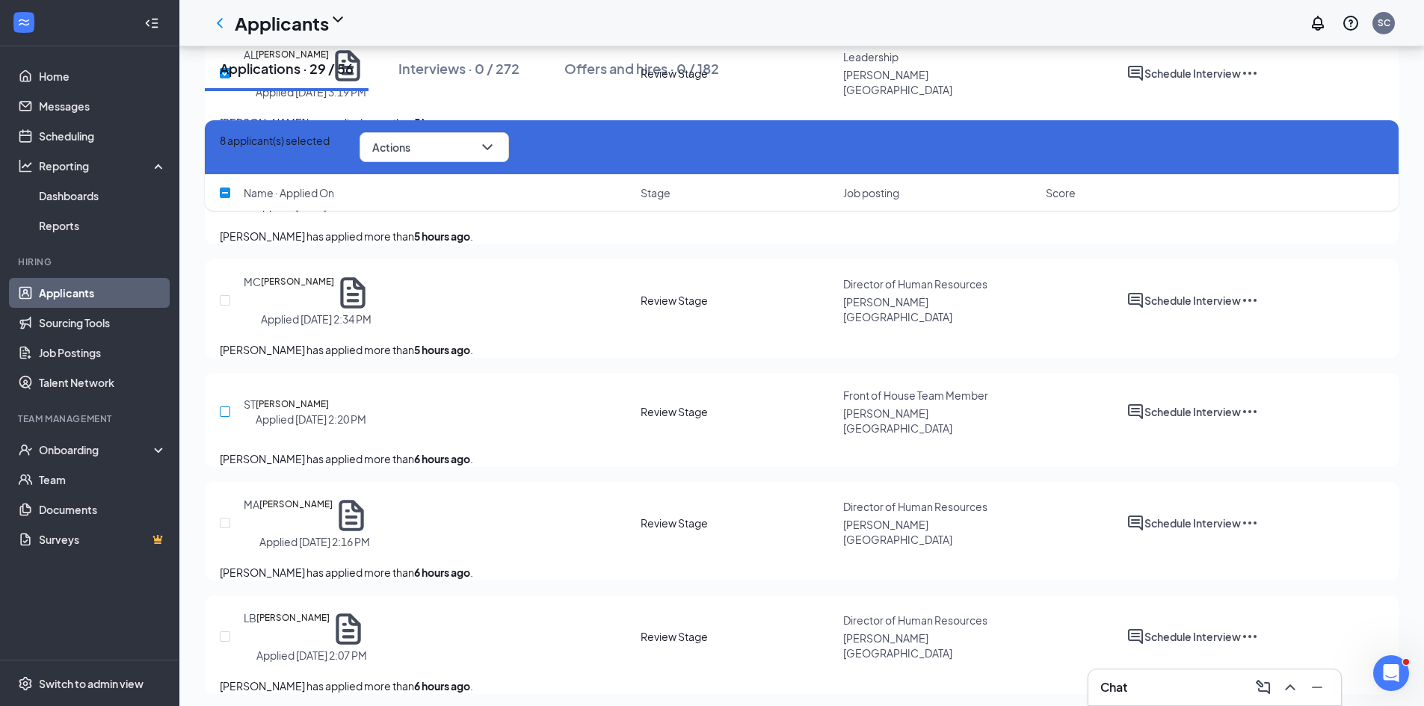
click at [225, 407] on input "checkbox" at bounding box center [225, 412] width 10 height 10
checkbox input "true"
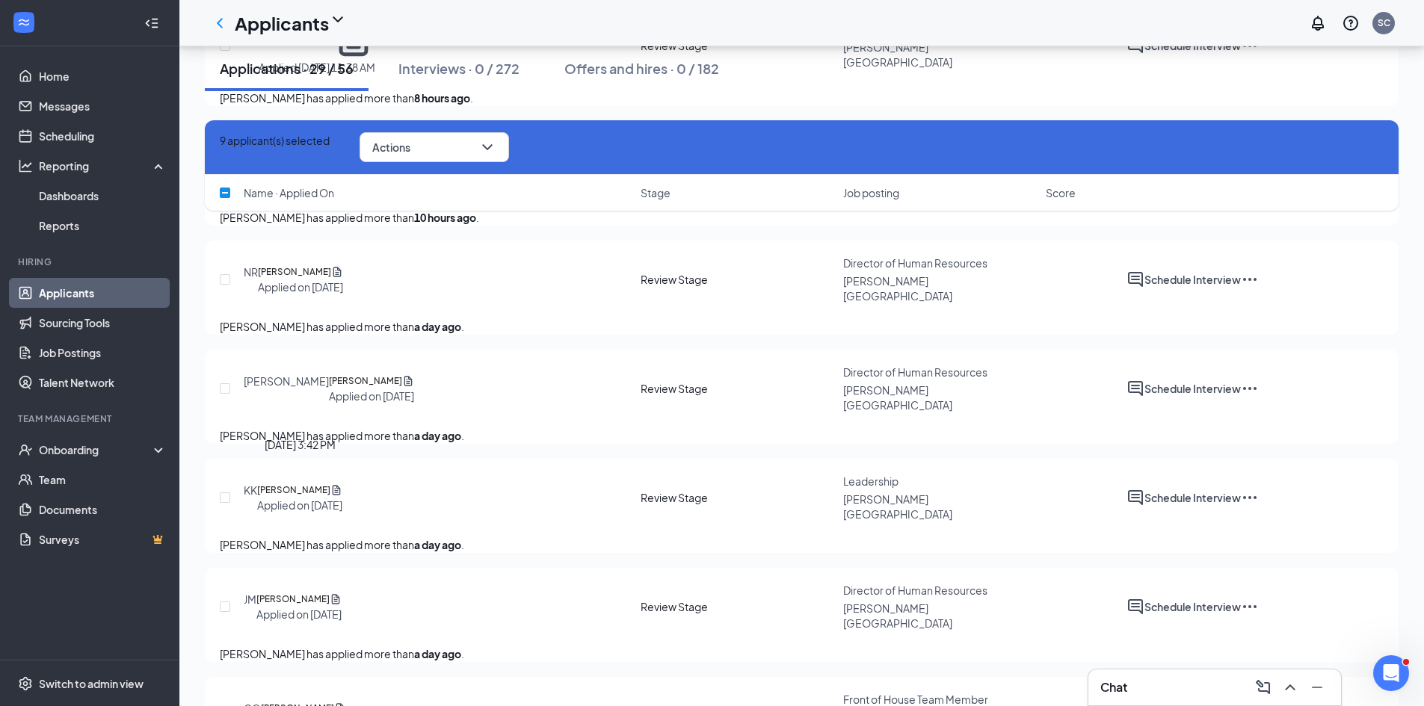
scroll to position [2242, 0]
click at [224, 492] on input "checkbox" at bounding box center [225, 497] width 10 height 10
checkbox input "true"
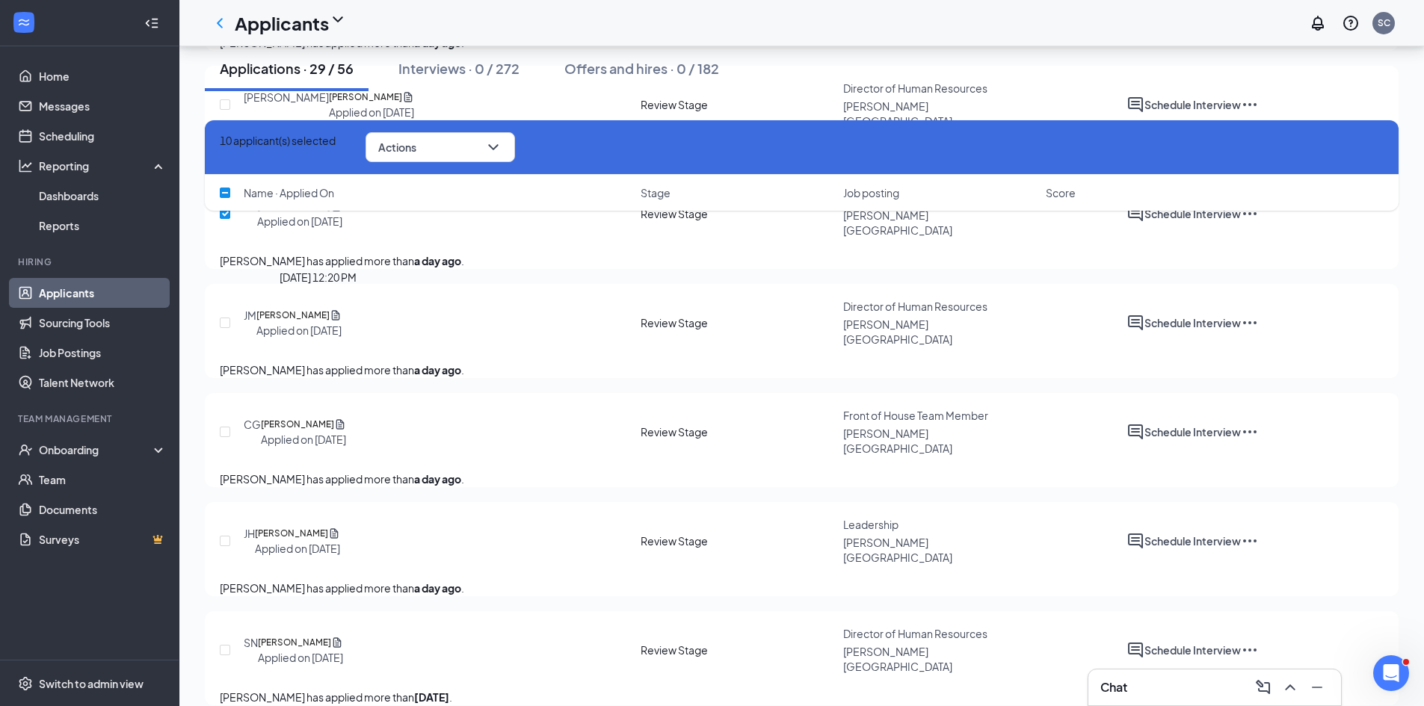
scroll to position [2541, 0]
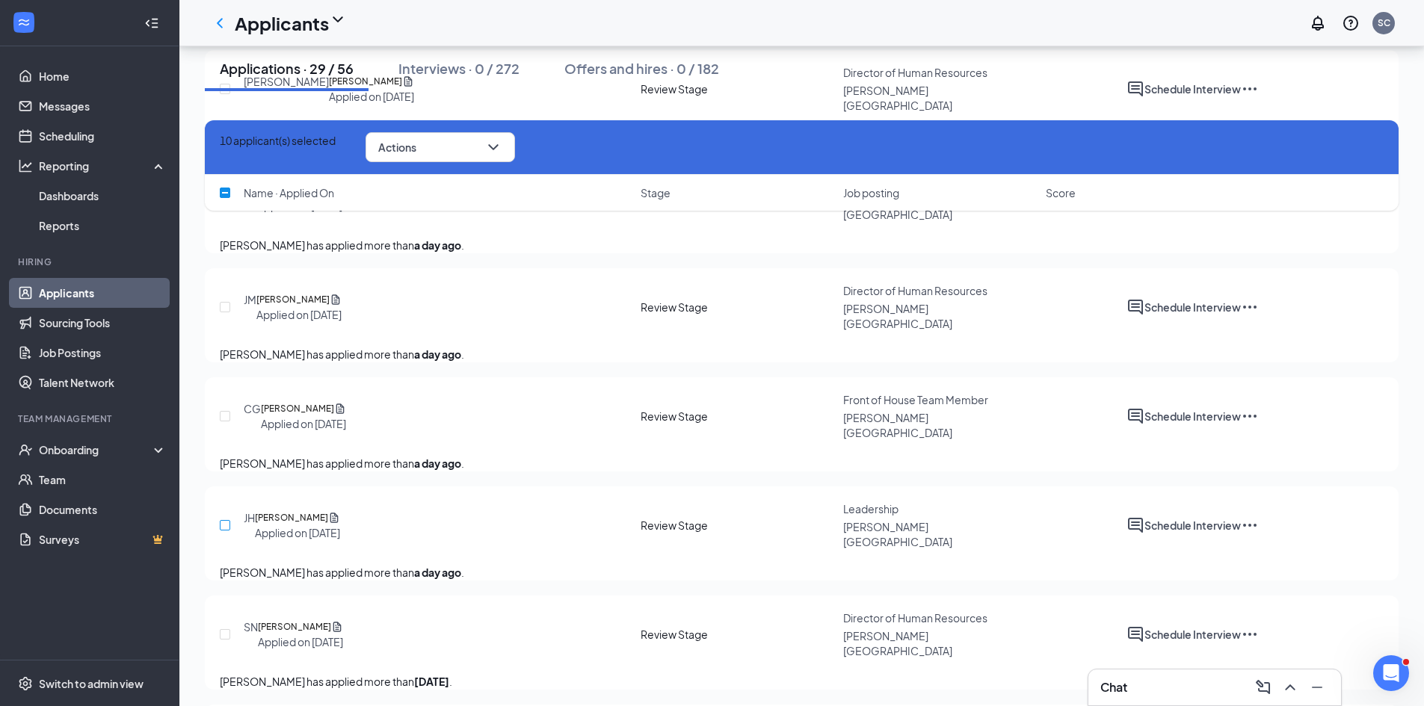
click at [230, 520] on input "checkbox" at bounding box center [225, 525] width 10 height 10
checkbox input "true"
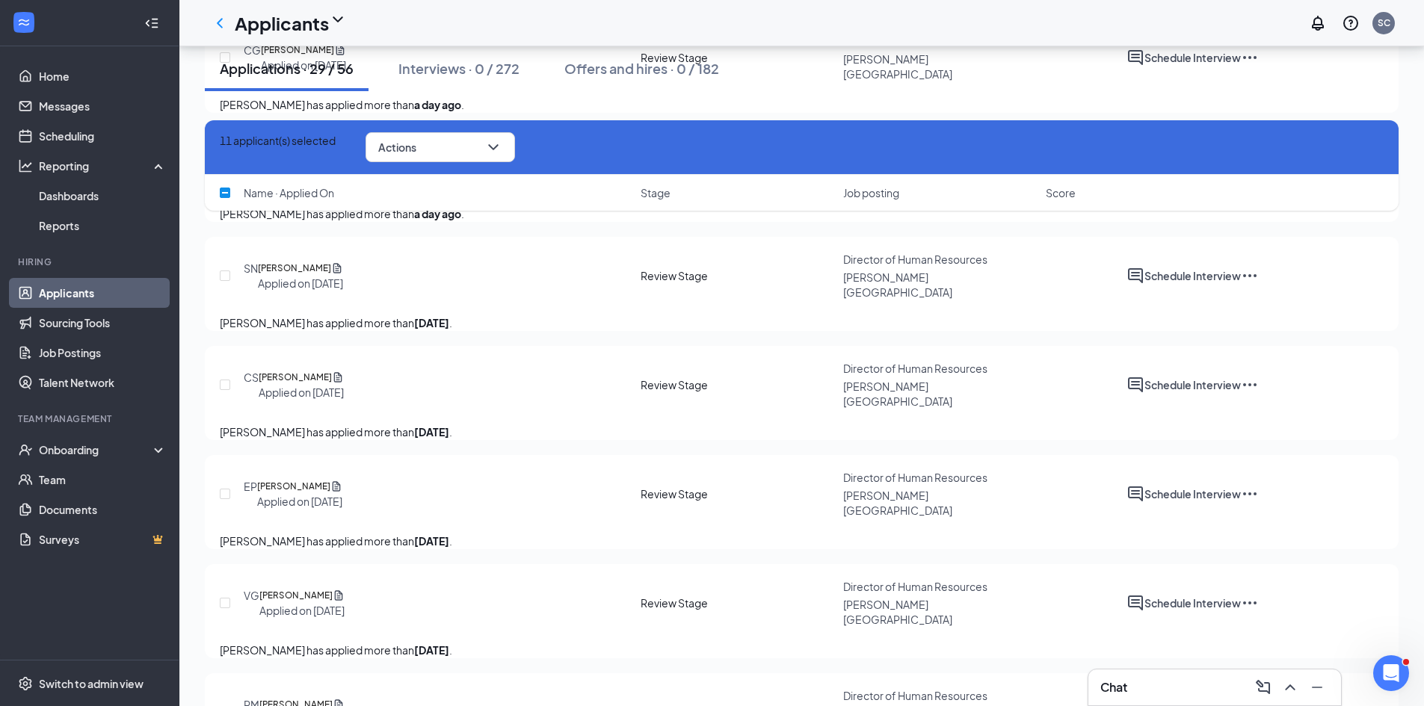
scroll to position [2967, 0]
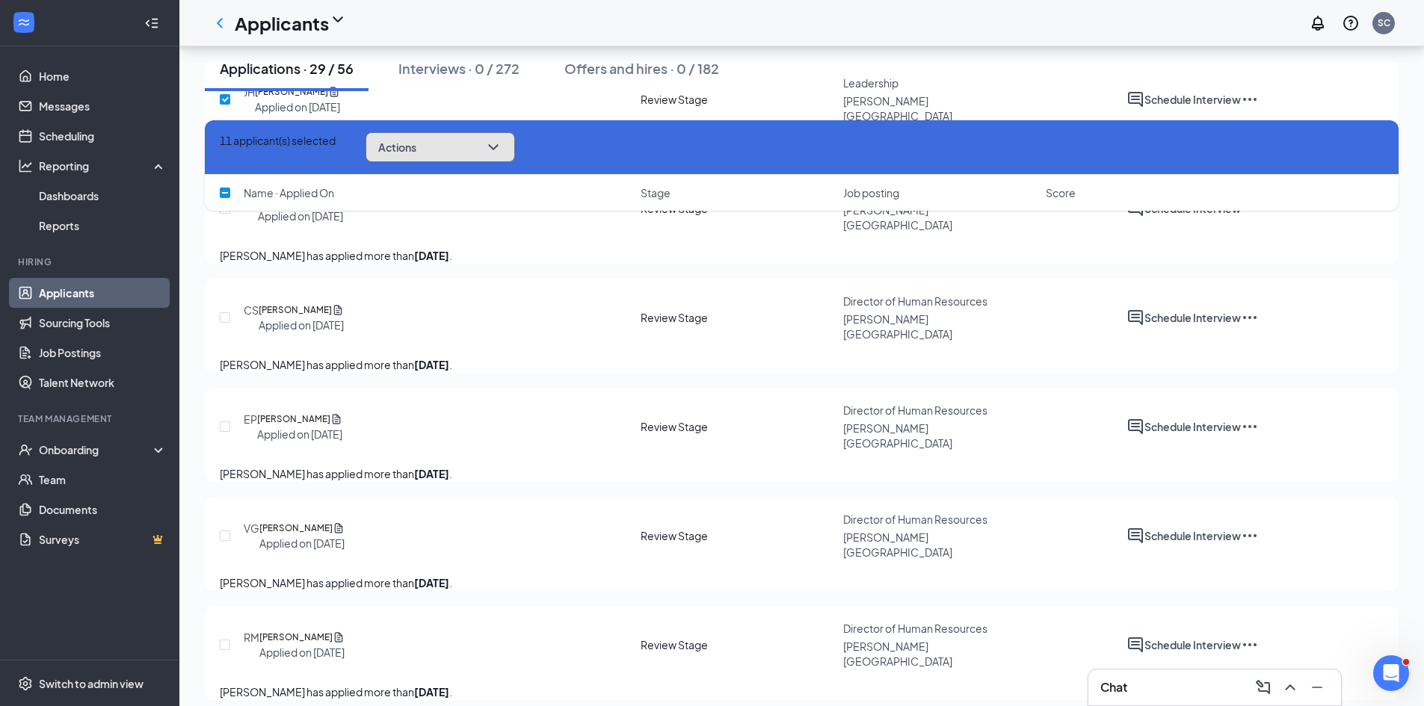
click at [416, 152] on span "Actions" at bounding box center [397, 147] width 38 height 10
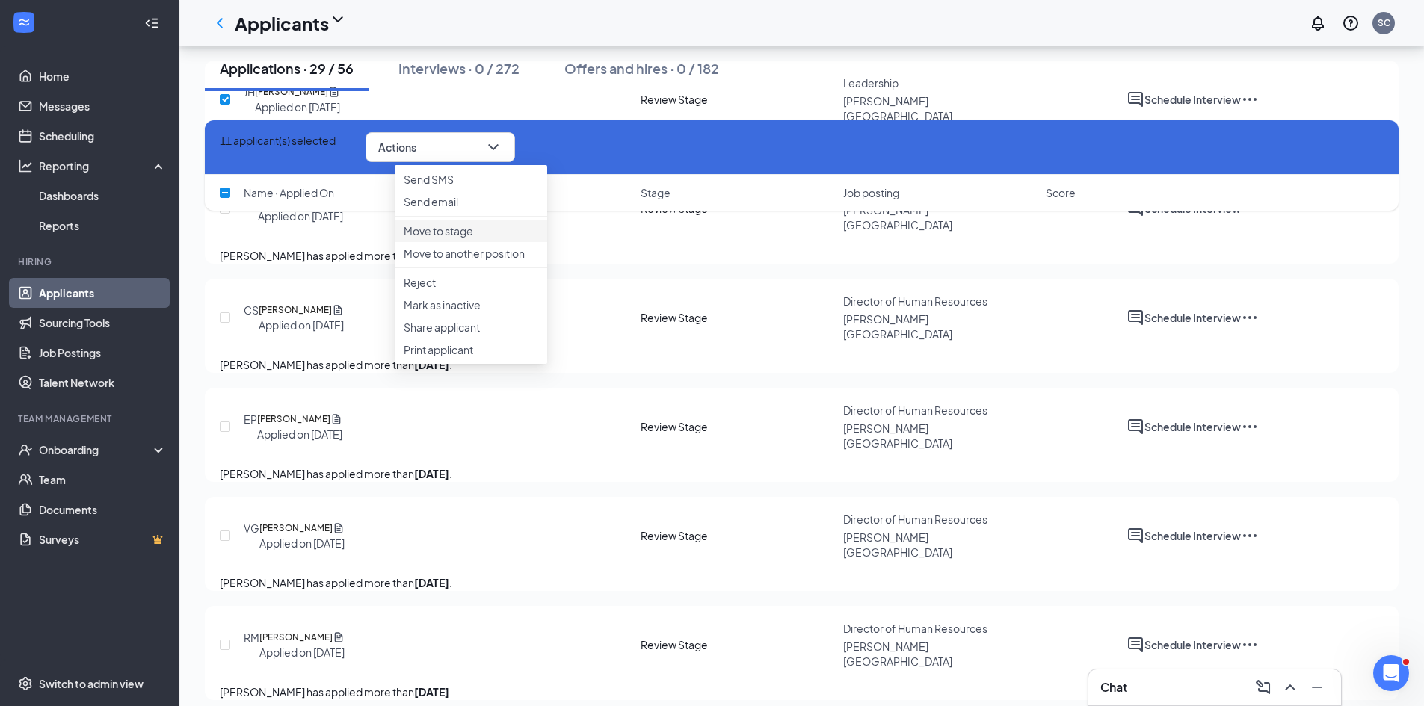
click at [468, 238] on p "Move to stage" at bounding box center [471, 230] width 135 height 15
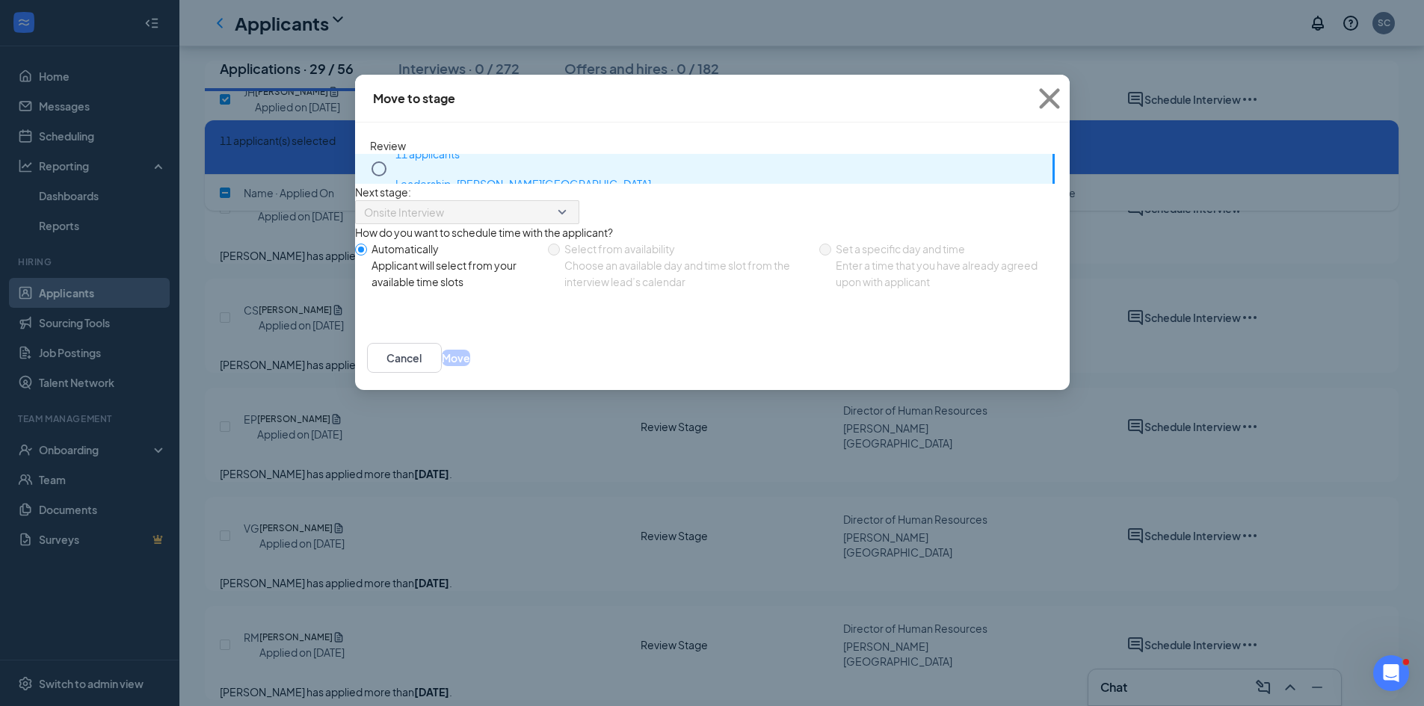
click at [429, 199] on p "Leadership · [PERSON_NAME][GEOGRAPHIC_DATA]" at bounding box center [721, 184] width 652 height 30
click at [470, 366] on button "Move" at bounding box center [456, 358] width 28 height 16
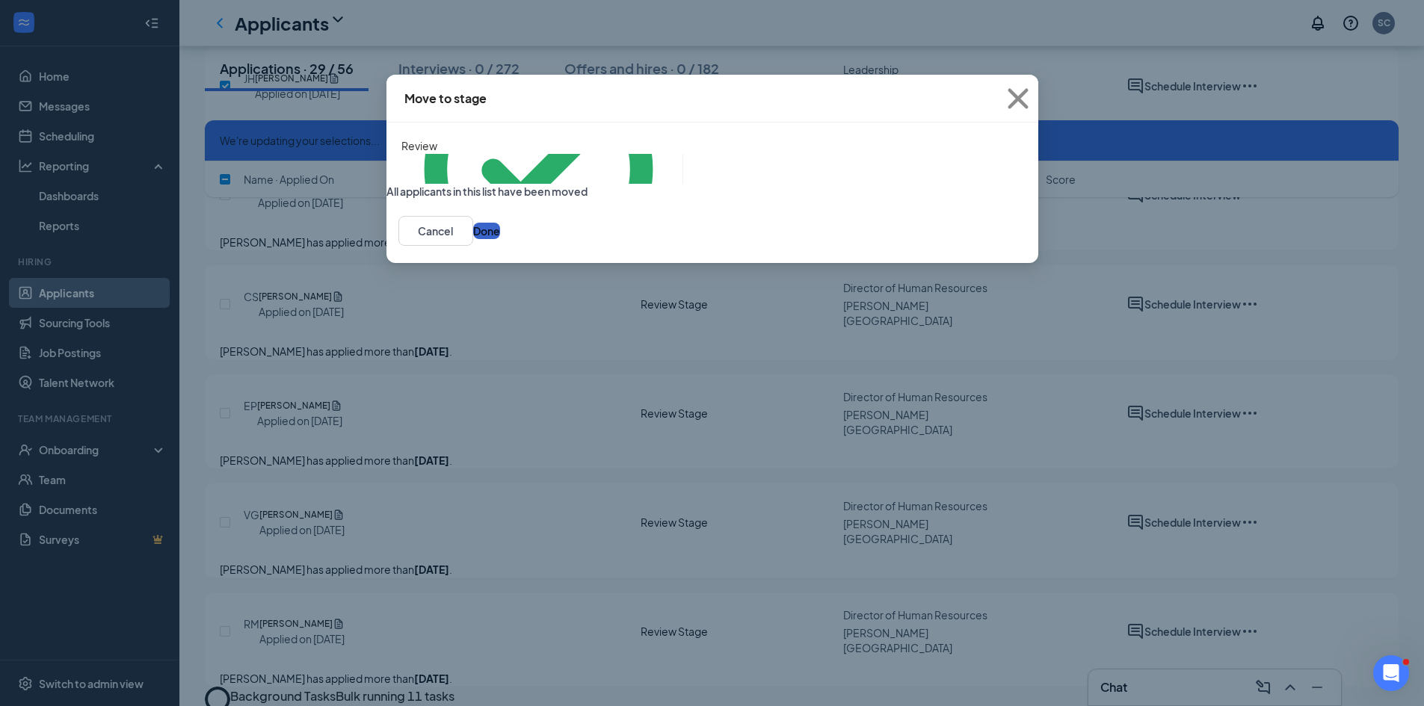
scroll to position [2953, 0]
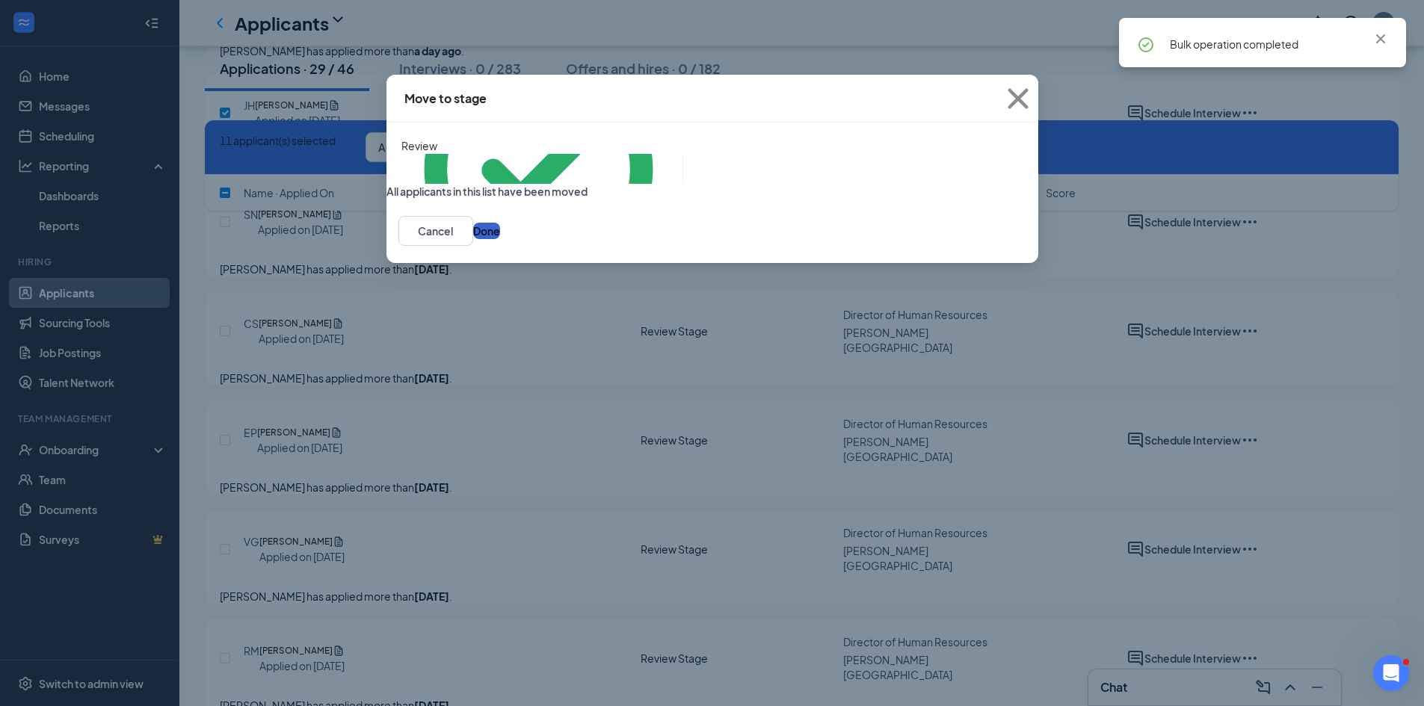
checkbox input "false"
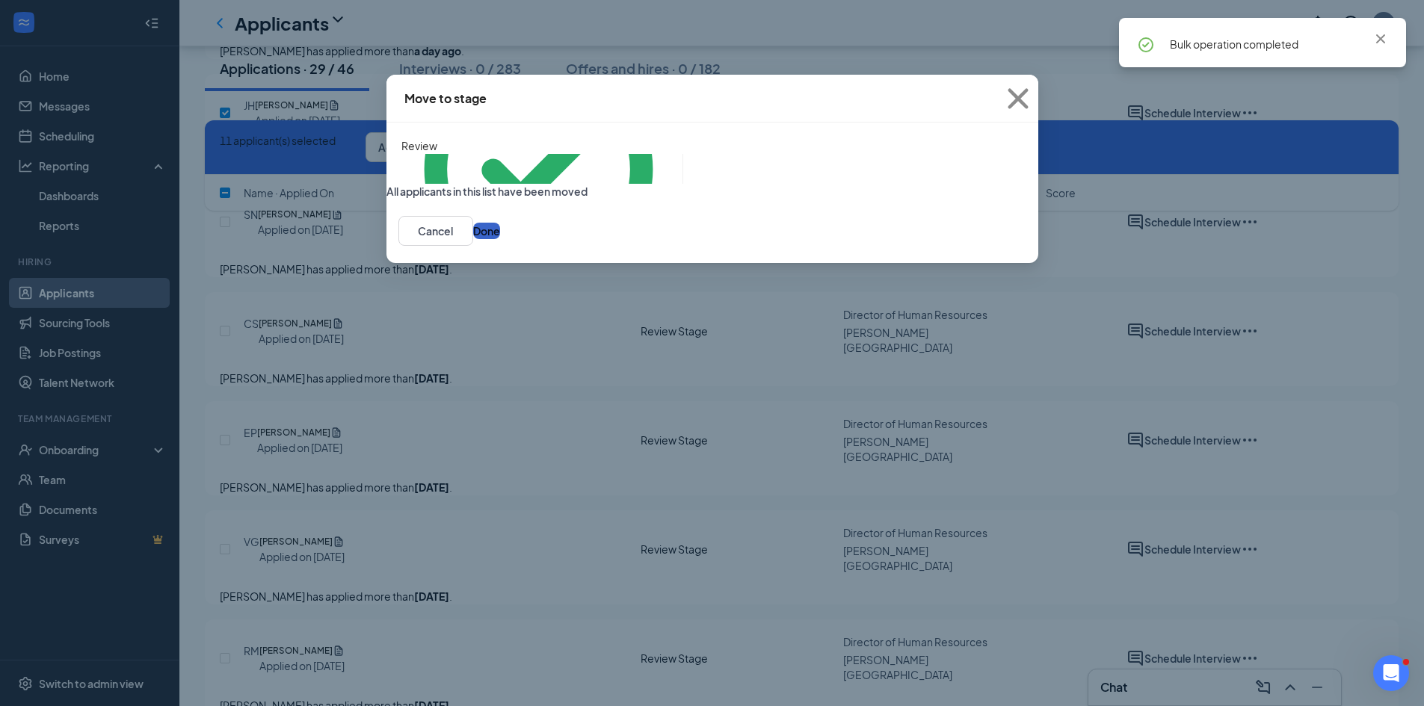
checkbox input "false"
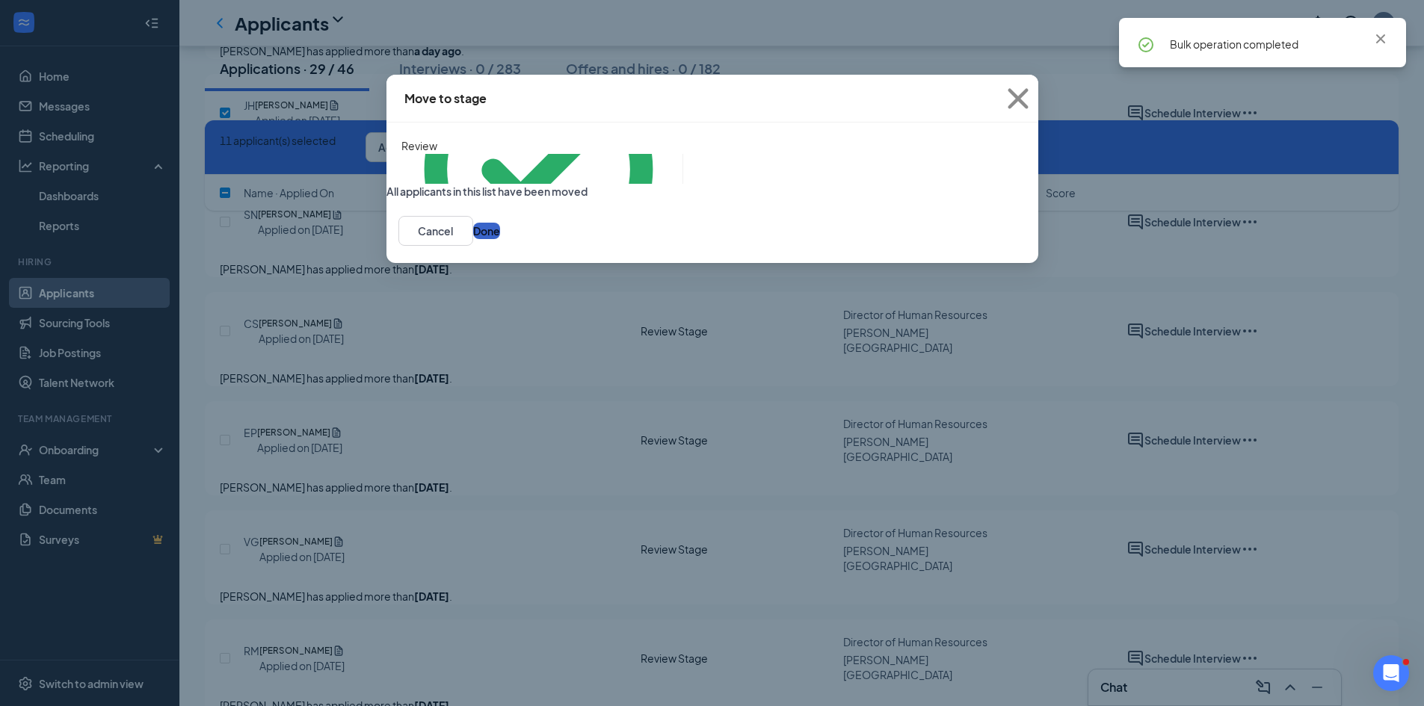
checkbox input "false"
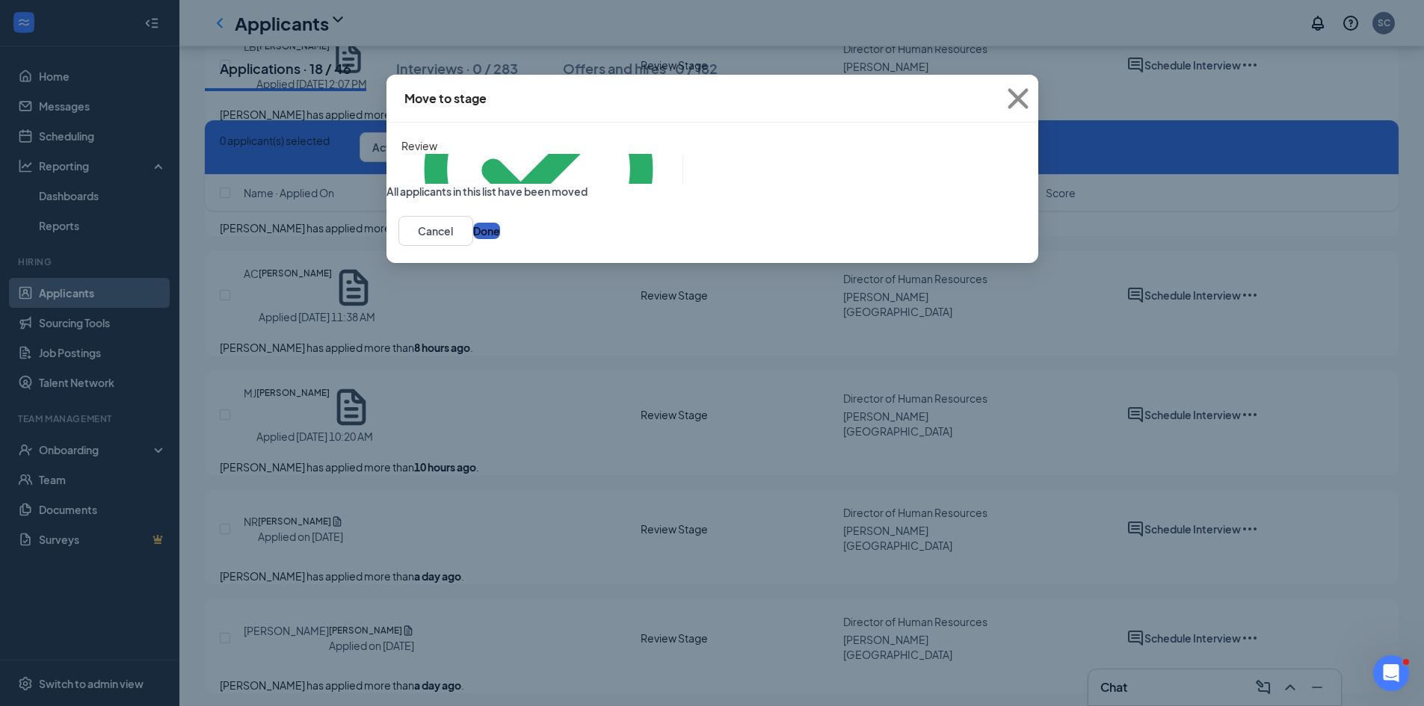
click at [500, 239] on button "Done" at bounding box center [486, 231] width 27 height 16
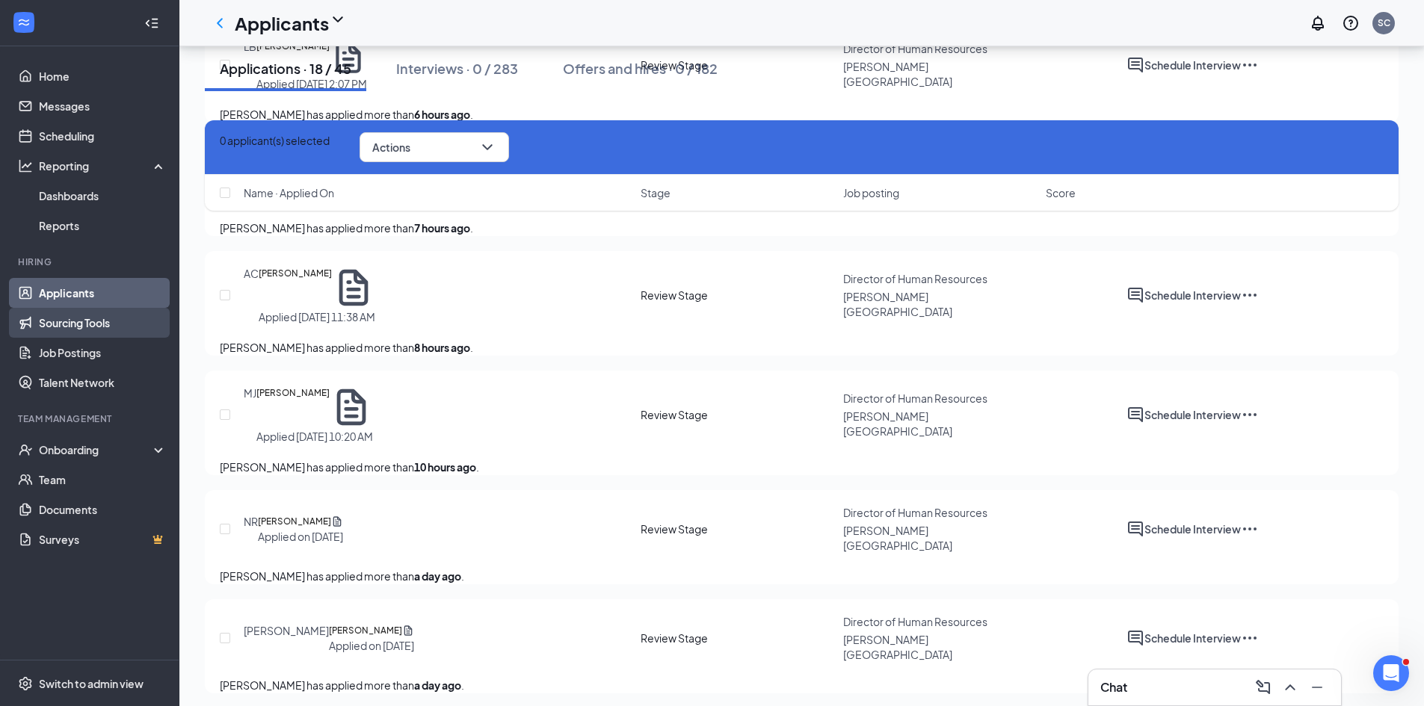
click at [70, 324] on link "Sourcing Tools" at bounding box center [103, 323] width 128 height 30
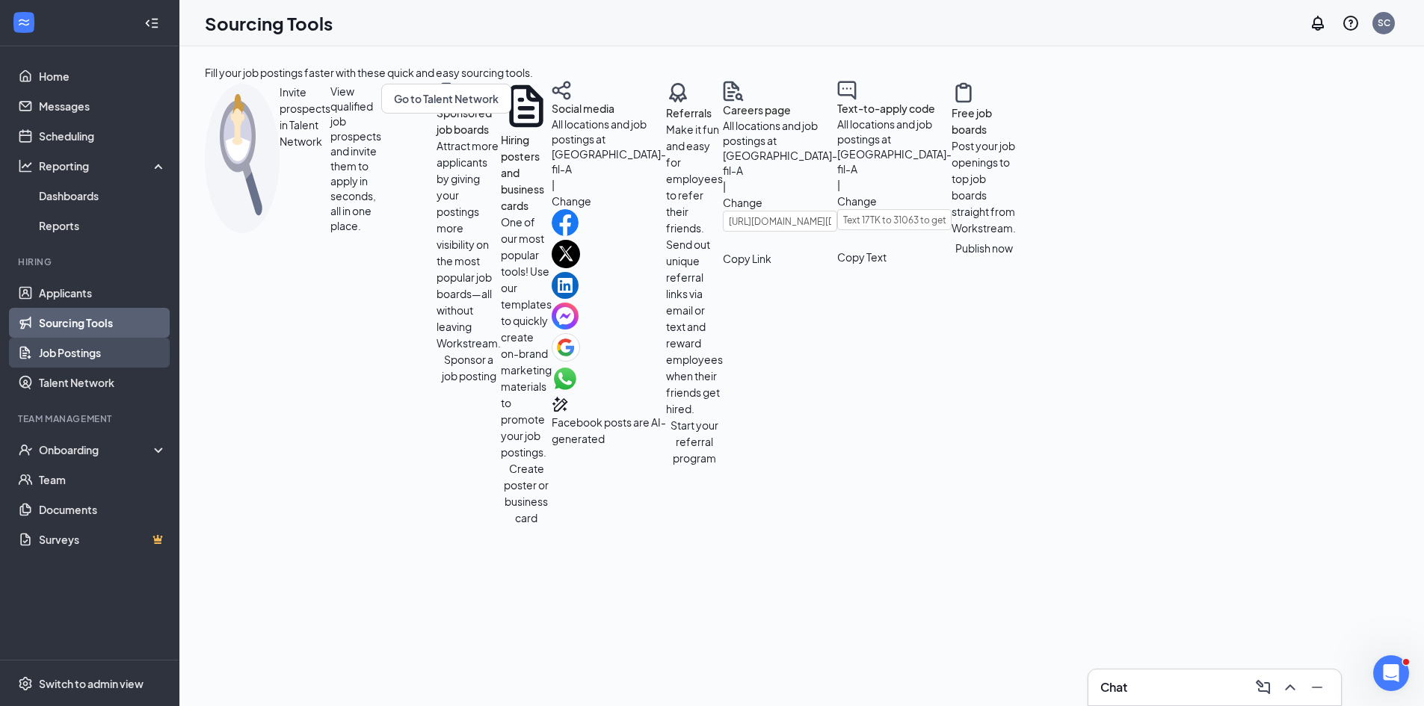
click at [92, 348] on link "Job Postings" at bounding box center [103, 353] width 128 height 30
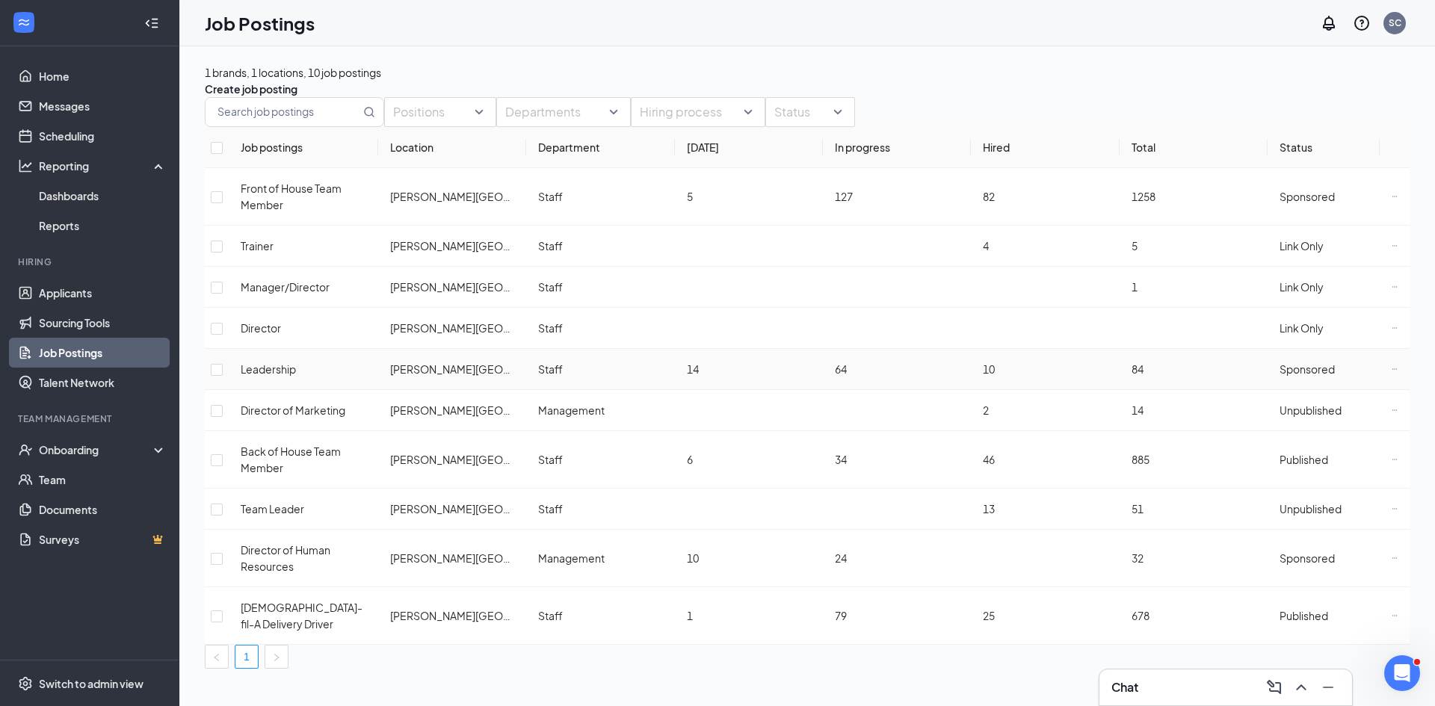
click at [1392, 369] on icon "Ellipses" at bounding box center [1394, 368] width 4 height 1
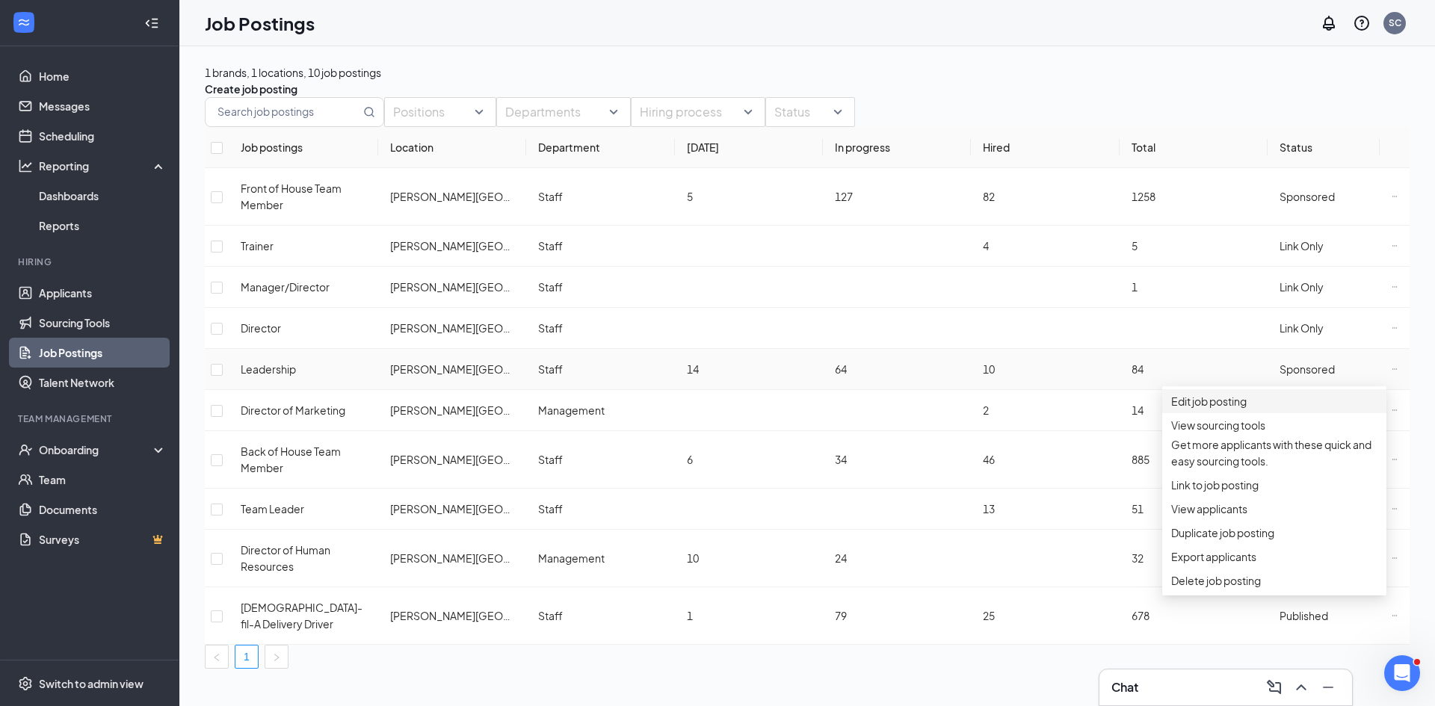
click at [1229, 408] on span "Edit job posting" at bounding box center [1208, 401] width 75 height 13
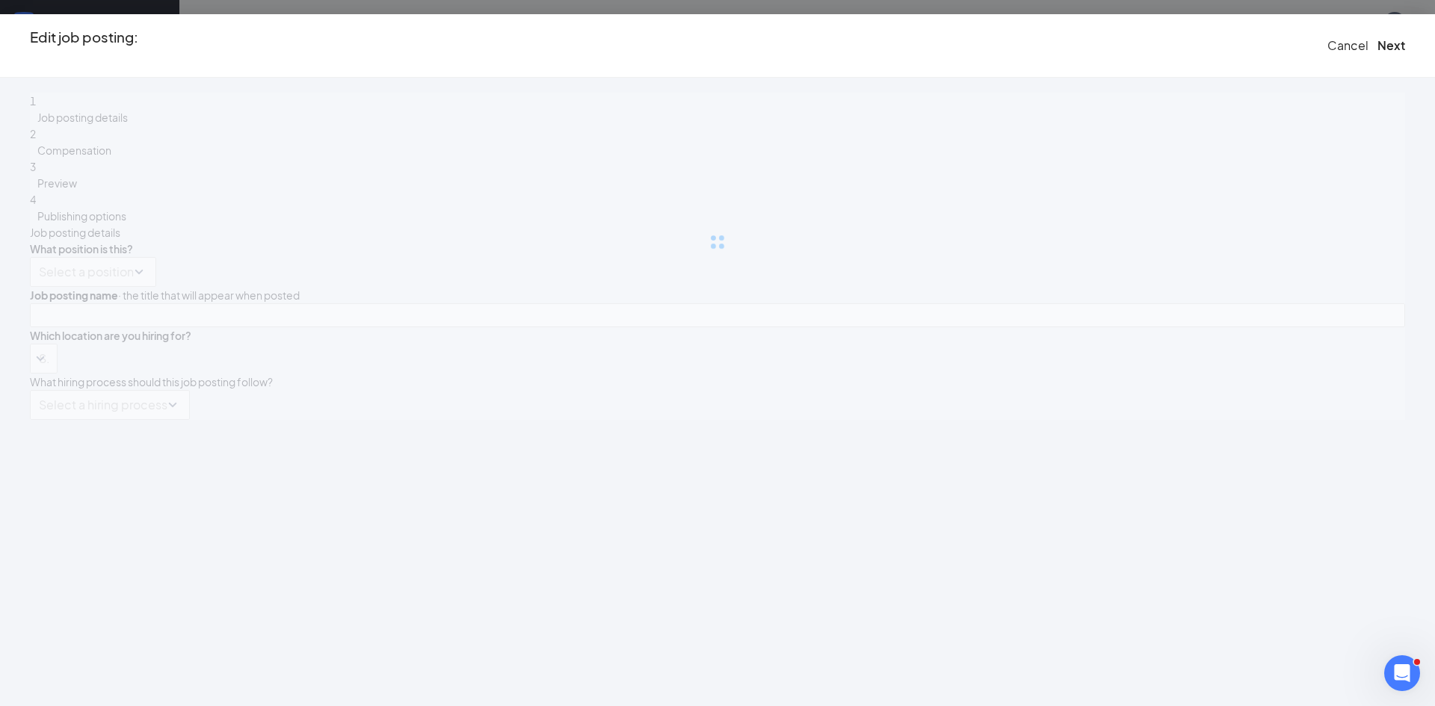
type input "Leadership"
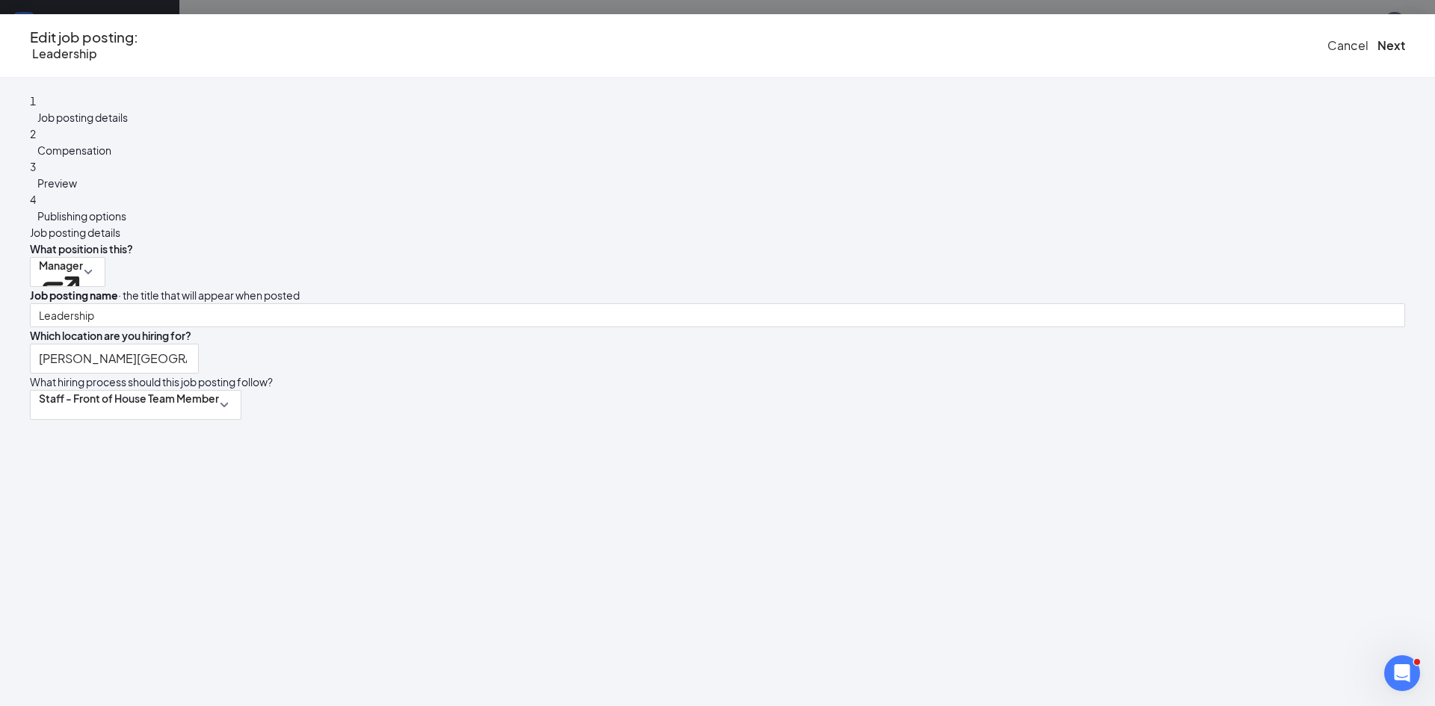
click at [1327, 51] on span "Cancel" at bounding box center [1347, 45] width 41 height 16
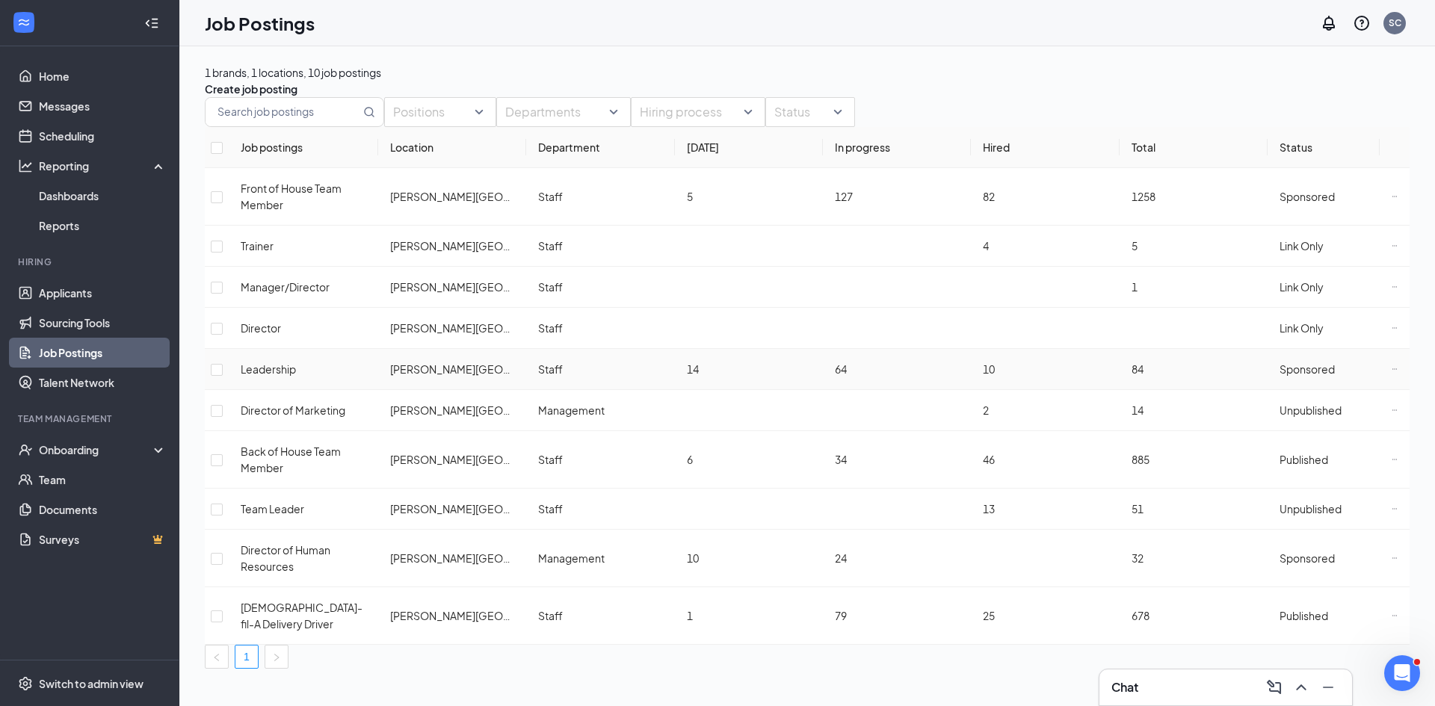
click at [1392, 372] on icon "Ellipses" at bounding box center [1395, 369] width 6 height 6
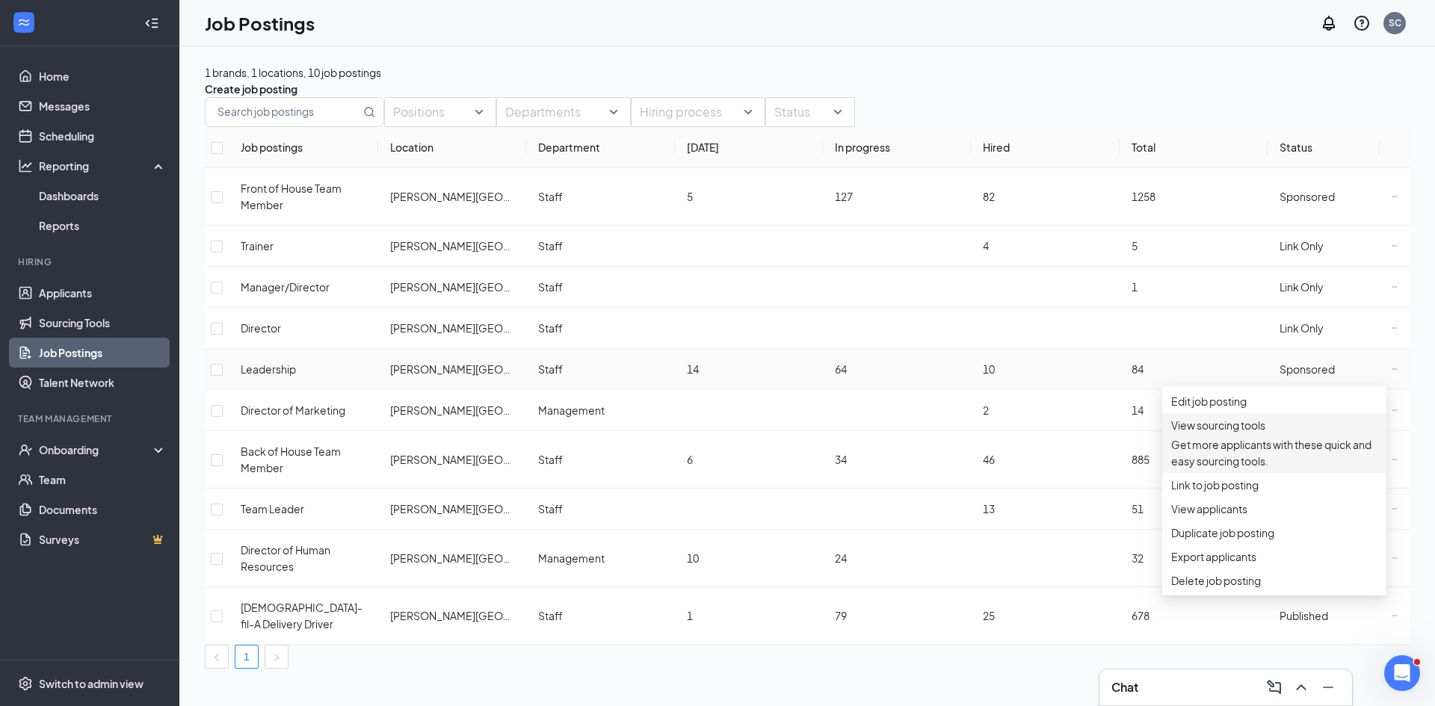
click at [1256, 463] on p "Get more applicants with these quick and easy sourcing tools." at bounding box center [1274, 452] width 206 height 33
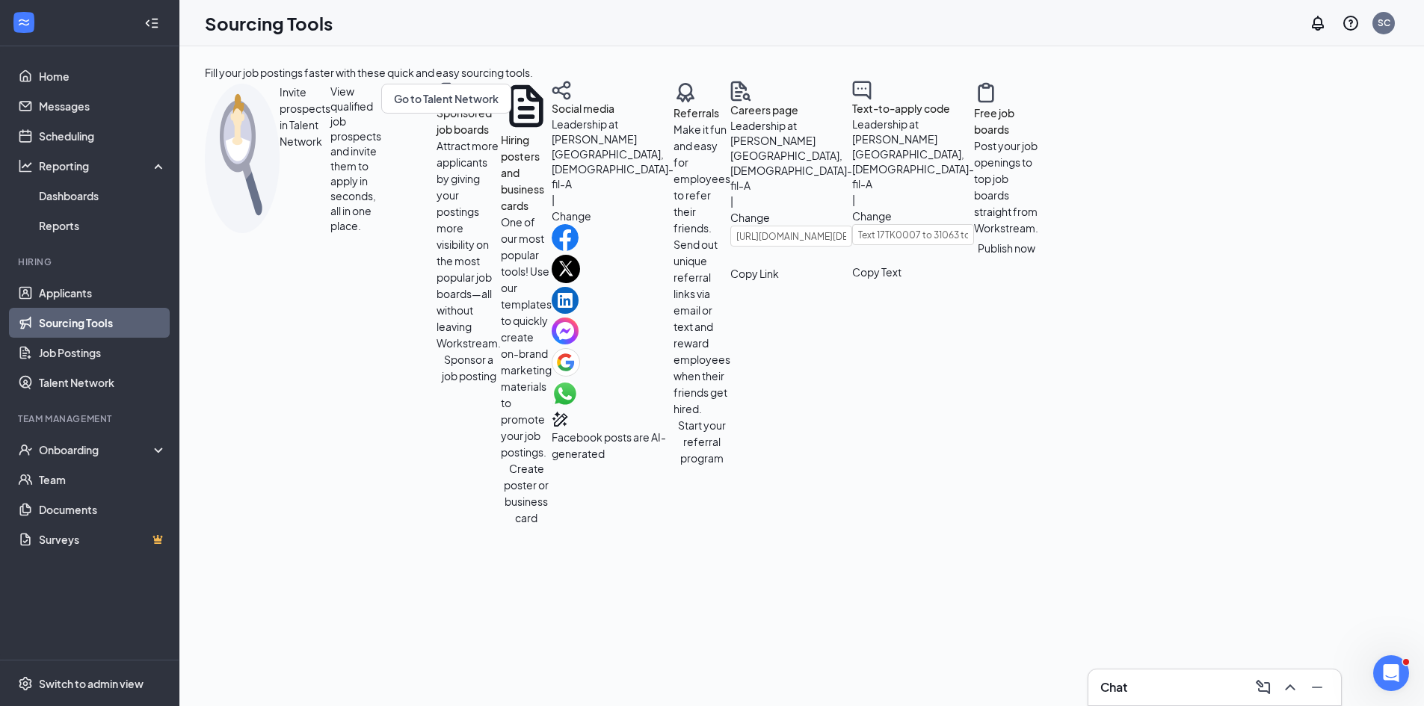
click at [436, 384] on button "Sponsor a job posting" at bounding box center [468, 367] width 64 height 33
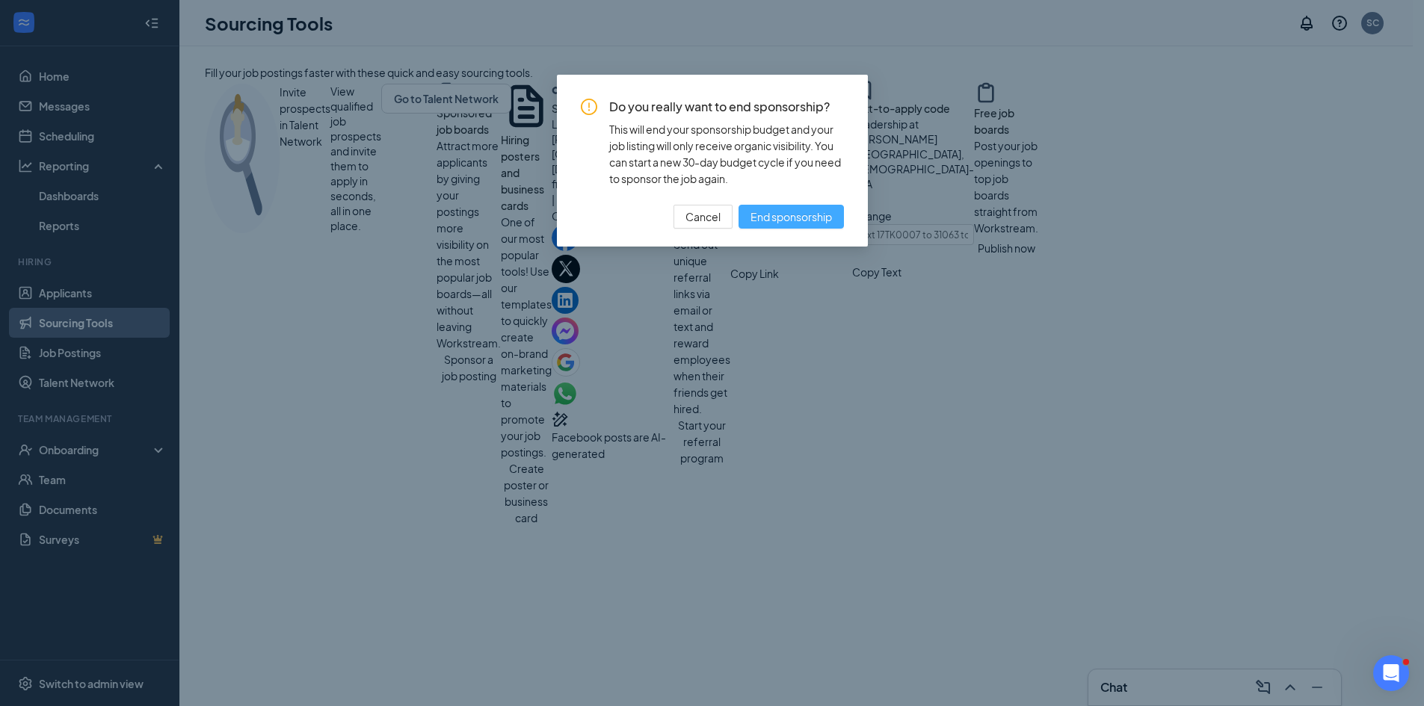
click at [791, 214] on span "End sponsorship" at bounding box center [790, 217] width 81 height 16
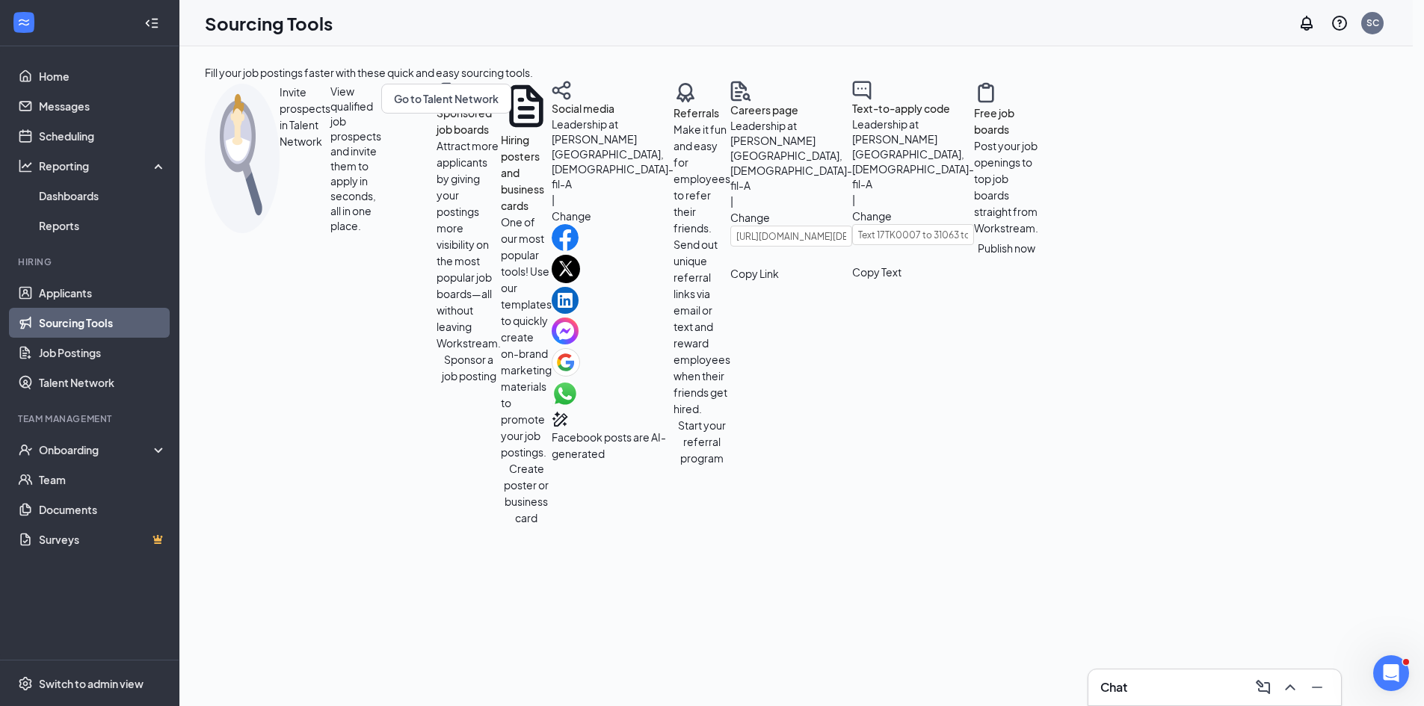
click at [244, 471] on body "Home Messages Scheduling Reporting Dashboards Reports Hiring Applicants Sourcin…" at bounding box center [712, 353] width 1424 height 706
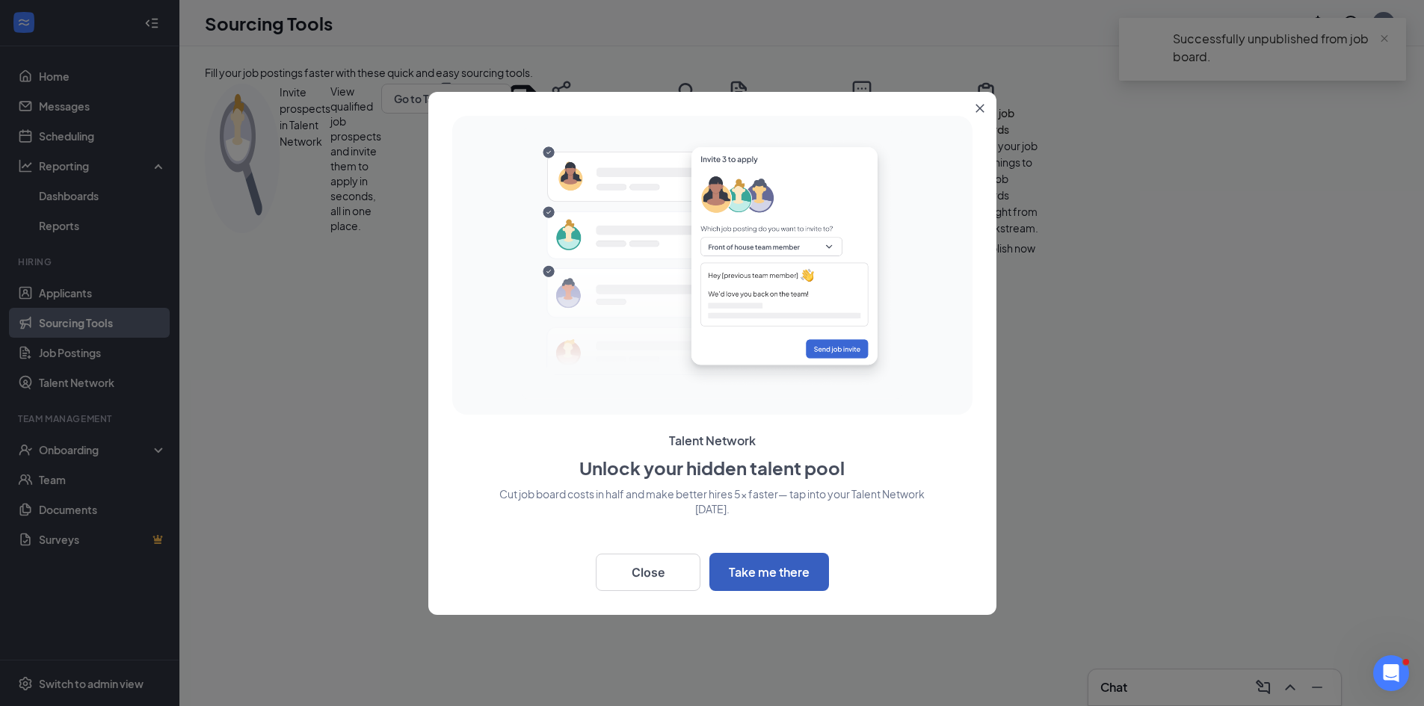
click at [753, 578] on button "Take me there" at bounding box center [769, 572] width 120 height 38
